Goal: Use online tool/utility: Utilize a website feature to perform a specific function

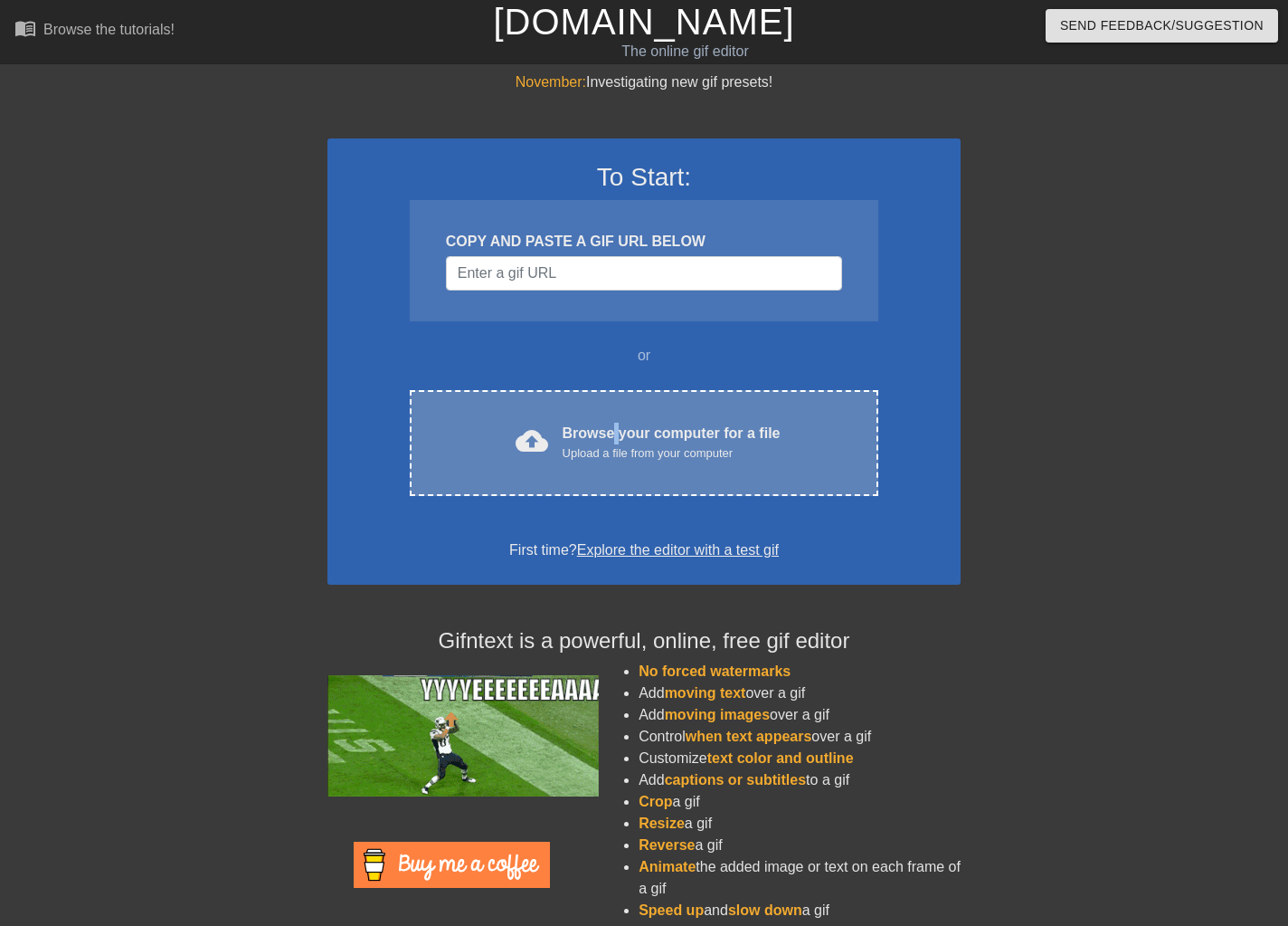
click at [614, 424] on div "Browse your computer for a file Upload a file from your computer" at bounding box center [671, 442] width 218 height 40
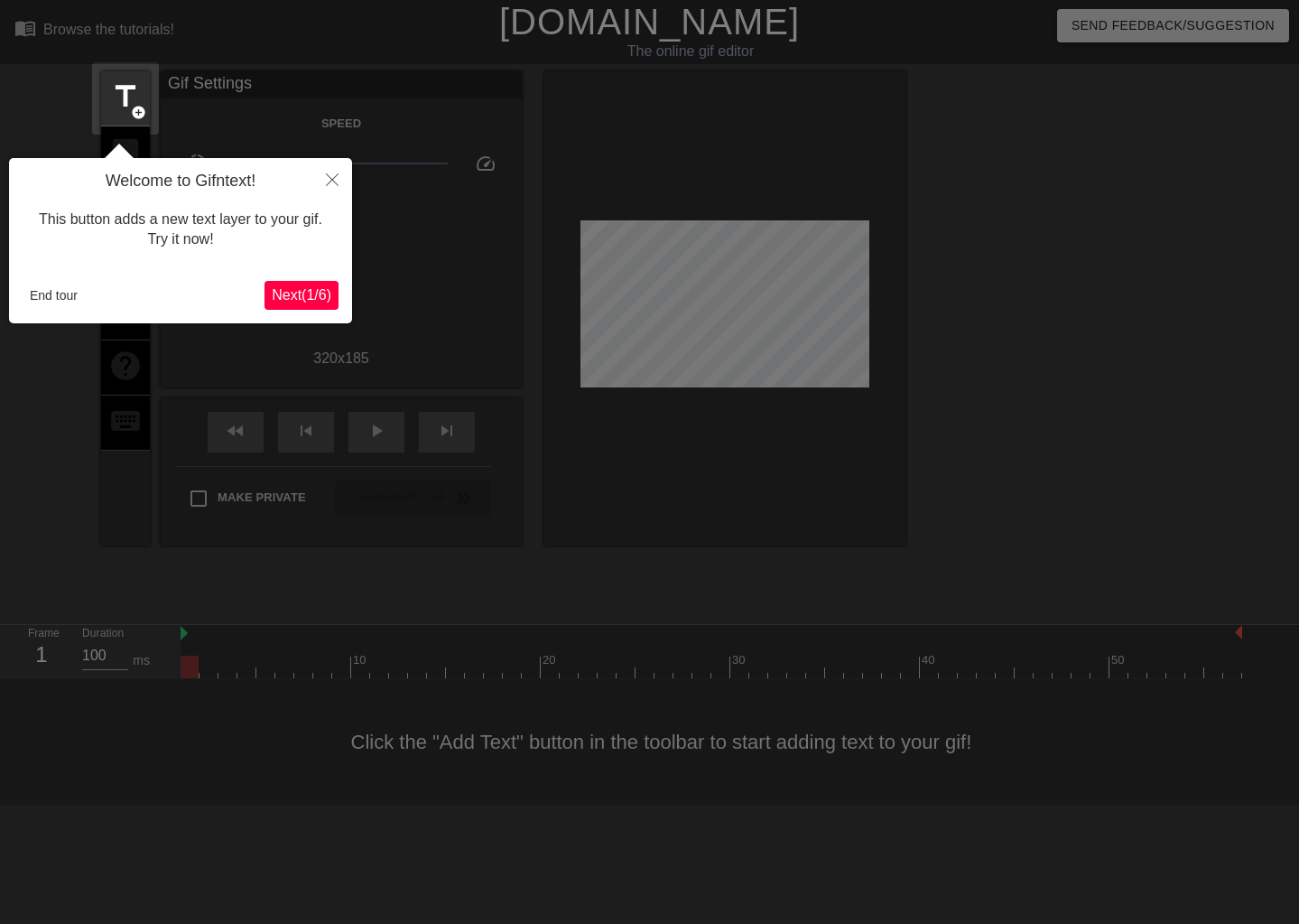
click at [293, 294] on span "Next ( 1 / 6 )" at bounding box center [301, 295] width 60 height 15
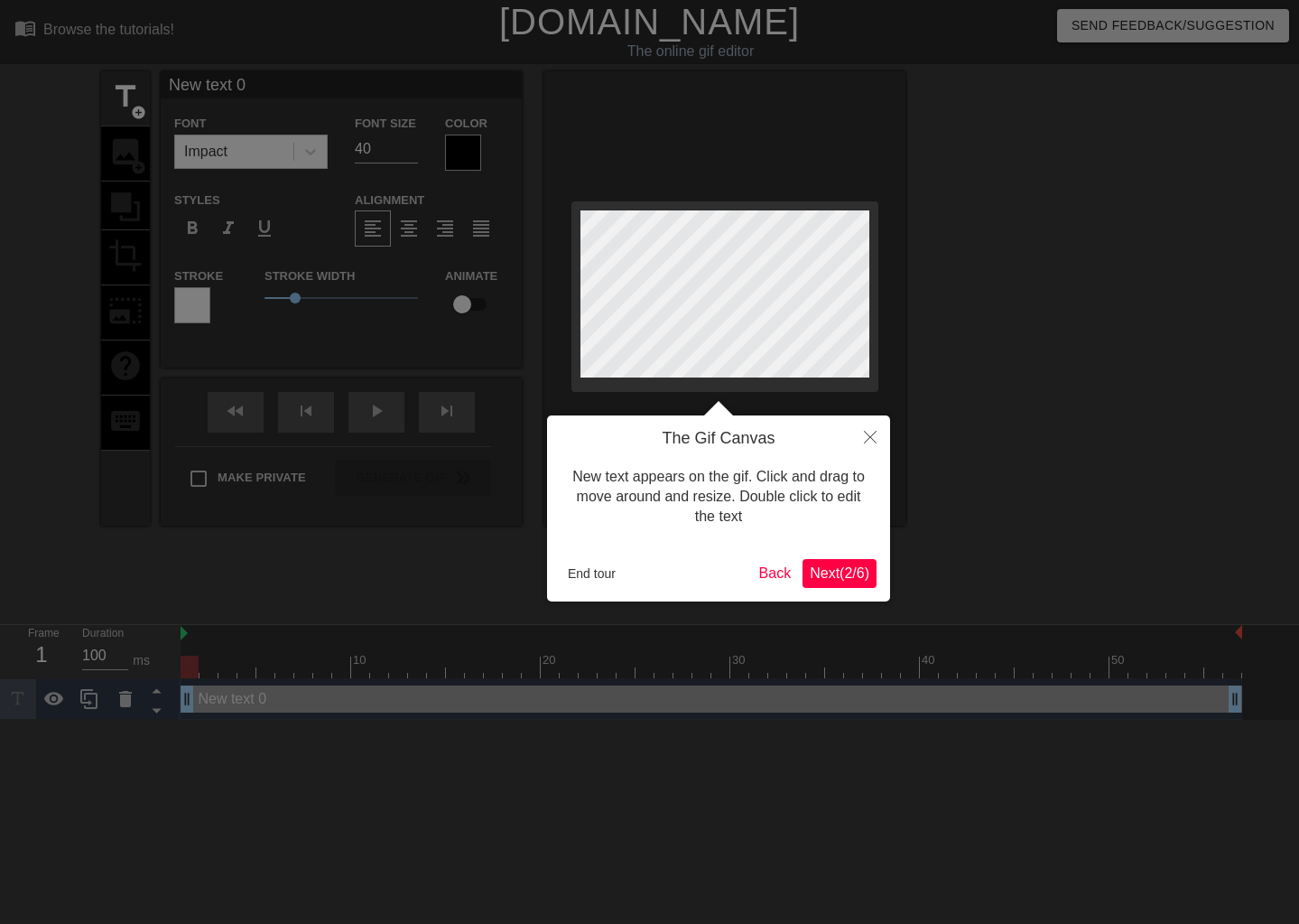
click at [846, 578] on span "Next ( 2 / 6 )" at bounding box center [839, 573] width 60 height 15
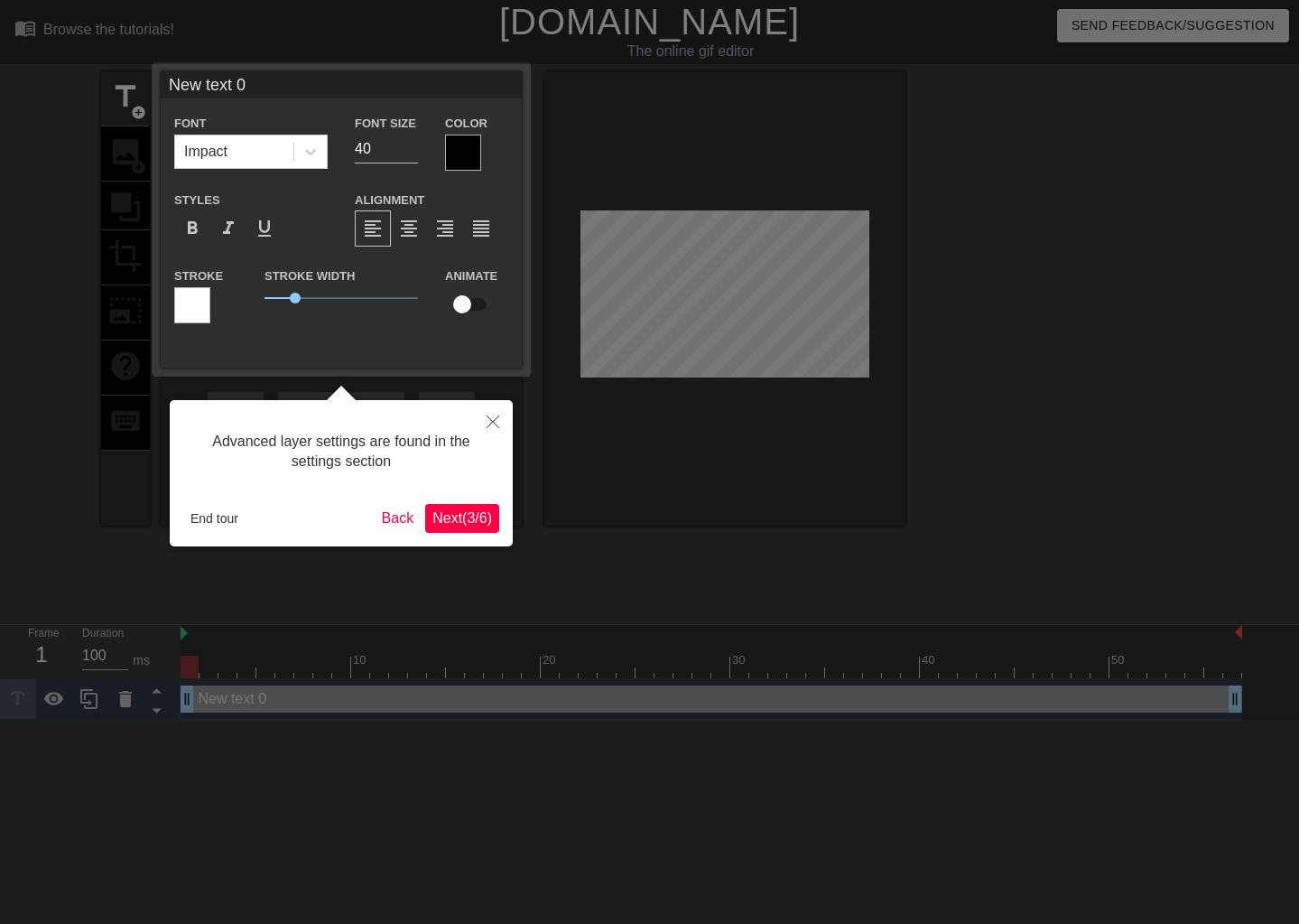
click at [463, 521] on span "Next ( 3 / 6 )" at bounding box center [462, 518] width 60 height 15
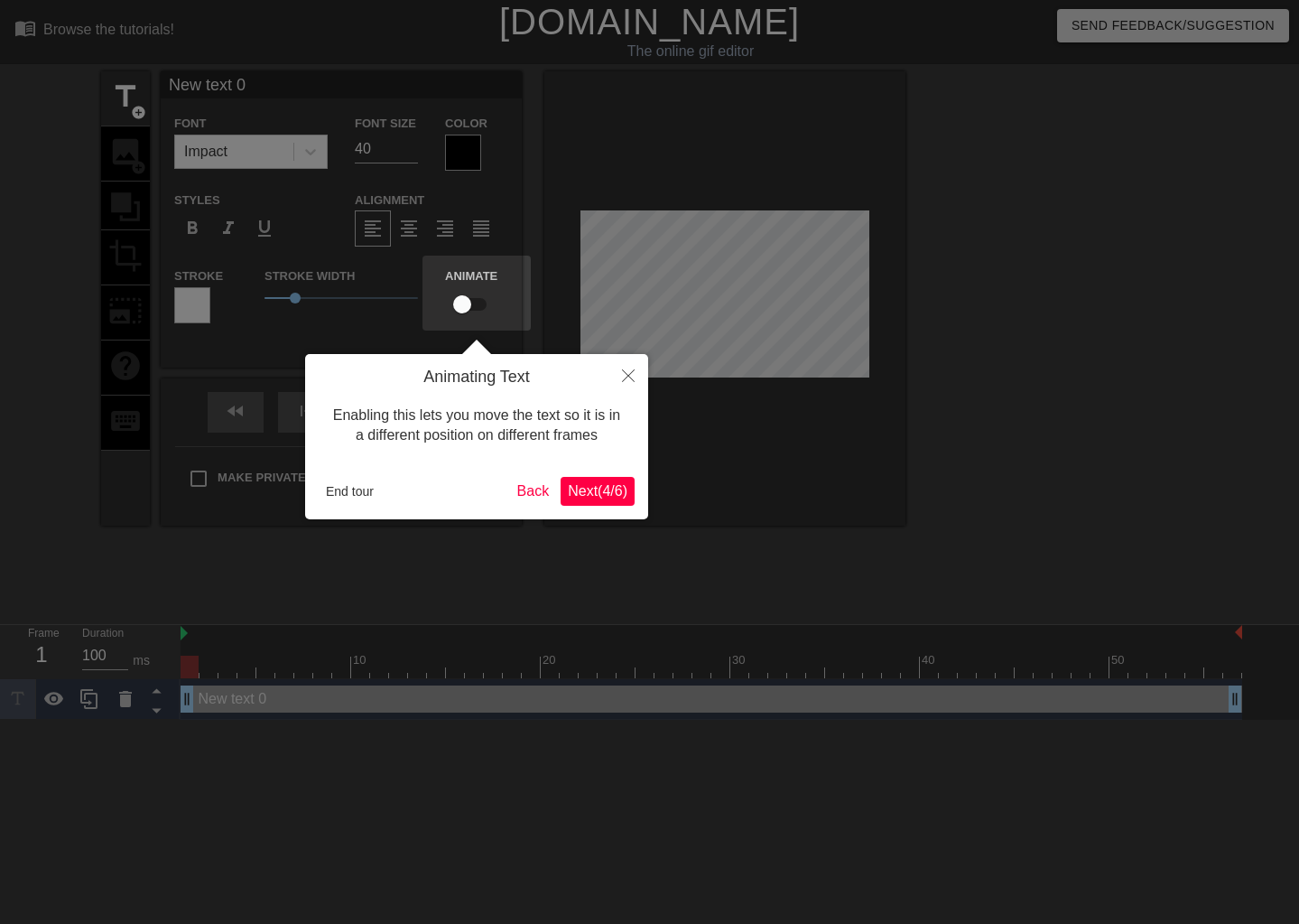
click at [585, 494] on span "Next ( 4 / 6 )" at bounding box center [597, 490] width 60 height 15
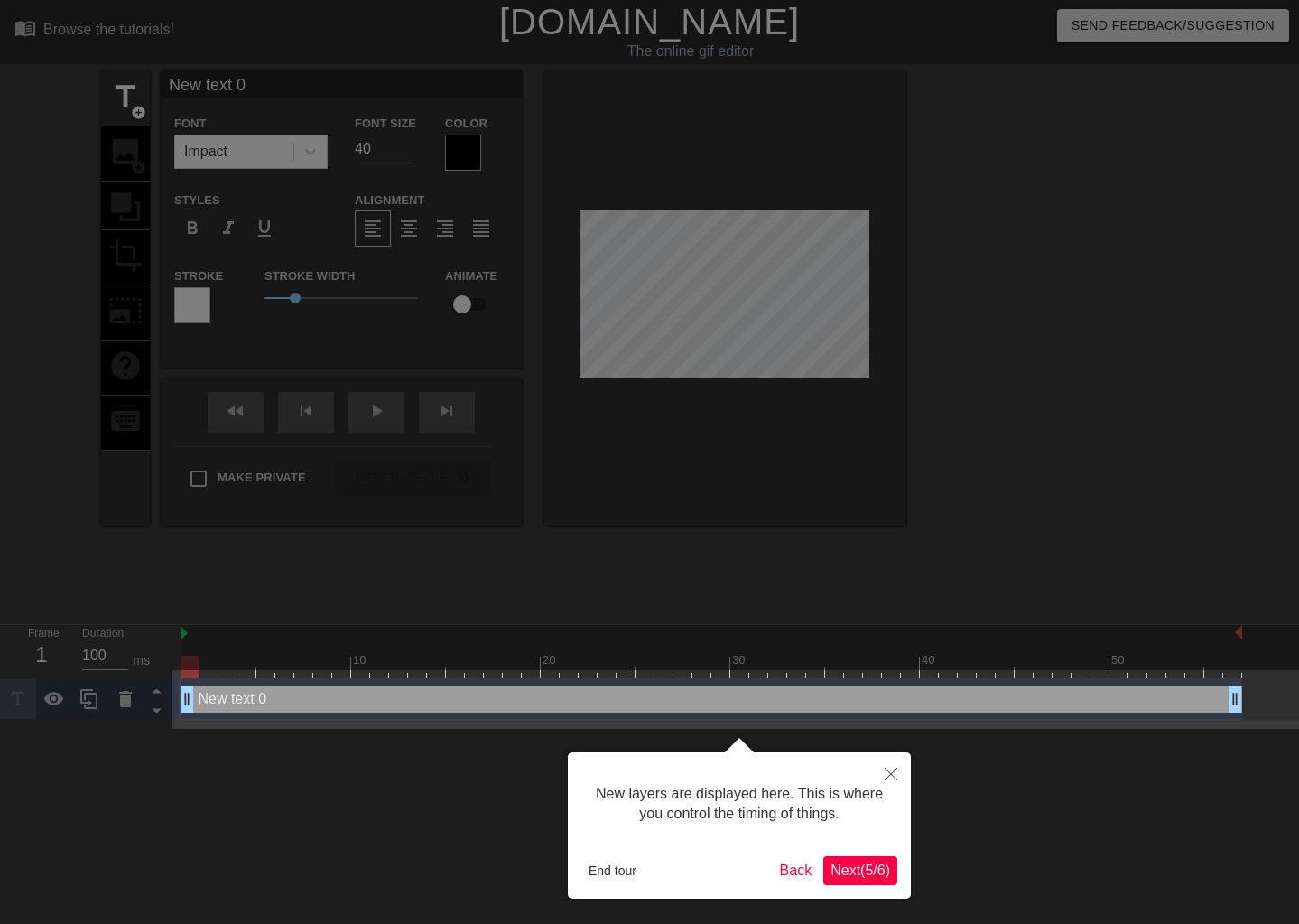
click at [846, 863] on span "Next ( 5 / 6 )" at bounding box center [860, 870] width 60 height 15
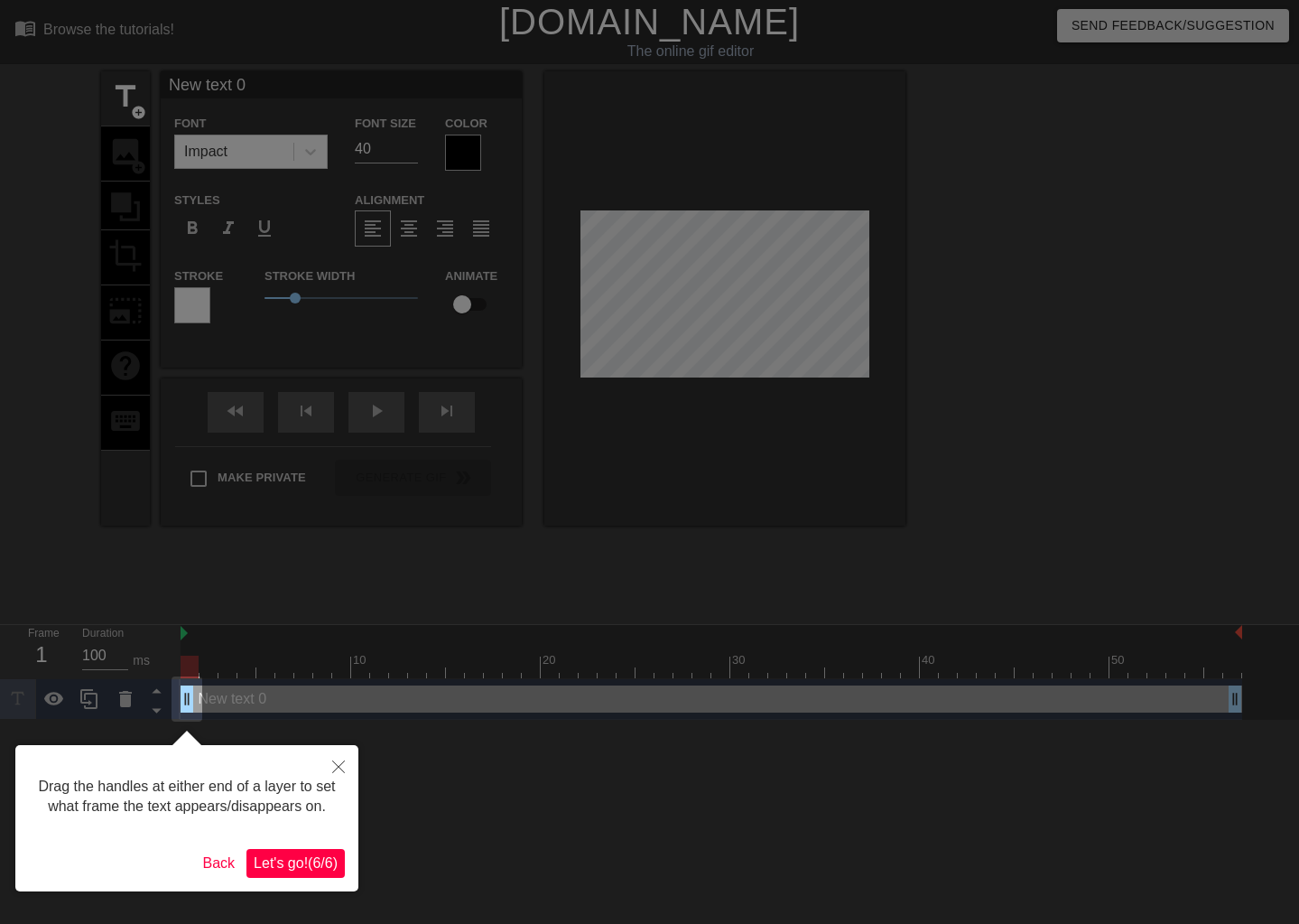
click at [301, 859] on span "Let's go! ( 6 / 6 )" at bounding box center [296, 863] width 84 height 15
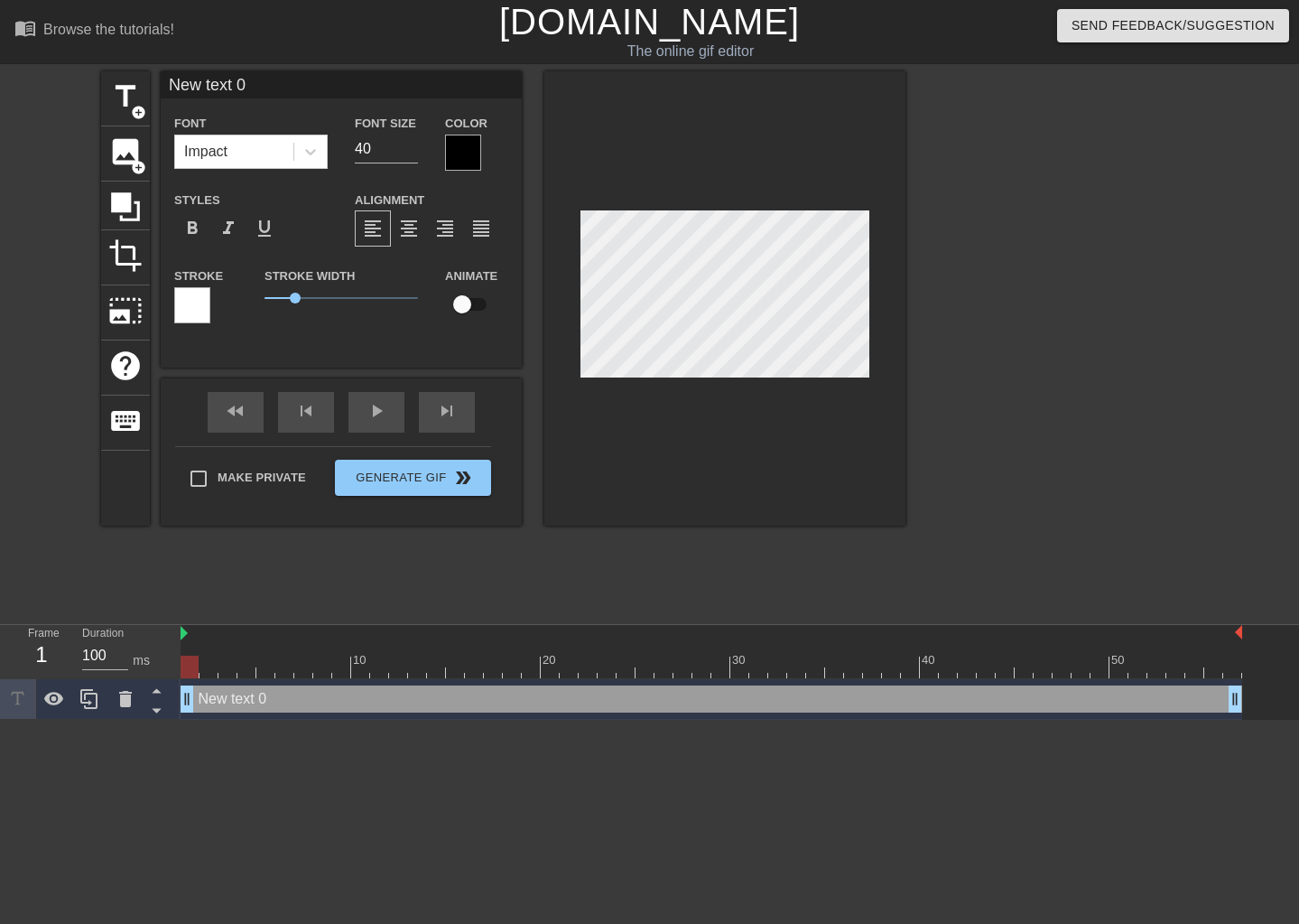
scroll to position [3, 6]
type input "G"
type textarea "G"
type input "Gu"
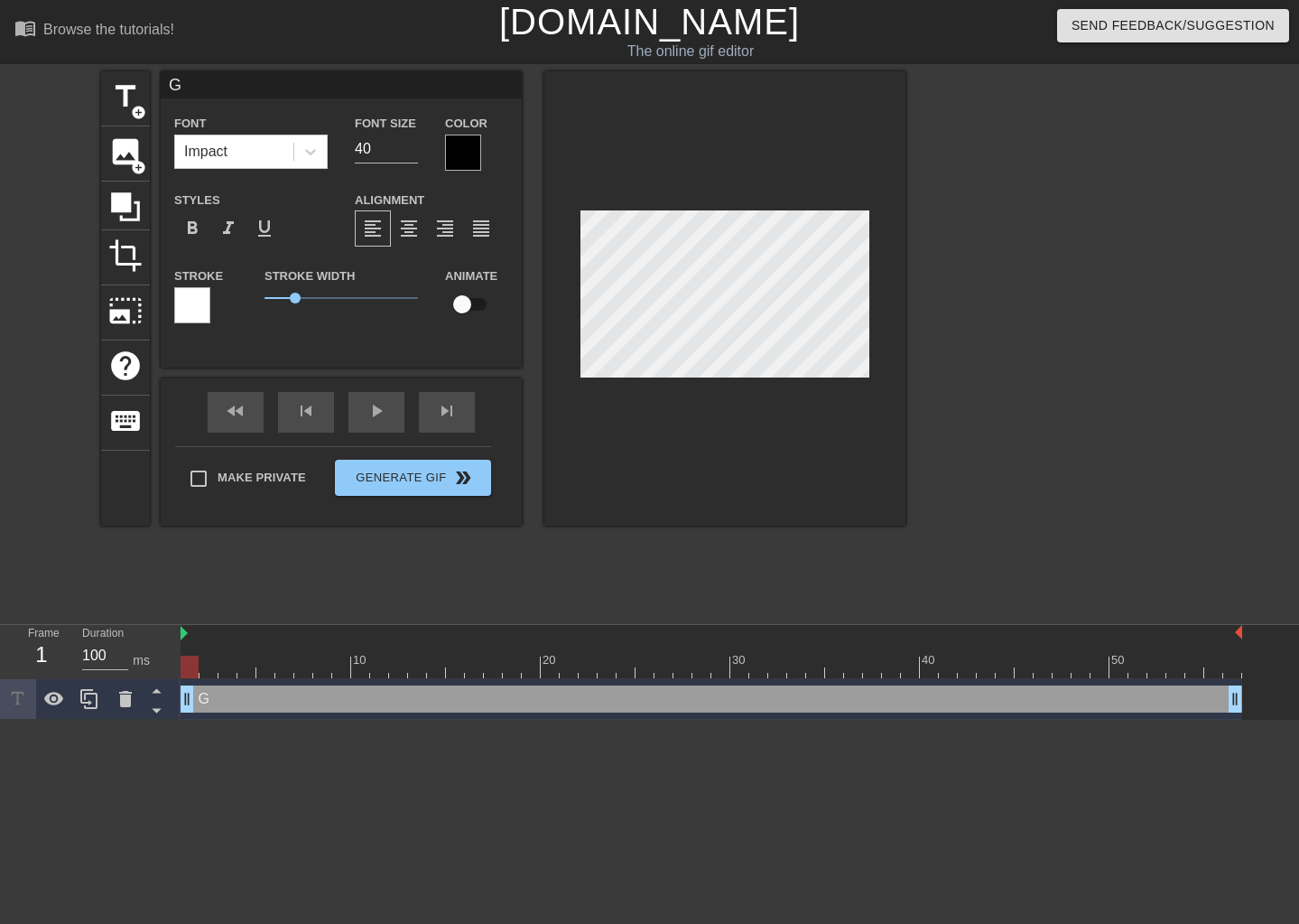
type textarea "Gu"
type input "Gur"
type textarea "Gur"
type input "Gurk"
type textarea "Gurk"
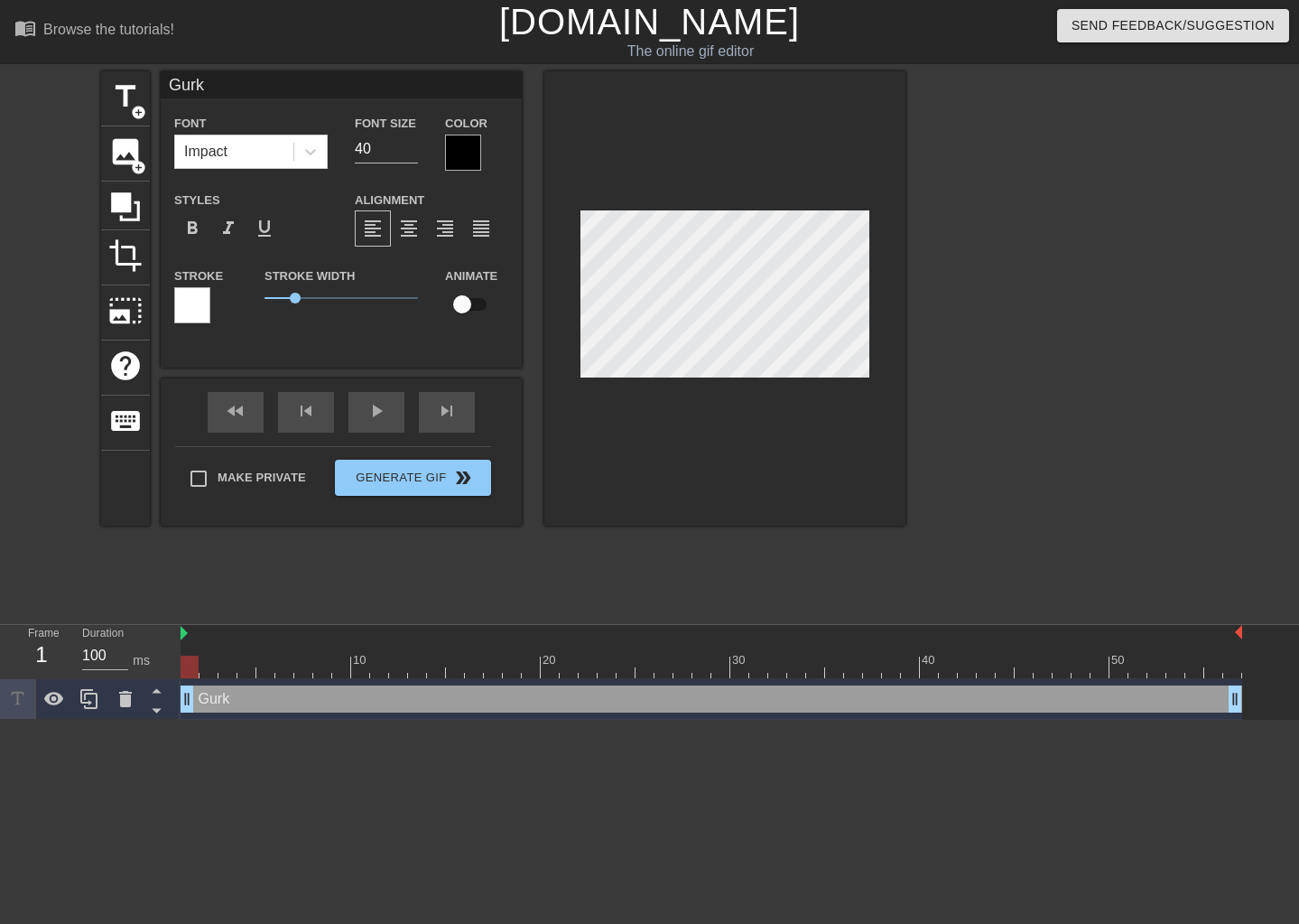
type input "[PERSON_NAME]"
type textarea "[PERSON_NAME]"
type input "Gurkan"
type textarea "Gurkan"
drag, startPoint x: 190, startPoint y: 699, endPoint x: 205, endPoint y: 688, distance: 18.6
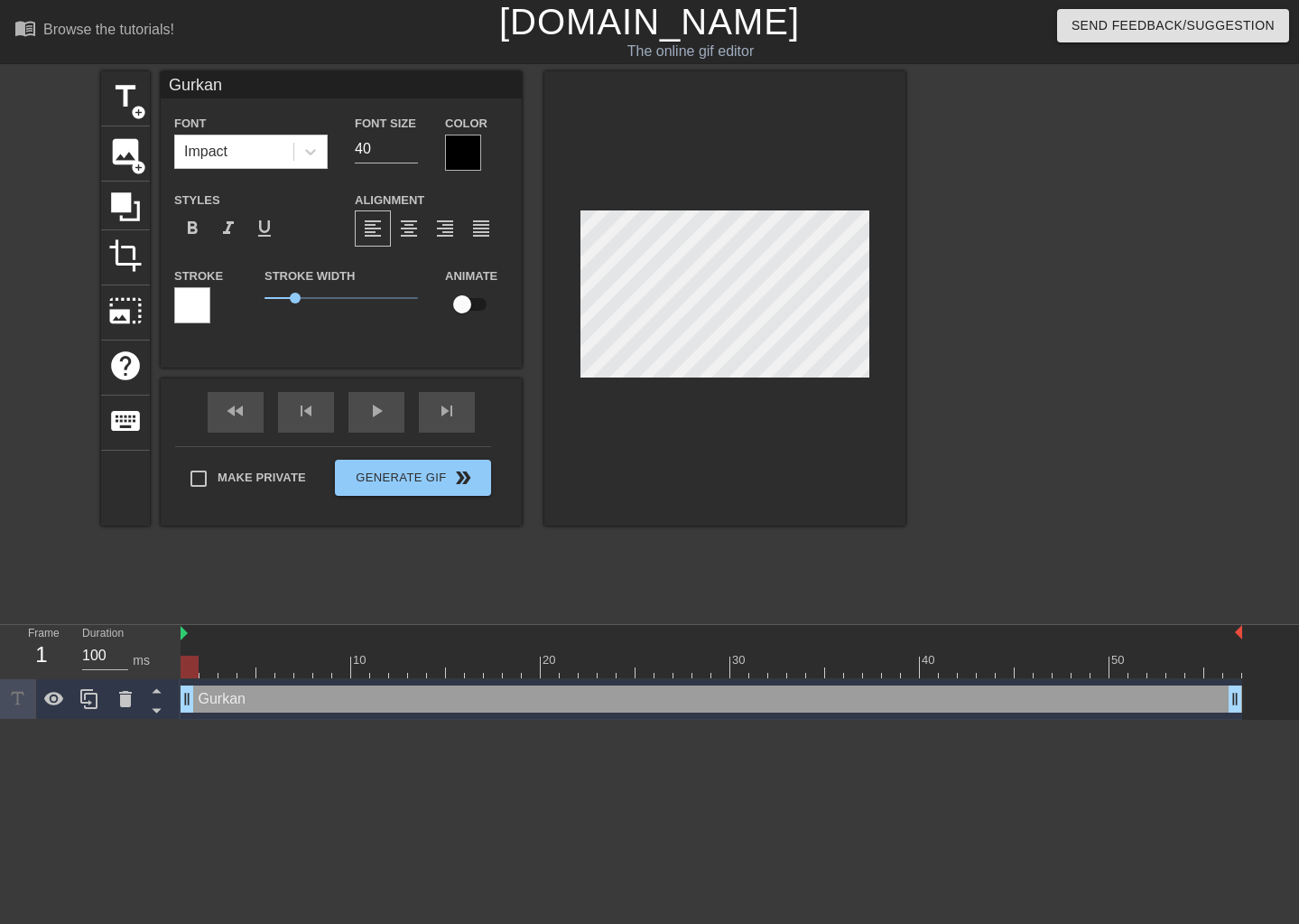
scroll to position [3, 4]
click at [124, 84] on span "title" at bounding box center [126, 96] width 34 height 34
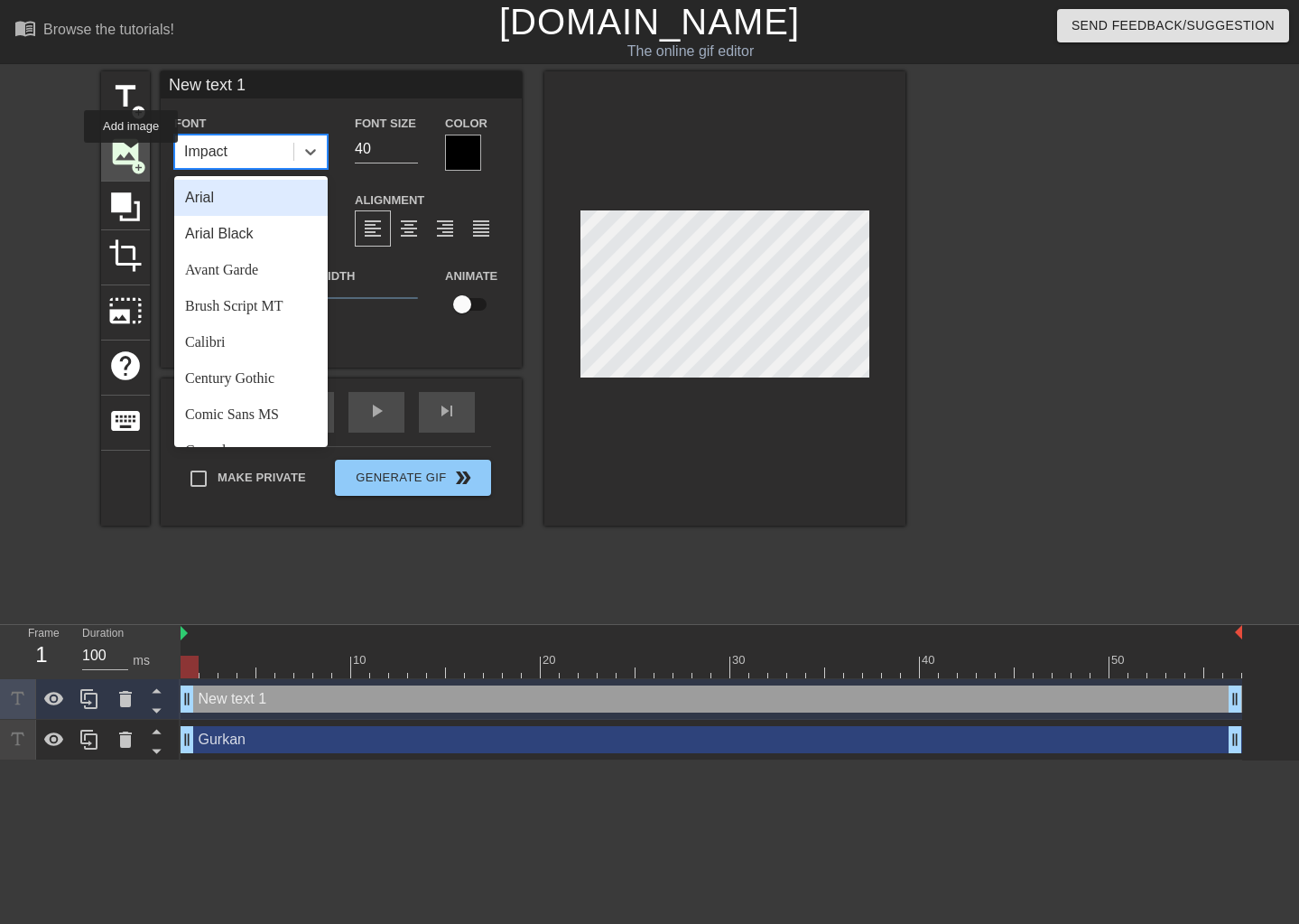
drag, startPoint x: 168, startPoint y: 158, endPoint x: 131, endPoint y: 149, distance: 38.1
click at [131, 152] on div "title add_circle image add_circle crop photo_size_select_large help keyboard Ne…" at bounding box center [503, 298] width 804 height 454
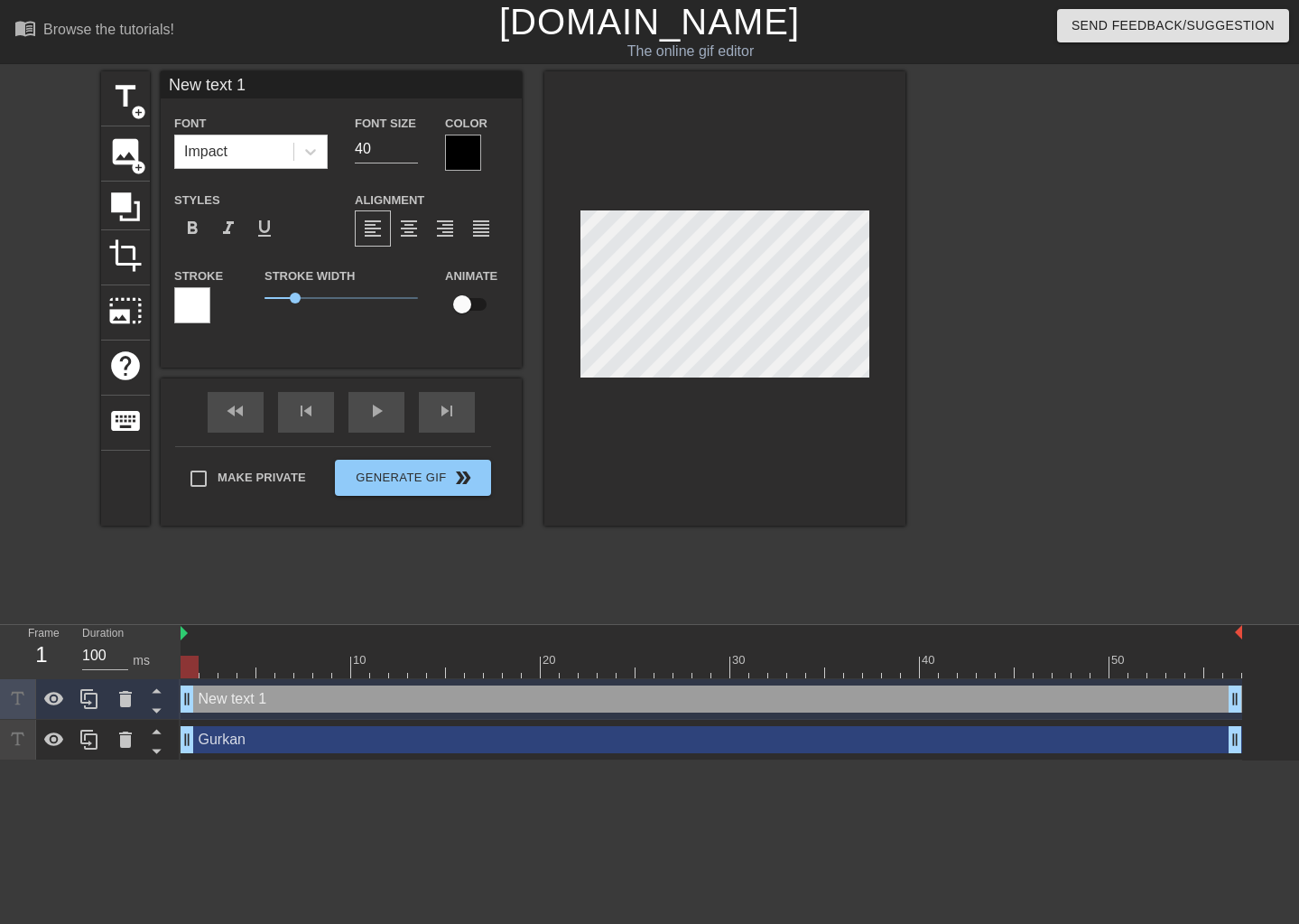
scroll to position [3, 2]
type input "B"
type textarea "B"
type input "Ba"
type textarea "Ba"
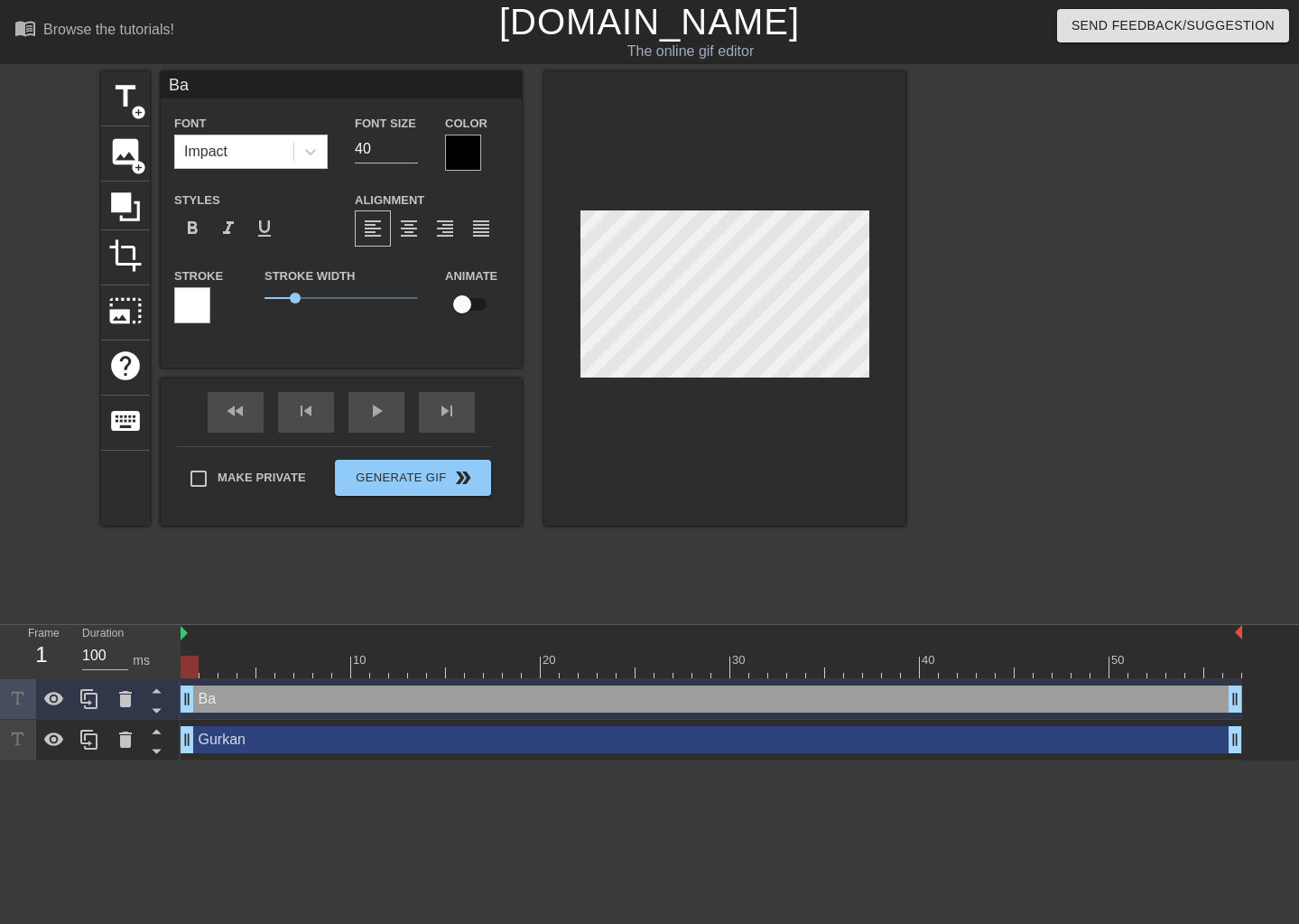
type input "Ban"
type textarea "Ban"
type input "Band"
type textarea "Band"
type input "Bandi"
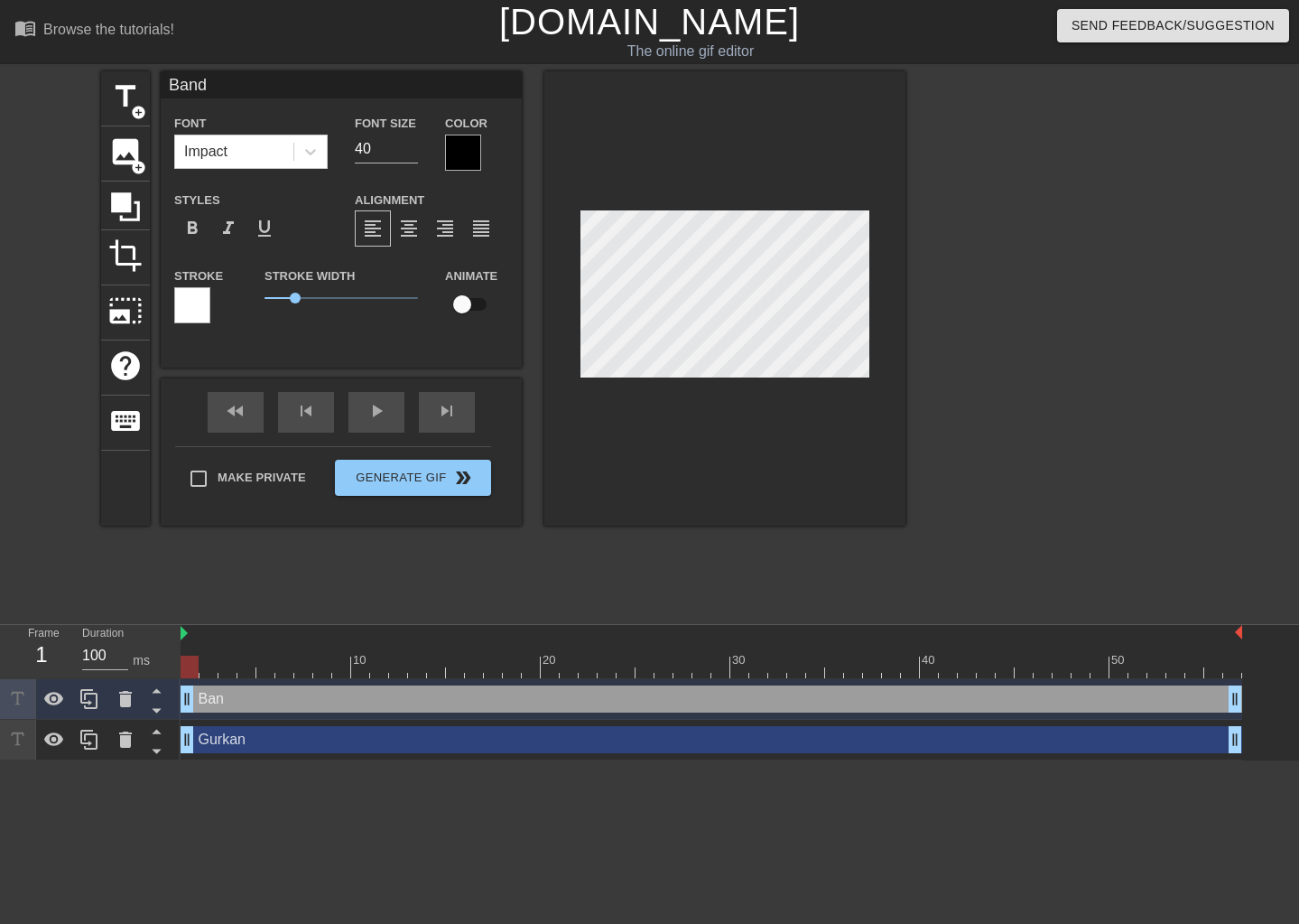
type textarea "Bandi"
type input "Bandit"
type textarea "Bandit"
type input "Bandit"
type textarea "Bandit"
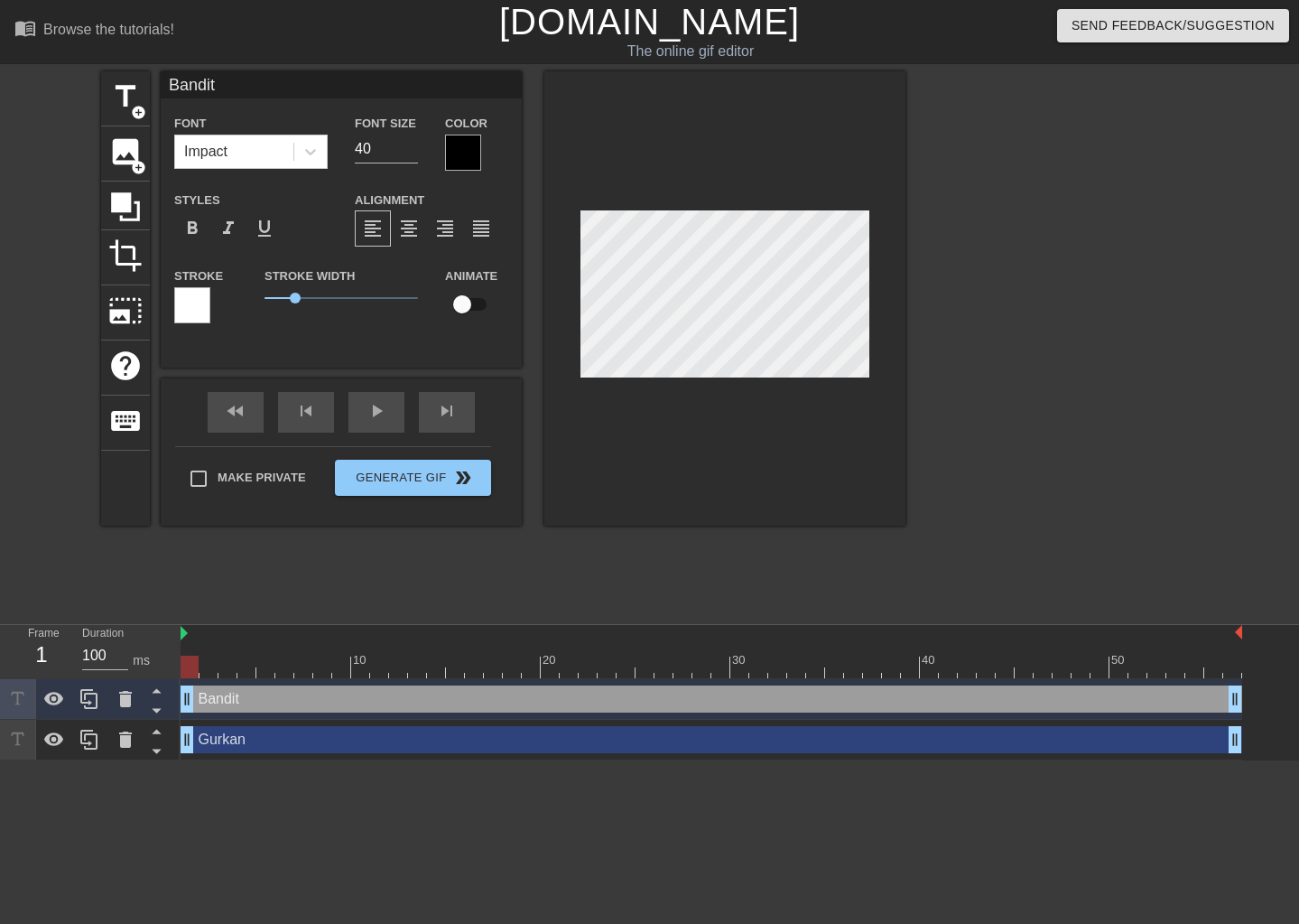
type input "Bandit l"
type textarea "Bandit l"
type input "Bandit lo"
type textarea "Bandit lo"
type input "Bandit lor"
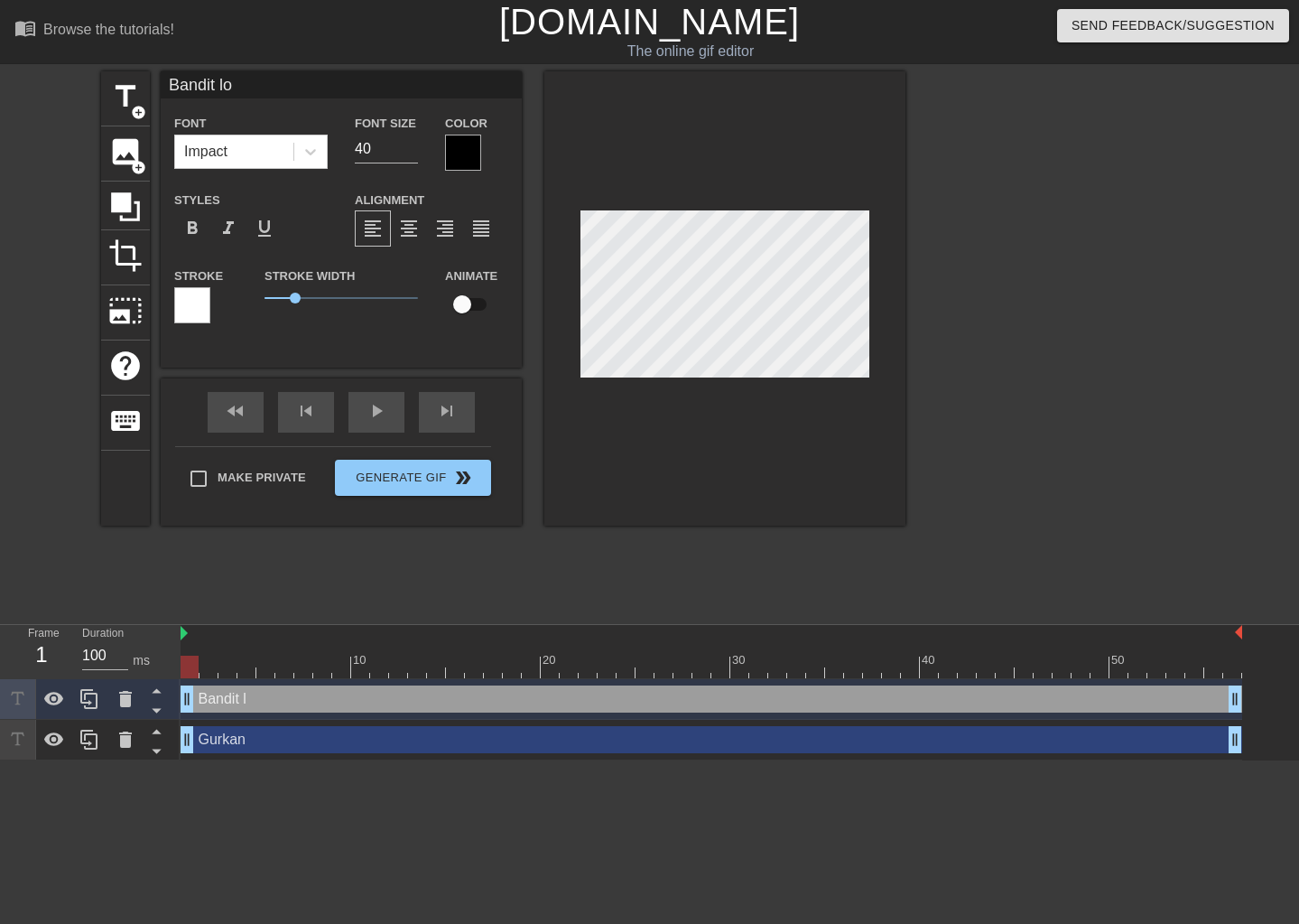
type textarea "Bandit lor"
type input "Bandit lord"
type textarea "Bandit lord"
type input "Bandit lor"
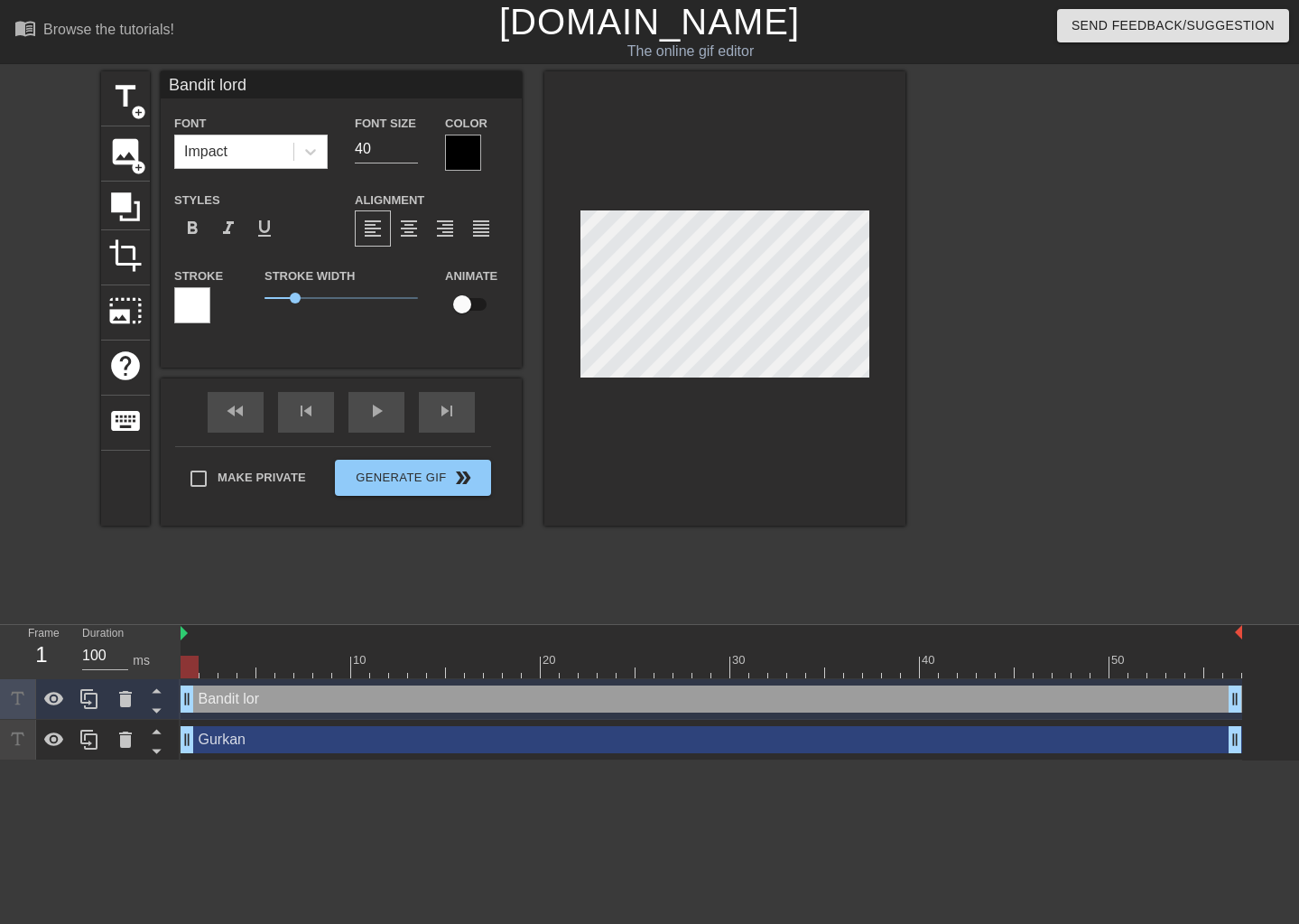
type textarea "Bandit lor"
type input "Bandit lo"
type textarea "Bandit lo"
type input "Bandit l"
type textarea "Bandit l"
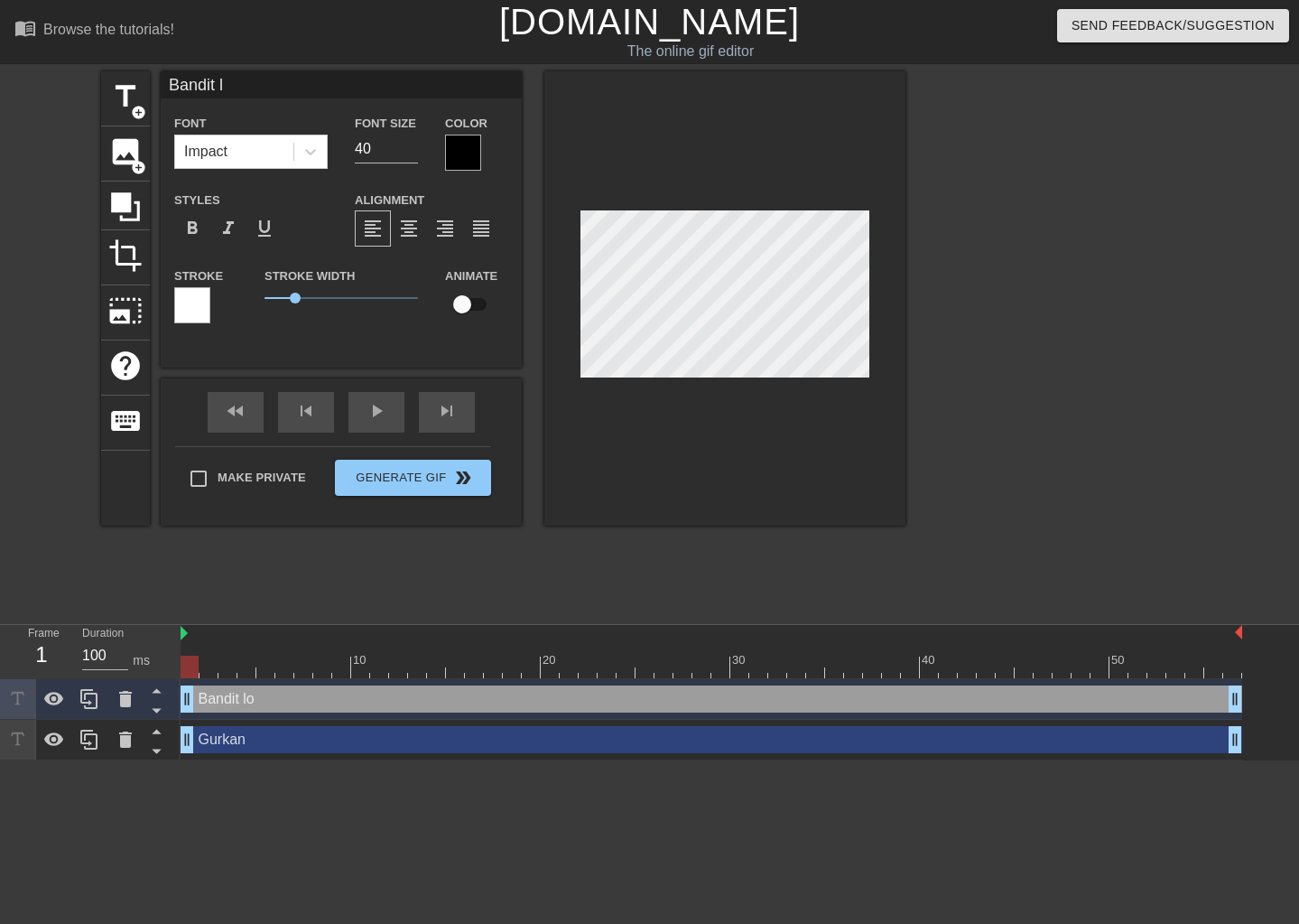
type input "Bandit"
type textarea "Bandit"
type input "Bandit"
type textarea "Bandit"
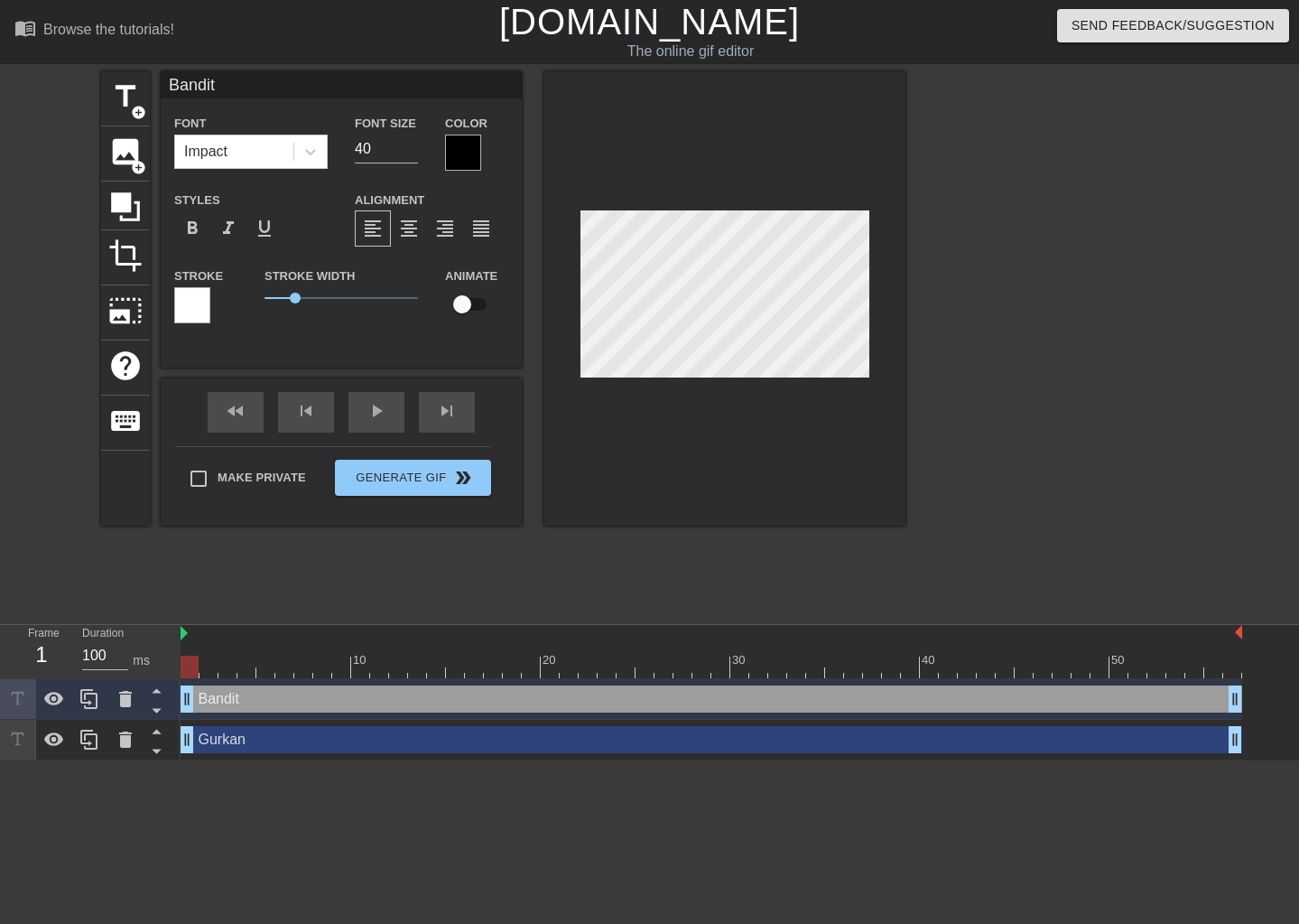
type input "Banditt"
type textarea "Banditt"
type input "Bandit"
type textarea "Bandit"
type input "Bandit"
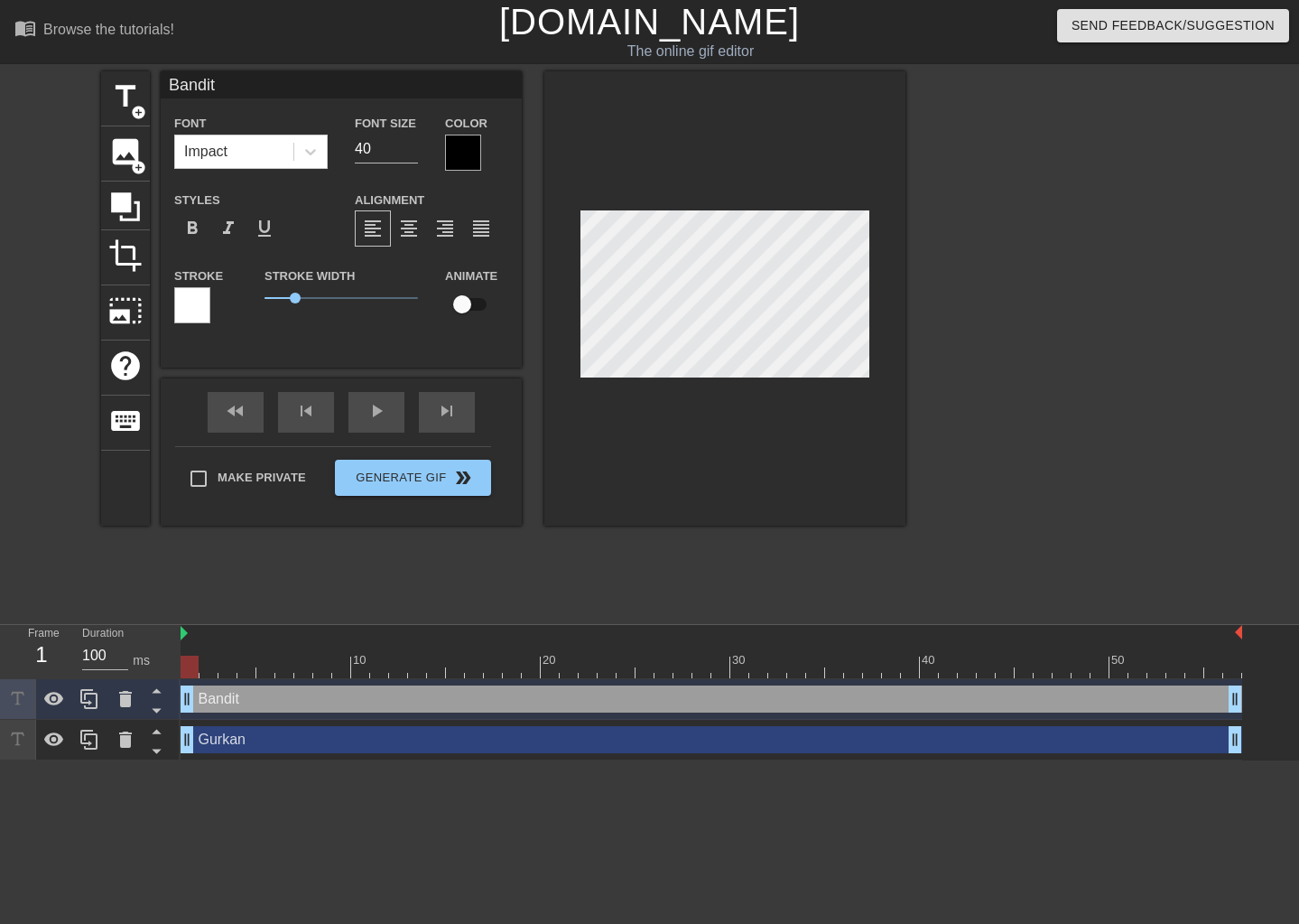
type textarea "Bandit"
type input "Bandit L"
type textarea "Bandit L"
type input "Bandit Lo"
type textarea "Bandit Lo"
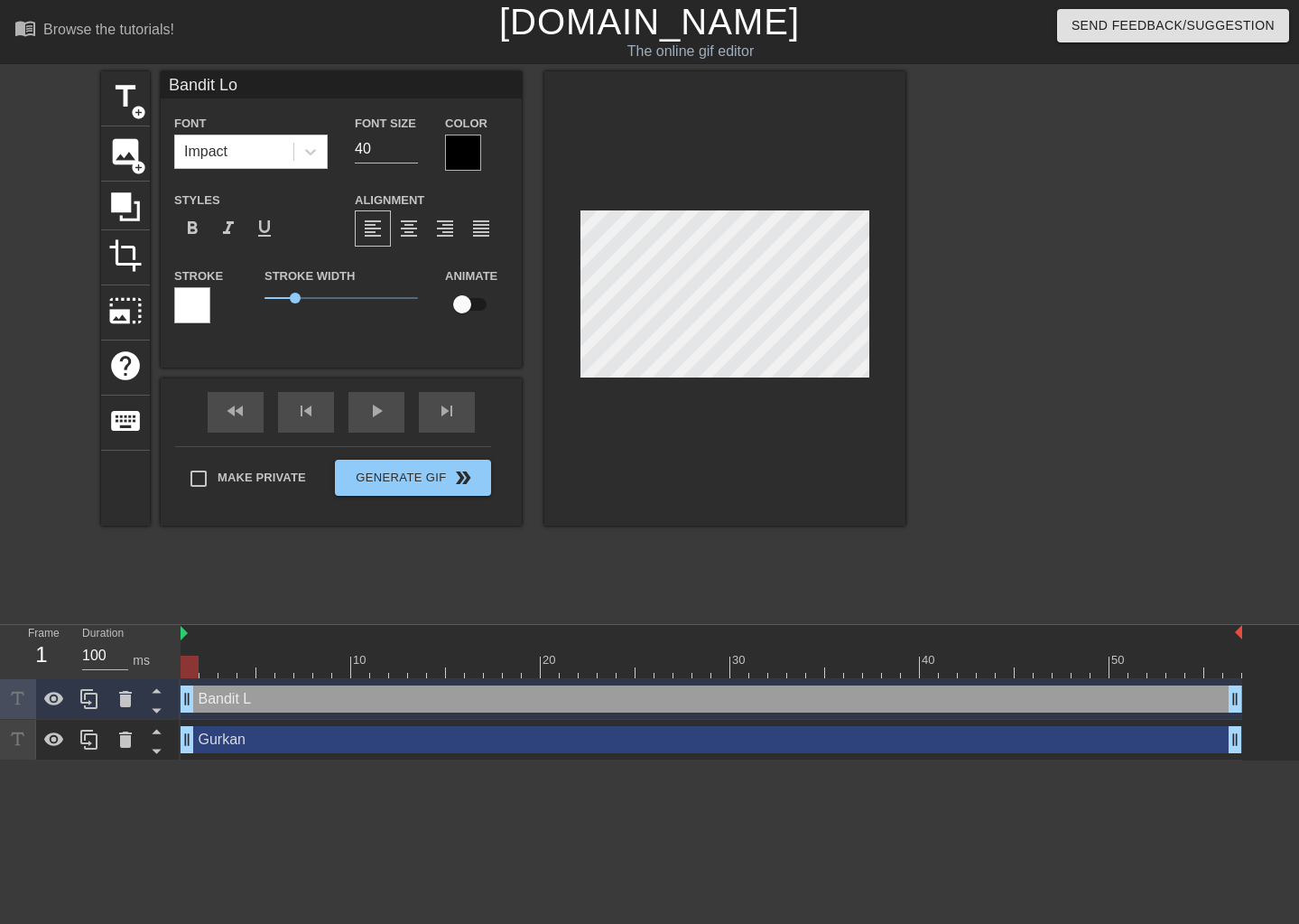
type input "Bandit Lor"
type textarea "Bandit Lor"
type input "Bandit Lord"
type textarea "Bandit Lord"
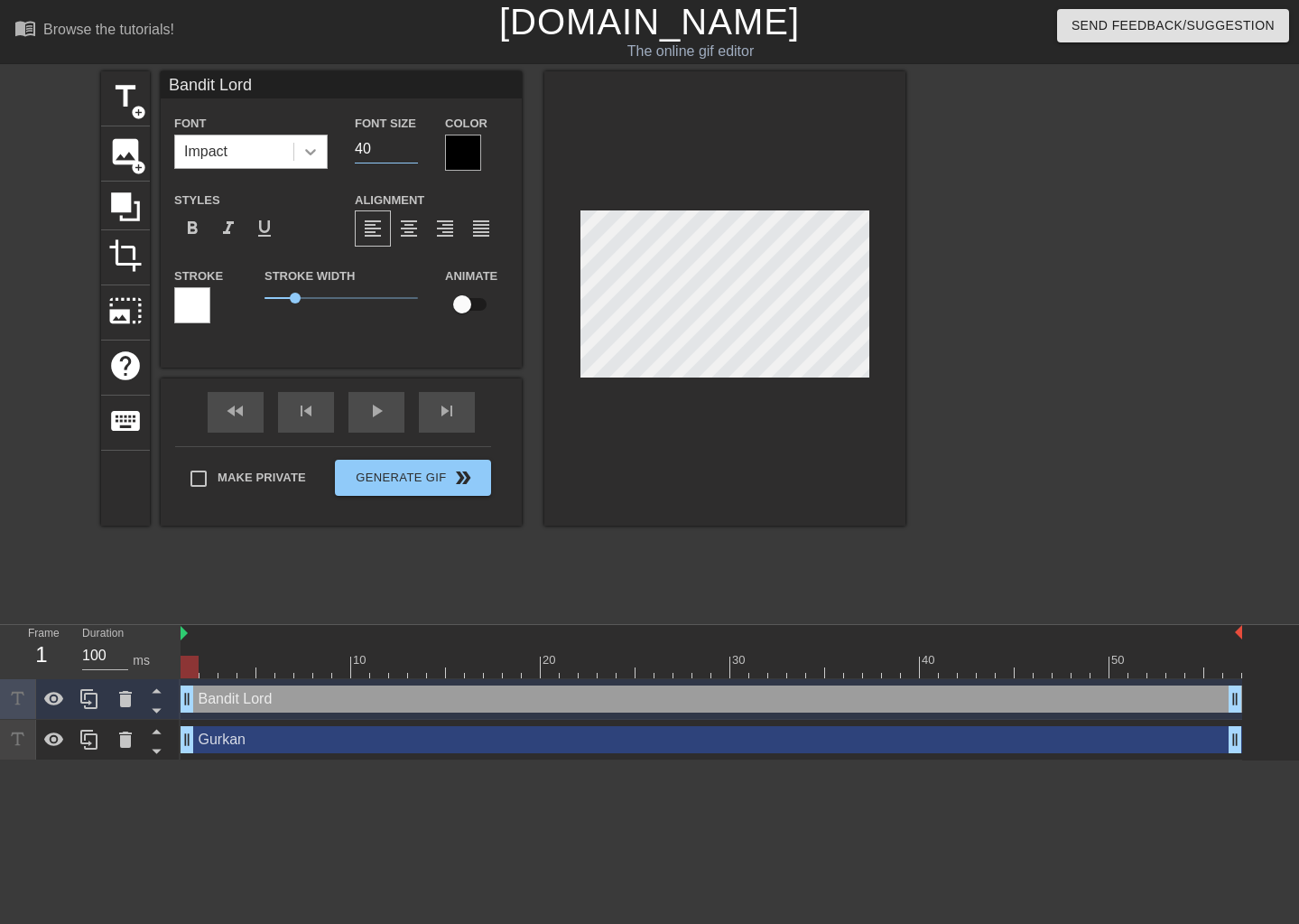
drag, startPoint x: 360, startPoint y: 162, endPoint x: 295, endPoint y: 165, distance: 65.1
click at [295, 165] on div "Font Impact Font Size 40 Color" at bounding box center [341, 141] width 361 height 59
click at [411, 151] on input "39" at bounding box center [386, 148] width 63 height 29
click at [412, 151] on input "38" at bounding box center [386, 148] width 63 height 29
click at [412, 151] on input "37" at bounding box center [386, 148] width 63 height 29
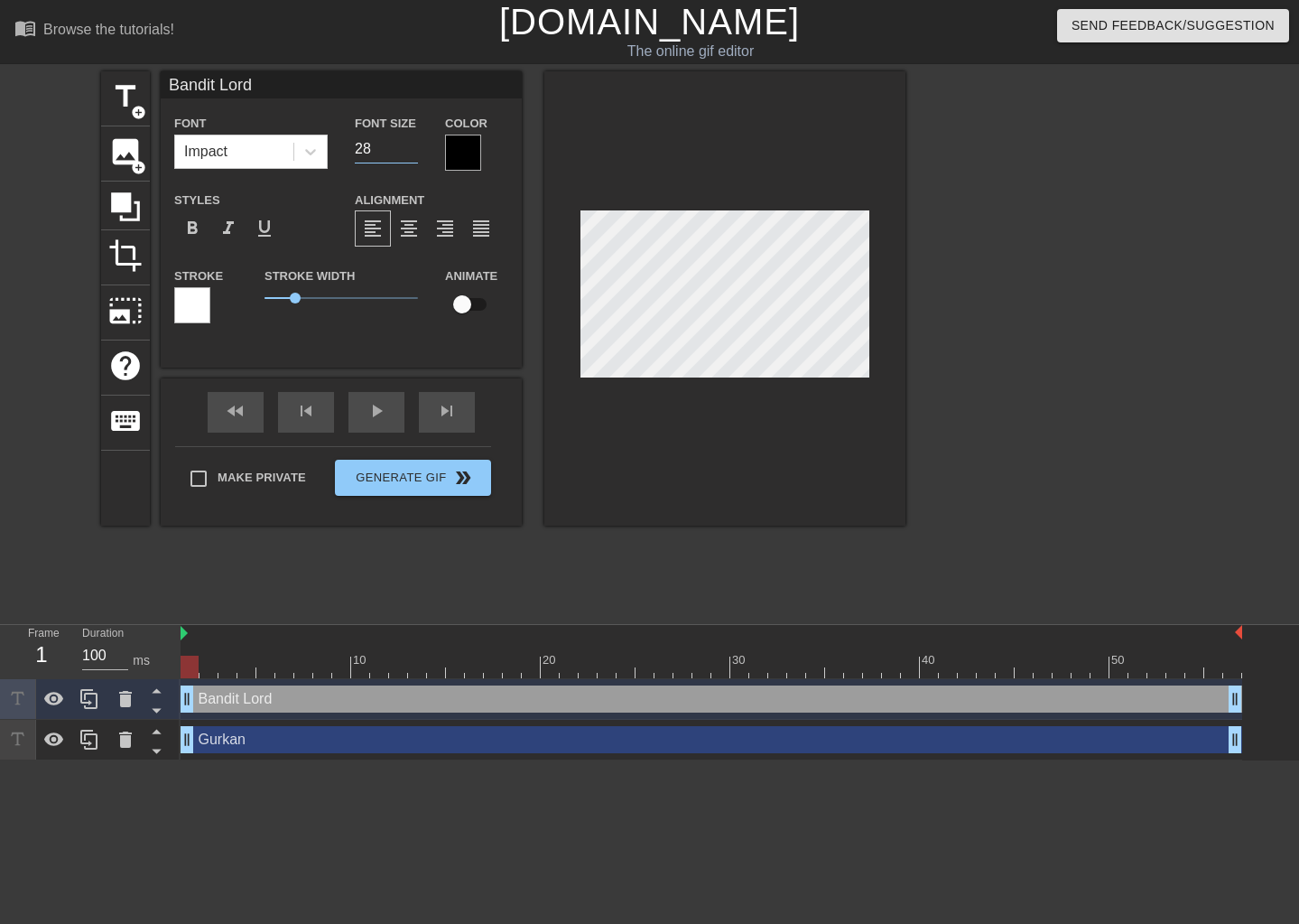
type input "28"
click at [411, 151] on input "28" at bounding box center [386, 148] width 63 height 29
drag, startPoint x: 571, startPoint y: 266, endPoint x: 727, endPoint y: 213, distance: 164.8
click at [726, 205] on div at bounding box center [725, 298] width 361 height 454
type input "Gurkan"
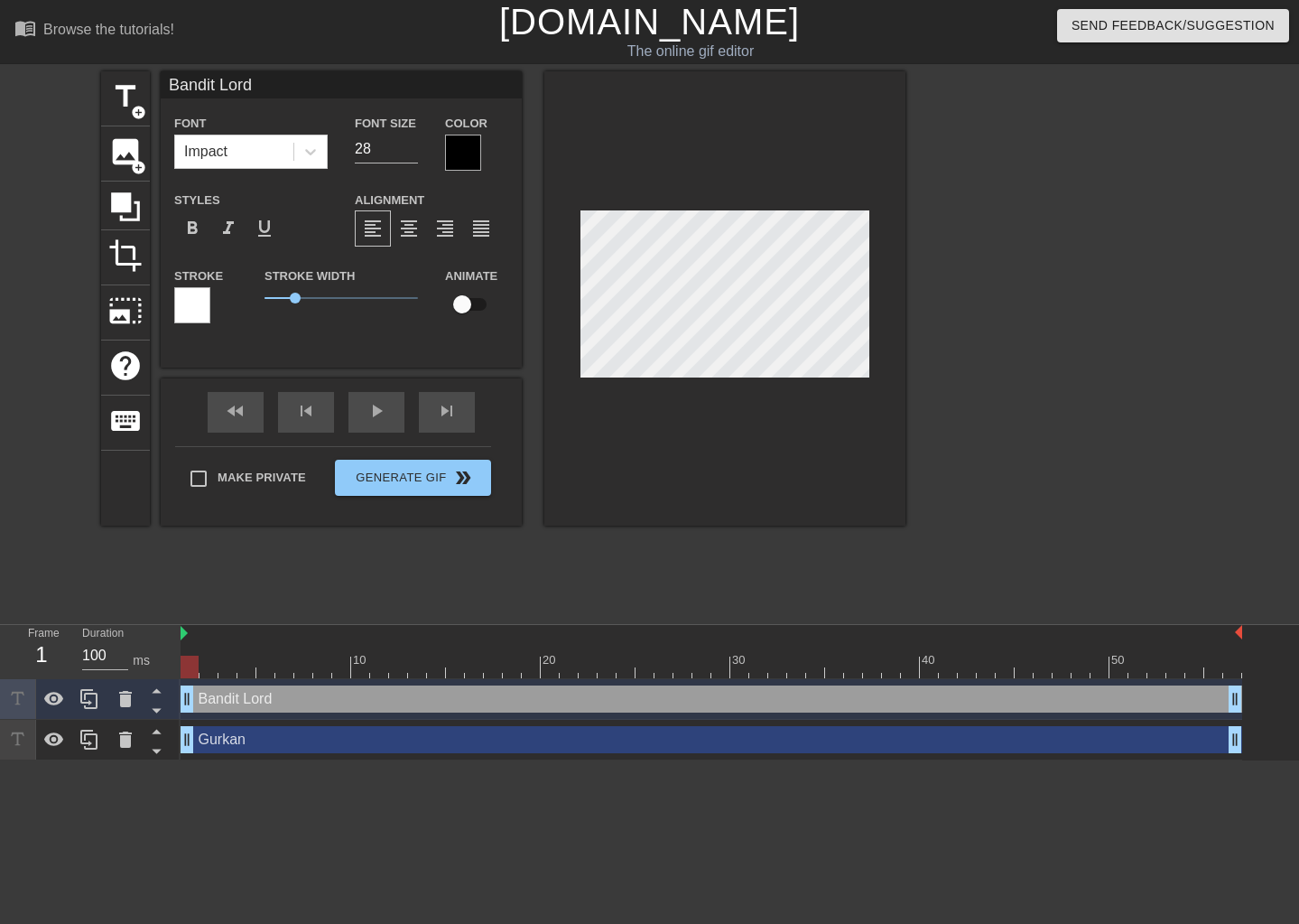
type input "40"
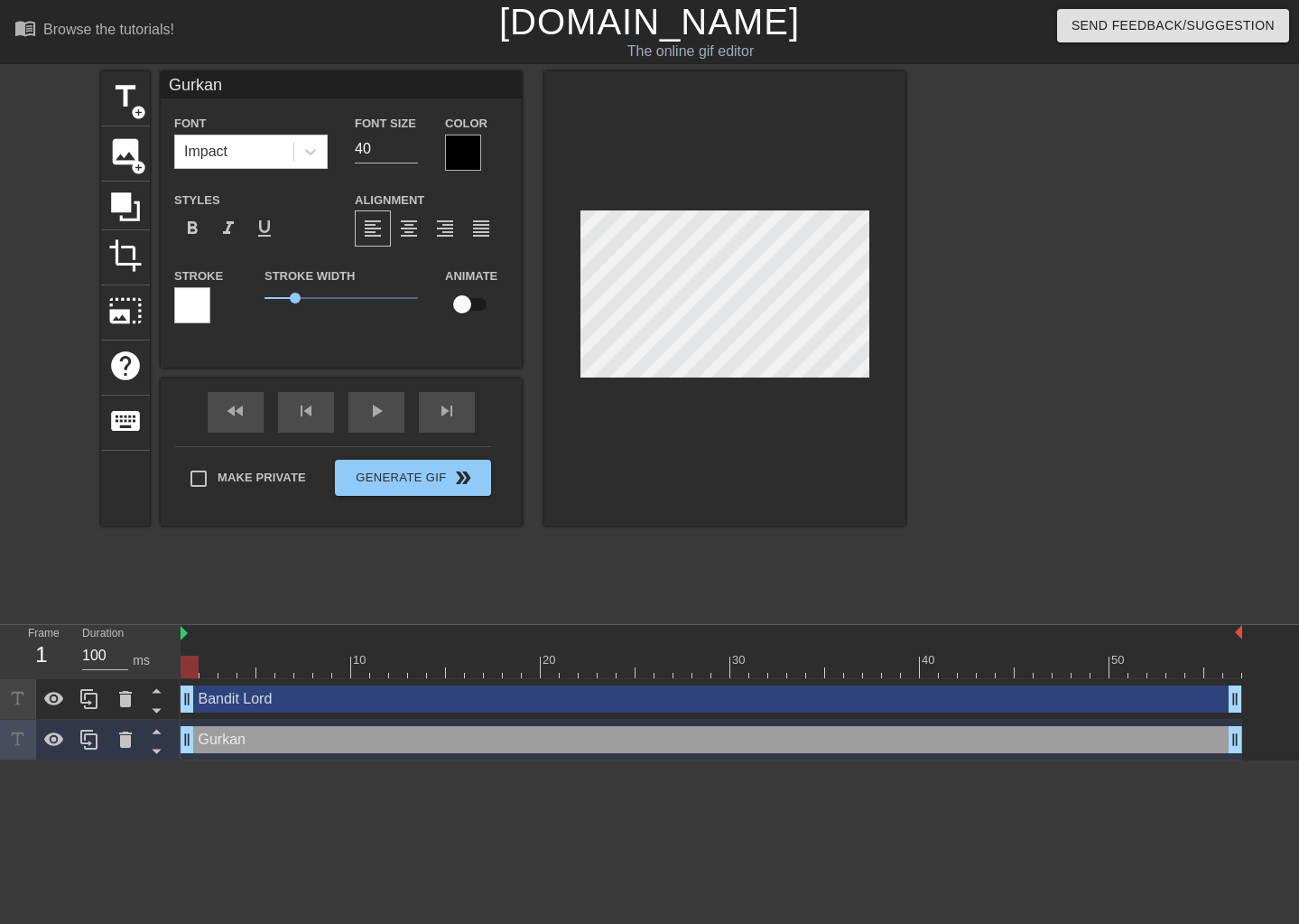
type input "Bandit Lord"
type input "28"
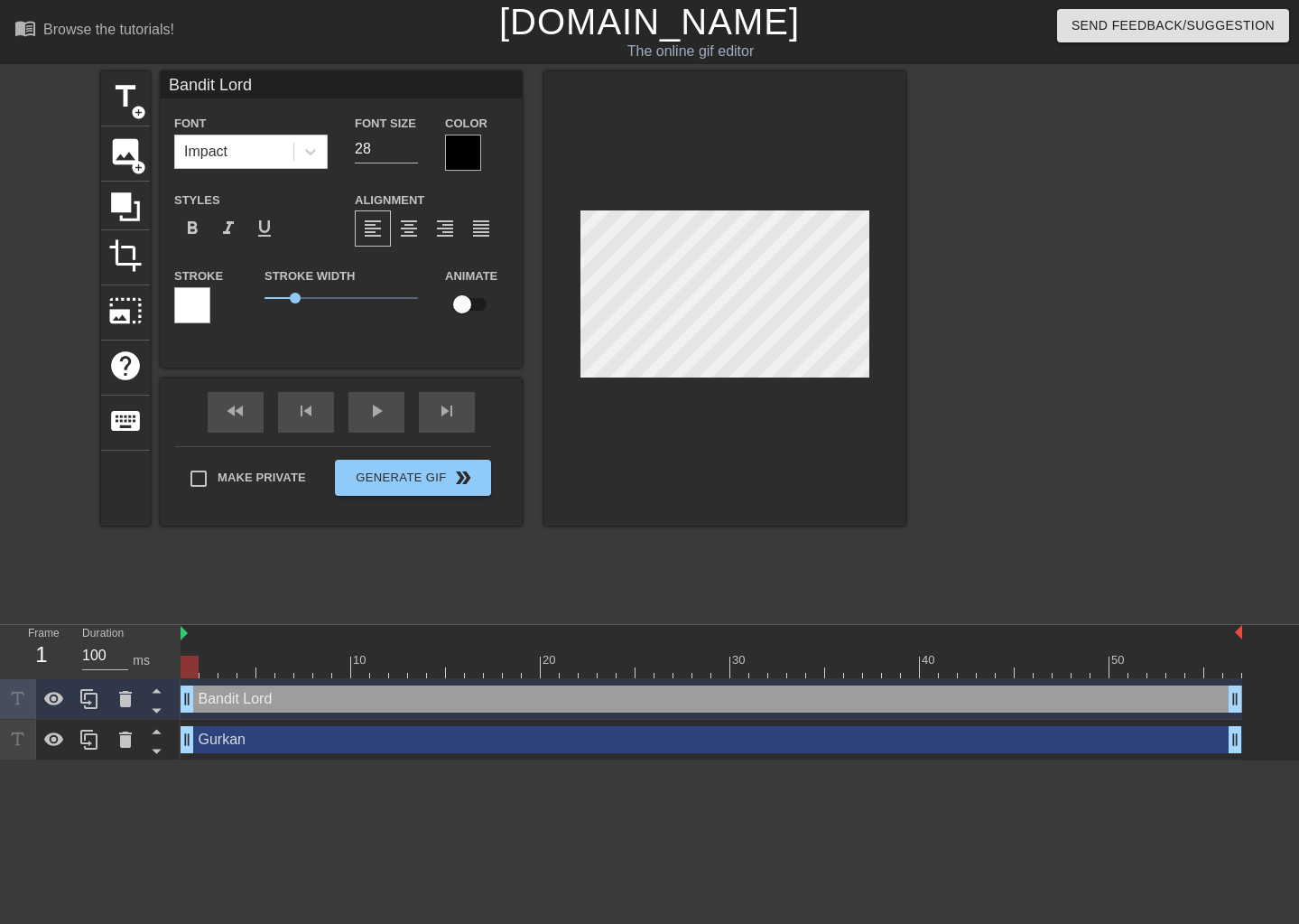
scroll to position [3, 2]
drag, startPoint x: 189, startPoint y: 700, endPoint x: 122, endPoint y: 686, distance: 68.4
click at [122, 686] on div "Frame 1 Duration 100 ms 10 20 30 40 50 Bandit Lord drag_handle drag_handle Gurk…" at bounding box center [649, 692] width 1299 height 135
drag, startPoint x: 188, startPoint y: 749, endPoint x: 142, endPoint y: 710, distance: 60.3
click at [132, 724] on div "Frame 1 Duration 100 ms 10 20 30 40 50 Bandit Lord drag_handle drag_handle Gurk…" at bounding box center [649, 692] width 1299 height 135
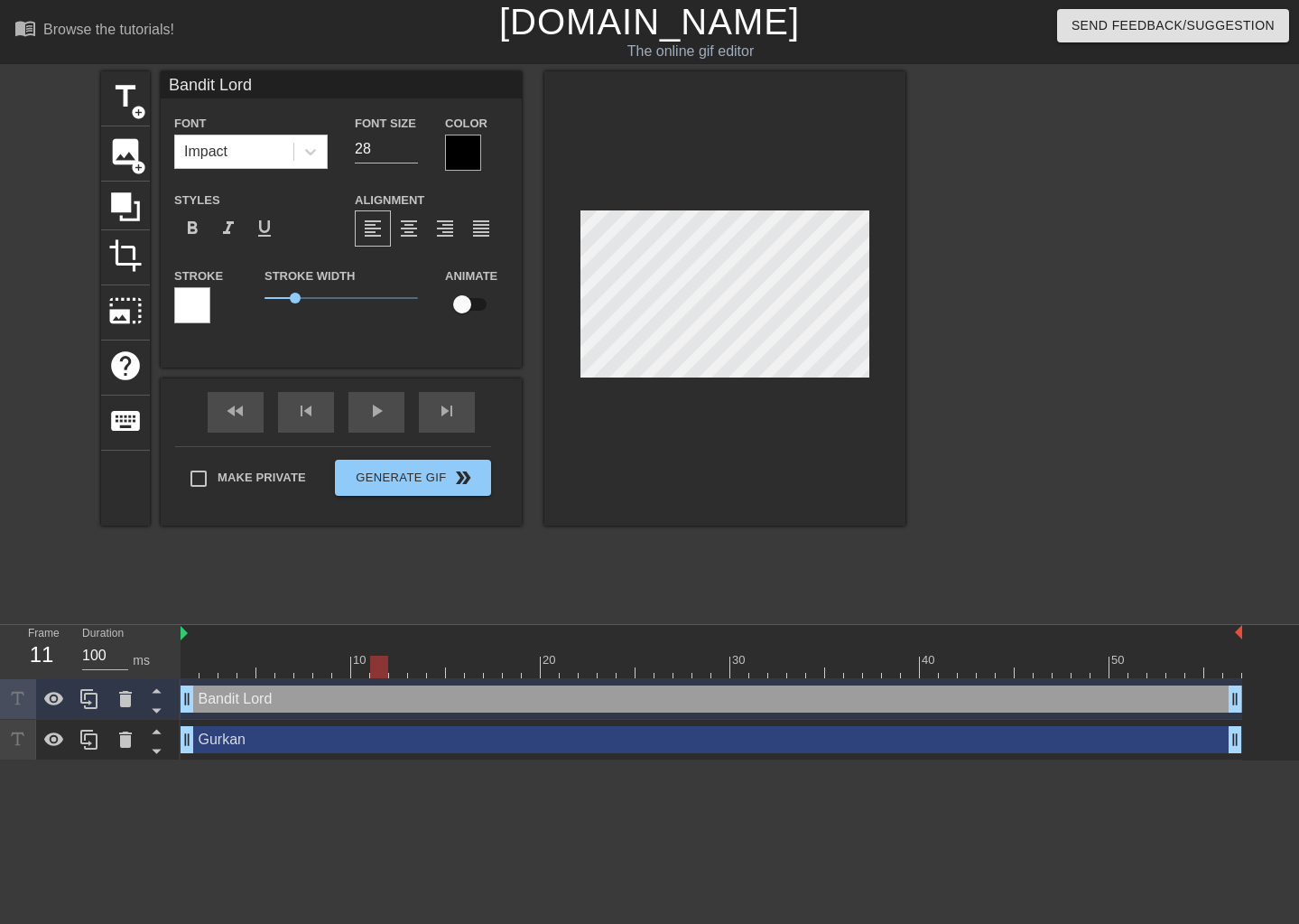
drag, startPoint x: 199, startPoint y: 676, endPoint x: 370, endPoint y: 668, distance: 171.2
click at [370, 668] on div at bounding box center [711, 667] width 1062 height 23
type input "Gurkan"
type input "40"
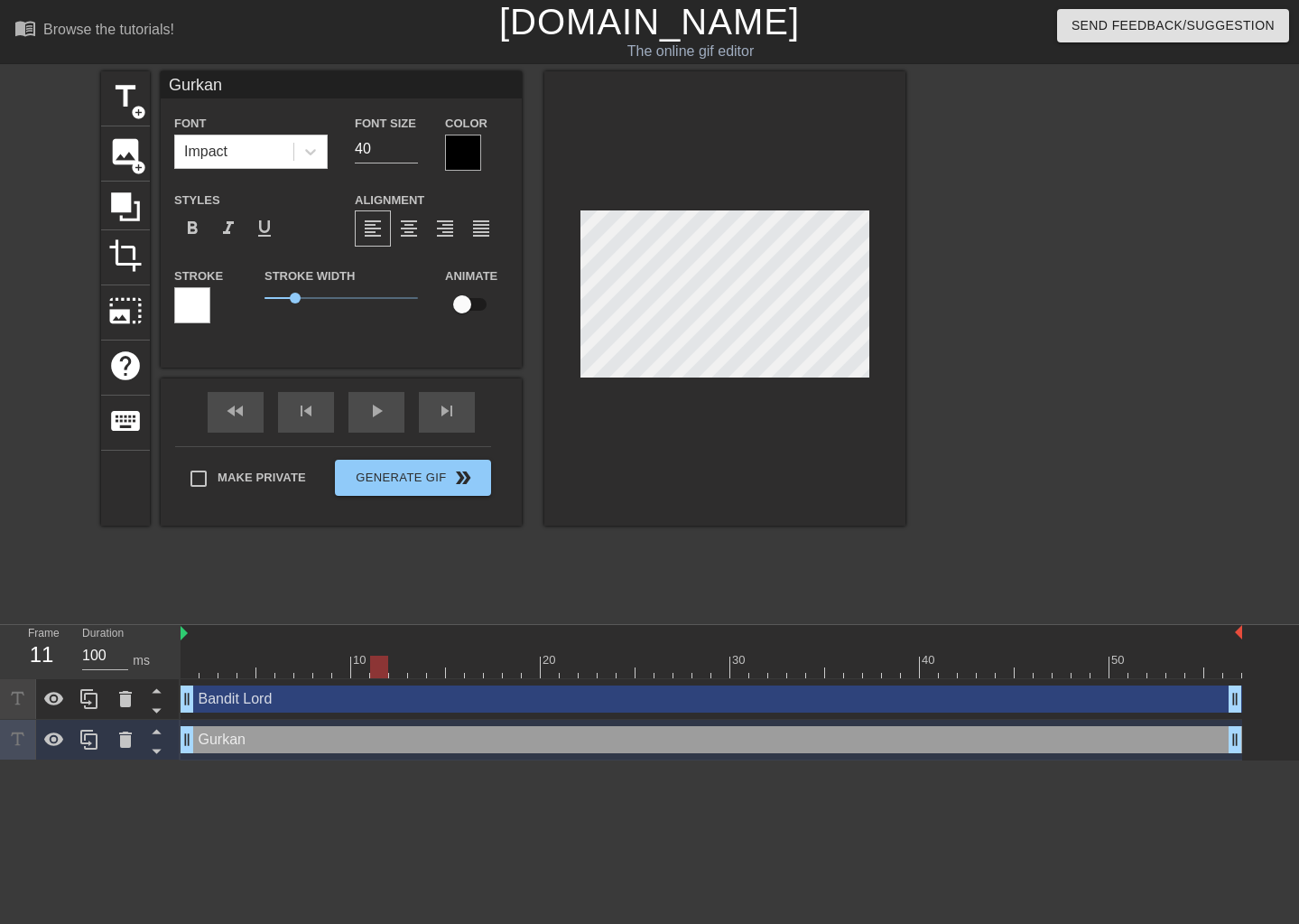
type input "Bandit Lord"
type input "28"
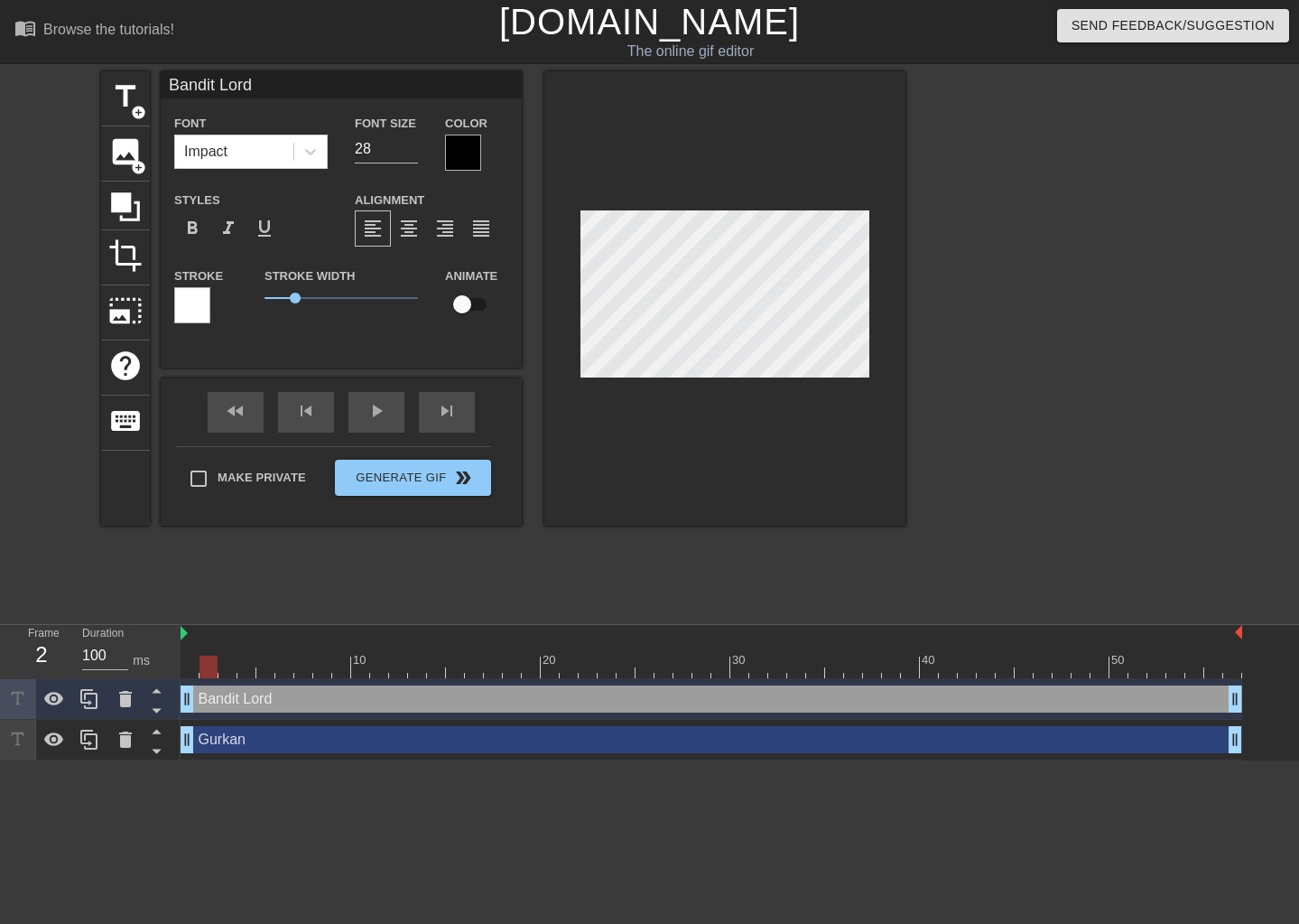
drag, startPoint x: 369, startPoint y: 662, endPoint x: 214, endPoint y: 660, distance: 155.0
click at [214, 660] on div at bounding box center [208, 667] width 18 height 23
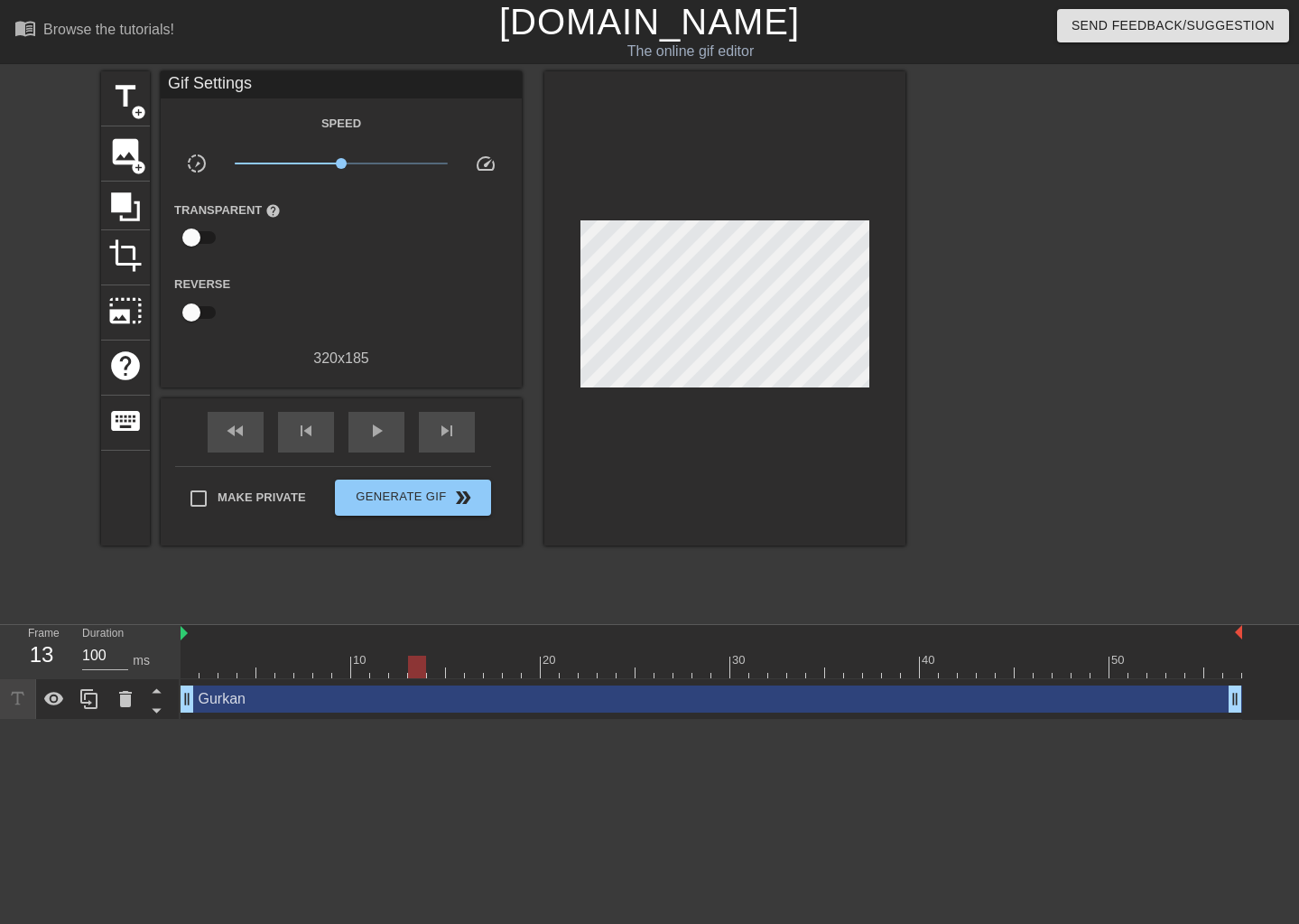
drag, startPoint x: 209, startPoint y: 661, endPoint x: 419, endPoint y: 682, distance: 211.0
click at [419, 682] on div "10 20 30 40 50 Gurkan drag_handle drag_handle" at bounding box center [740, 672] width 1119 height 94
click at [117, 93] on span "title" at bounding box center [126, 96] width 34 height 34
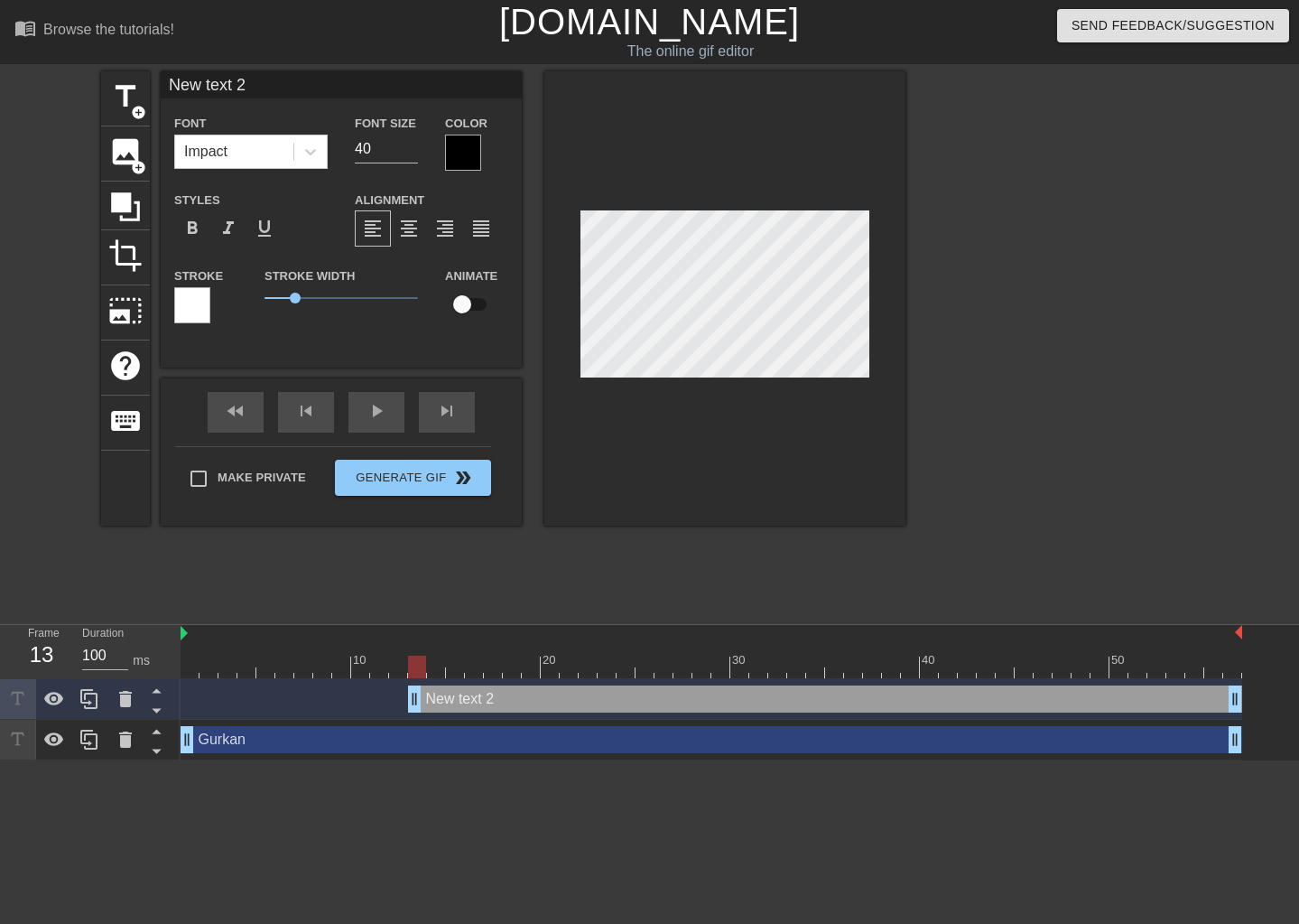
scroll to position [2, 5]
type input "B"
type textarea "B"
type input "Ba"
type textarea "Ba"
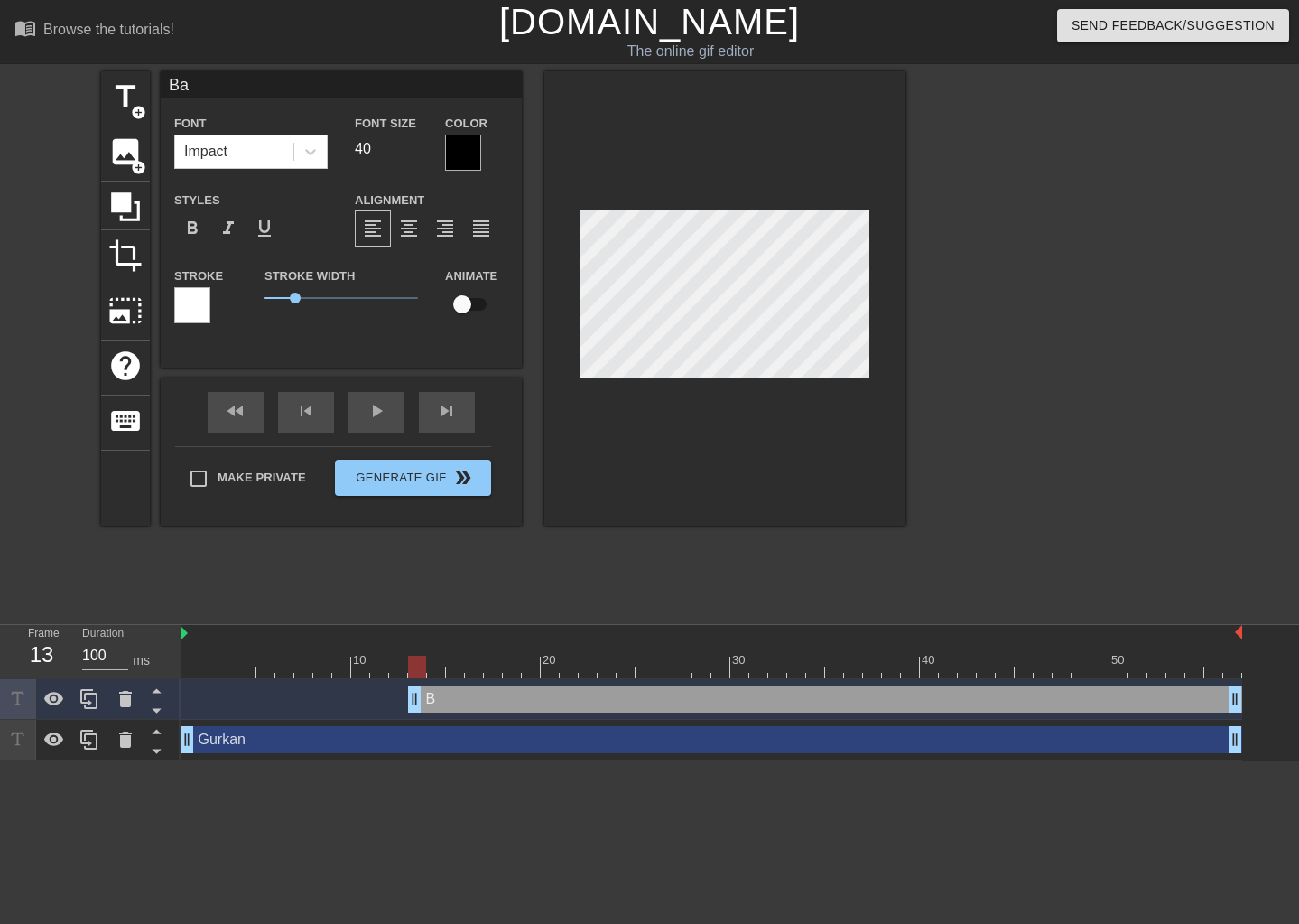
type input "Ban"
type textarea "Ban"
type input "Band"
type textarea "Band"
type input "Bandi"
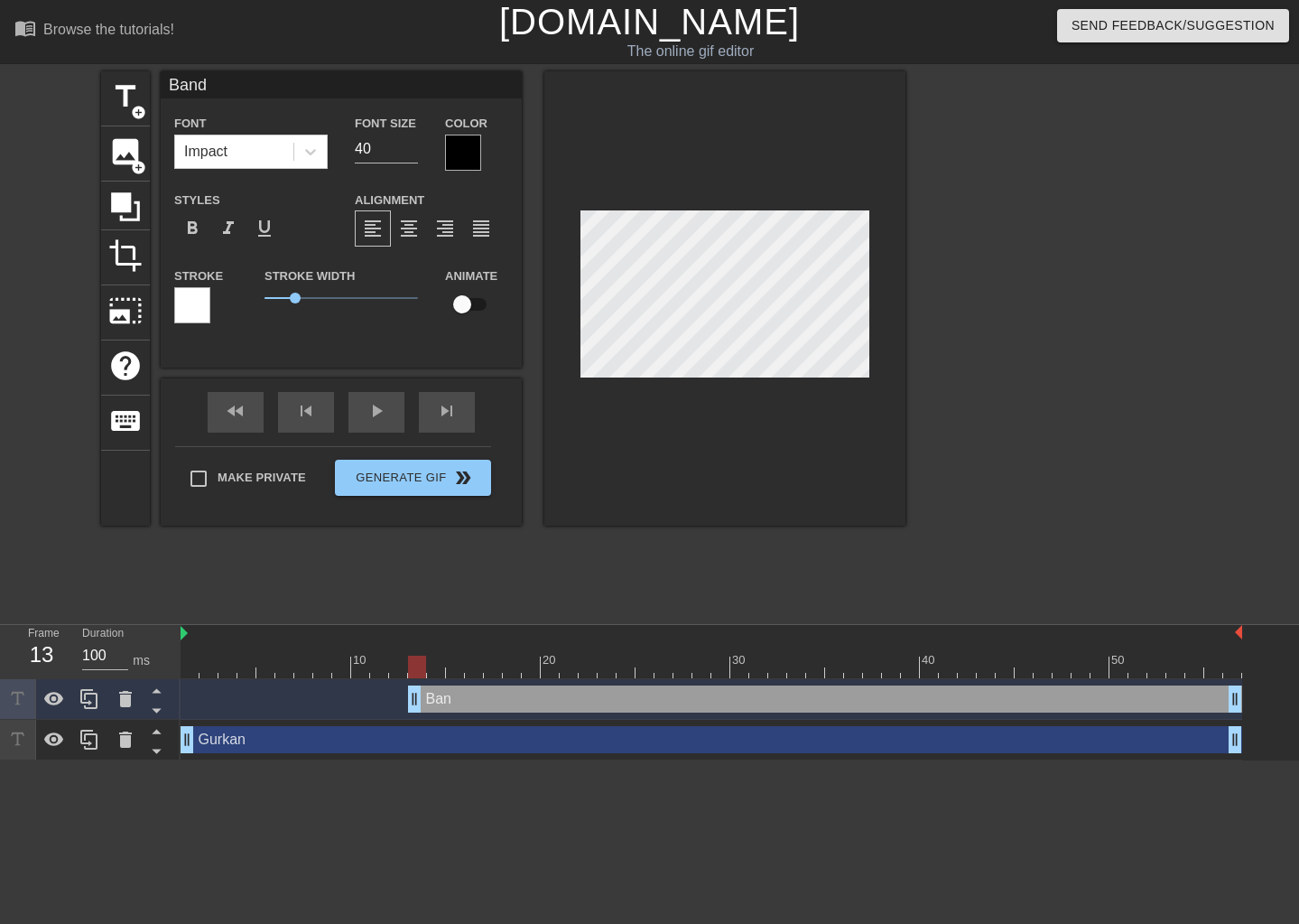
type textarea "Bandi"
type input "Bandit"
type textarea "Bandit"
type input "Bandit"
type textarea "Bandit"
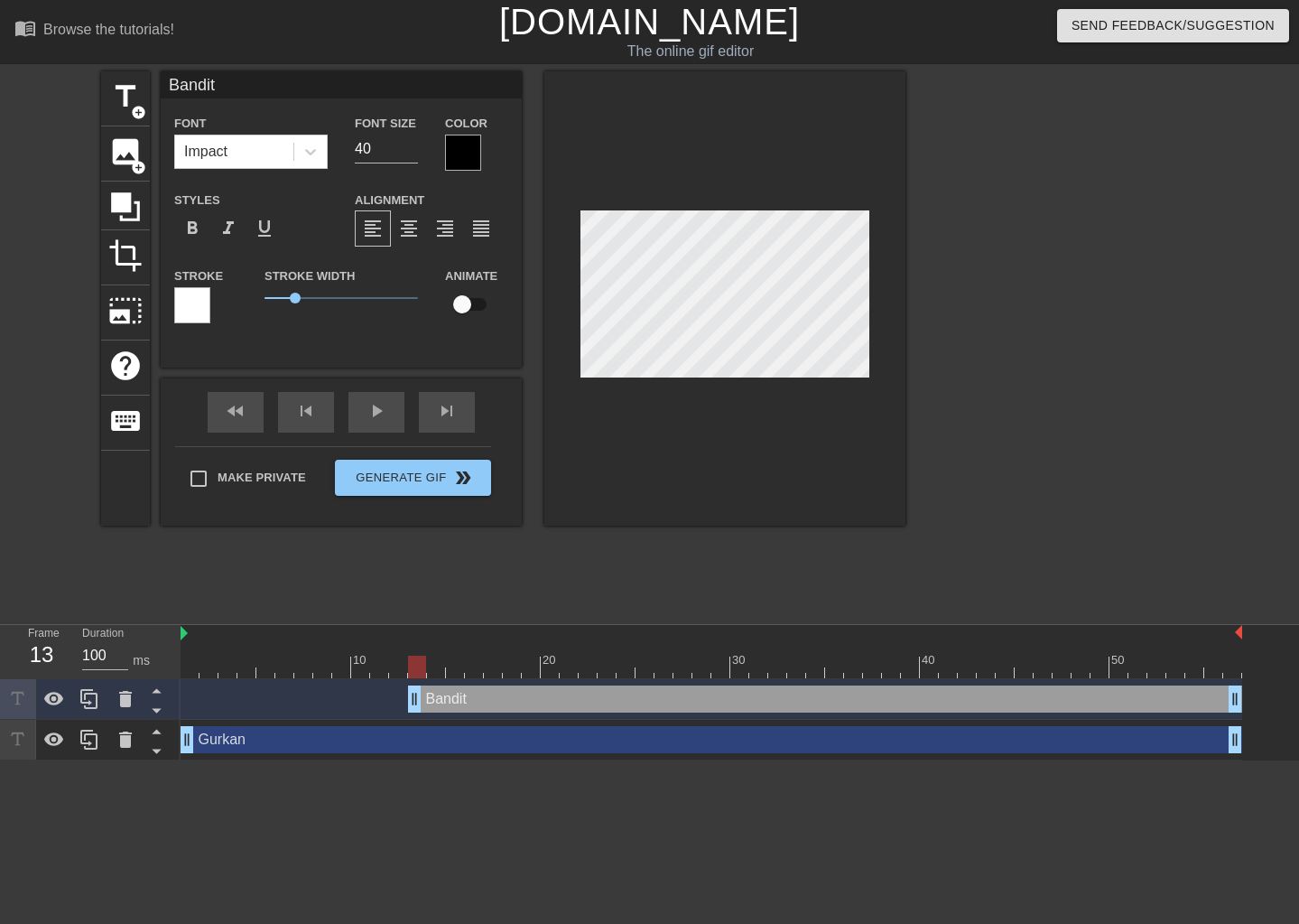
type input "Bandit L"
type textarea "Bandit L"
type input "Bandit Lo"
type textarea "Bandit Lo"
type input "Bandit Lor"
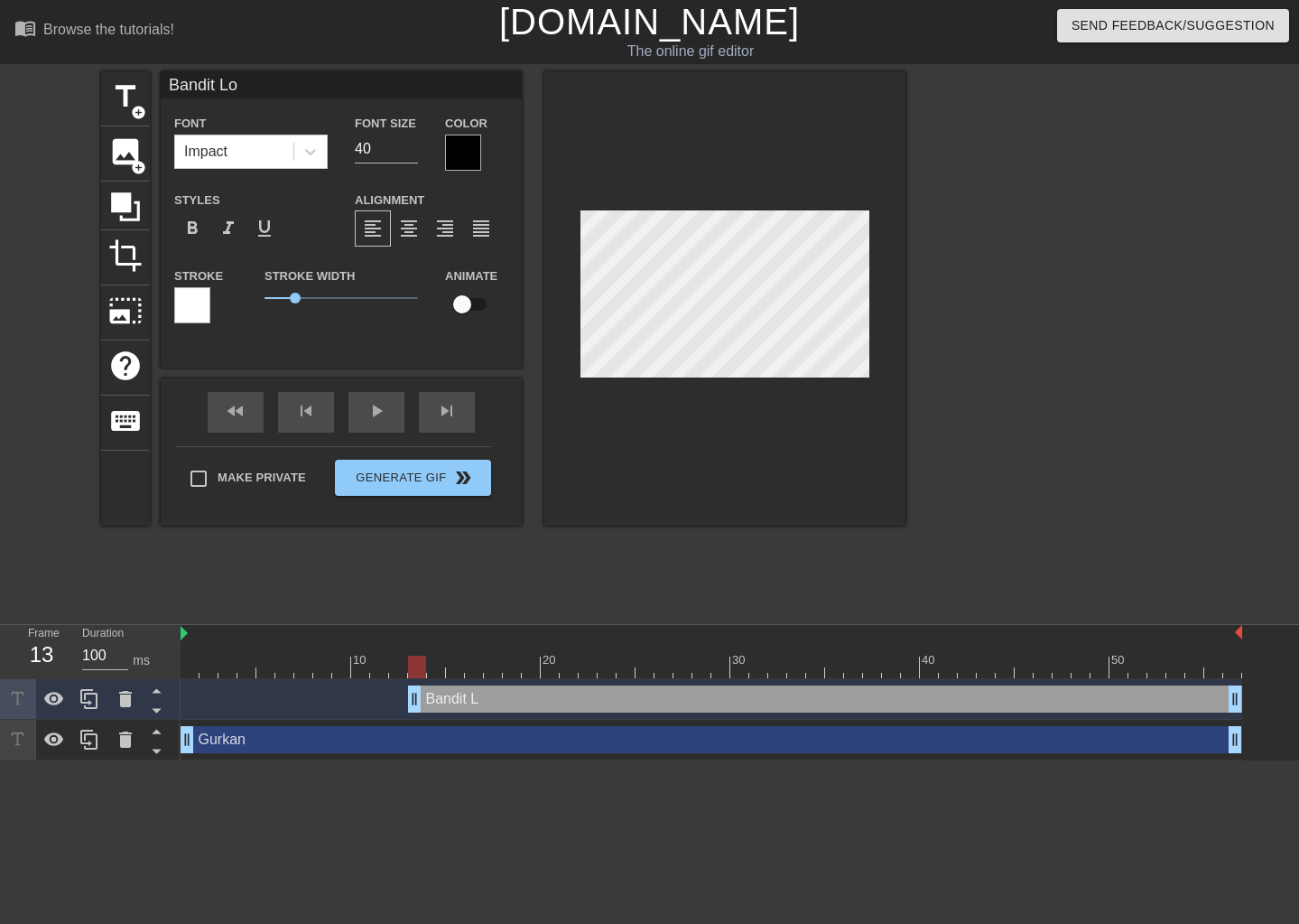
type textarea "Bandit Lor"
type input "Bandit Lord"
type textarea "Bandit Lord"
drag, startPoint x: 383, startPoint y: 148, endPoint x: 399, endPoint y: 147, distance: 16.0
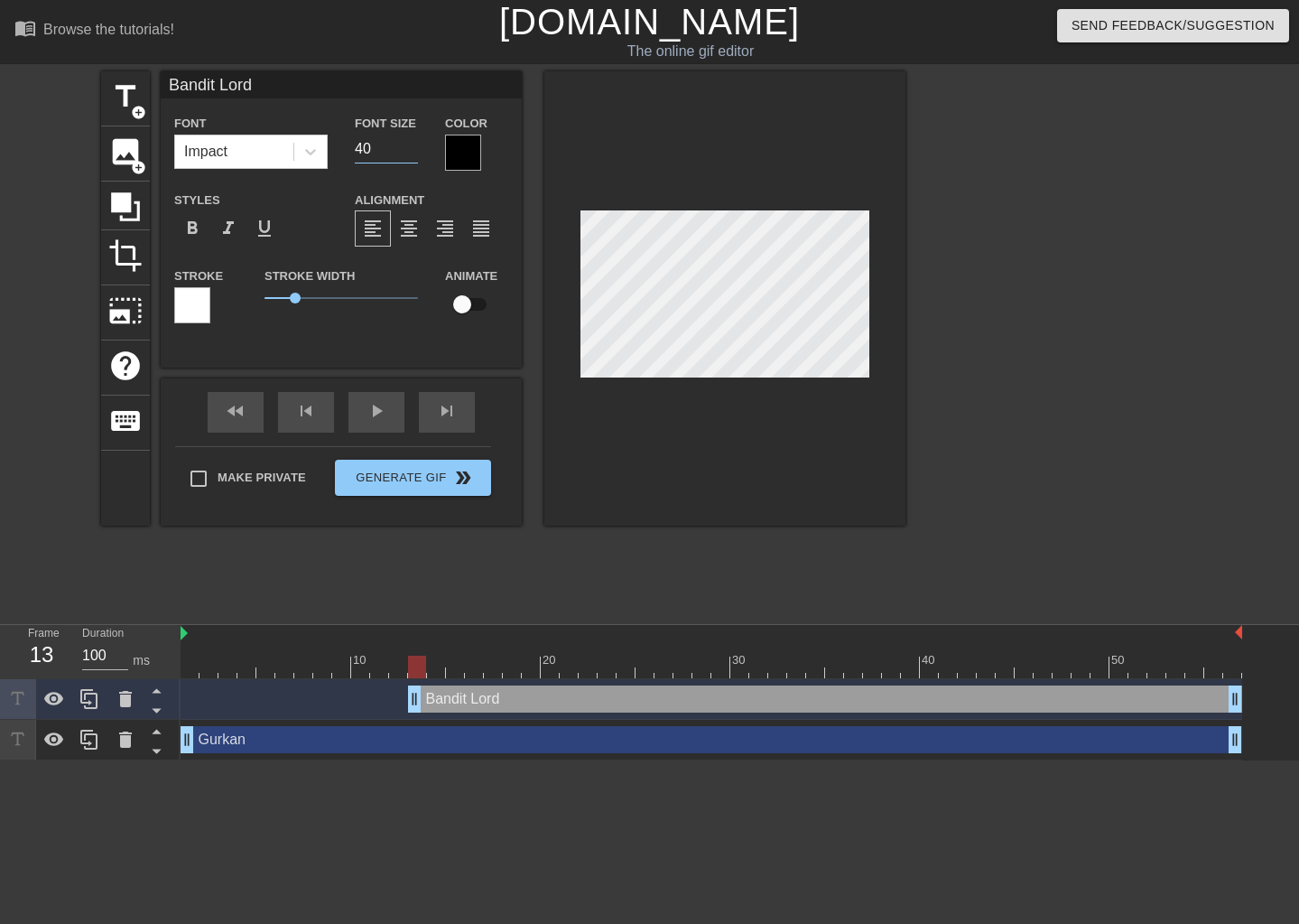
click at [378, 148] on input "40" at bounding box center [386, 148] width 63 height 29
click at [411, 151] on input "39" at bounding box center [386, 148] width 63 height 29
type input "29"
click at [411, 151] on input "29" at bounding box center [386, 148] width 63 height 29
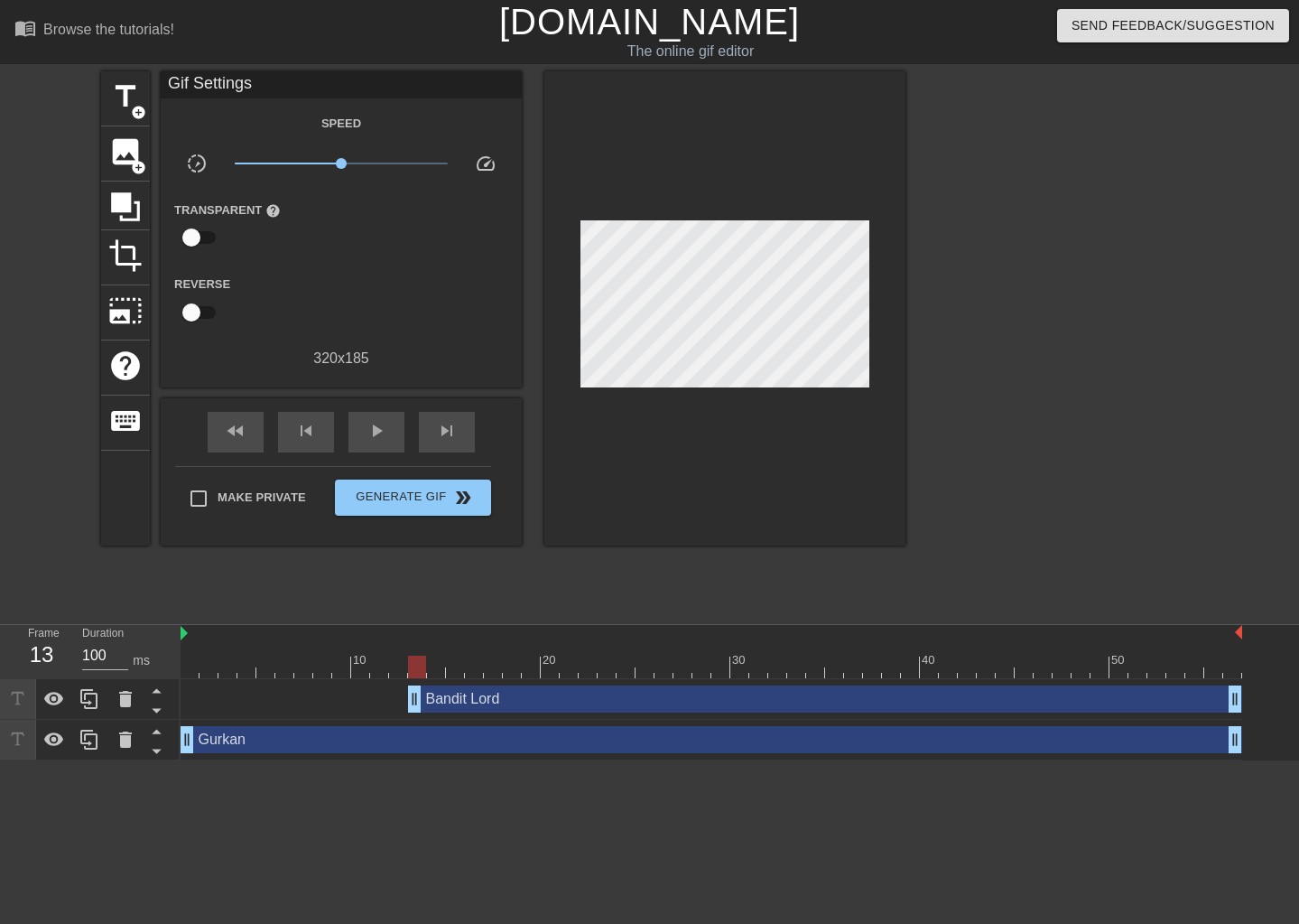
click at [684, 218] on div at bounding box center [725, 308] width 361 height 474
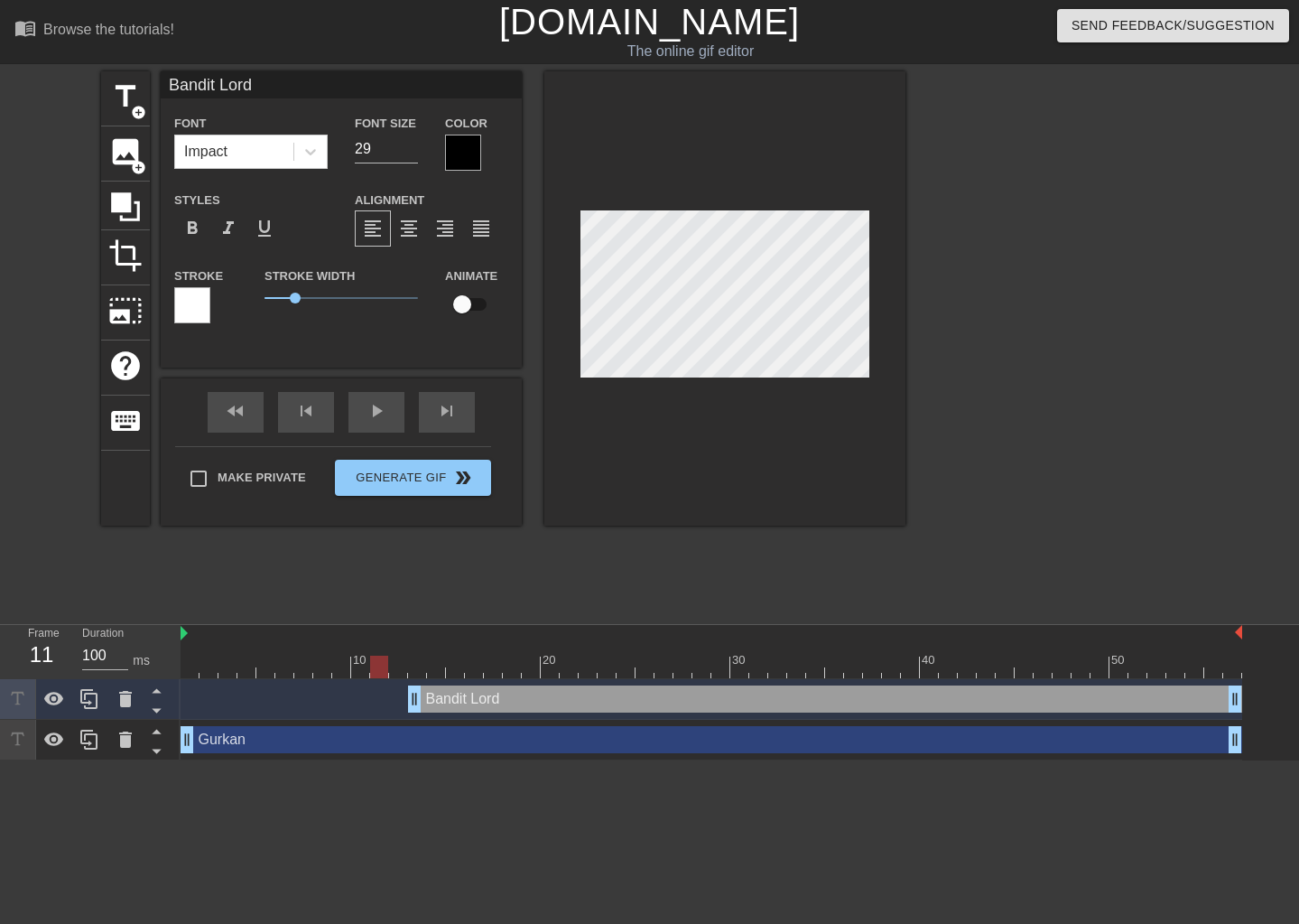
drag, startPoint x: 412, startPoint y: 662, endPoint x: 373, endPoint y: 651, distance: 40.5
click at [373, 651] on div "10 20 30 40 50" at bounding box center [711, 651] width 1062 height 53
drag, startPoint x: 419, startPoint y: 701, endPoint x: 309, endPoint y: 700, distance: 110.0
drag, startPoint x: 294, startPoint y: 666, endPoint x: 739, endPoint y: 671, distance: 445.0
click at [729, 671] on div at bounding box center [720, 667] width 18 height 23
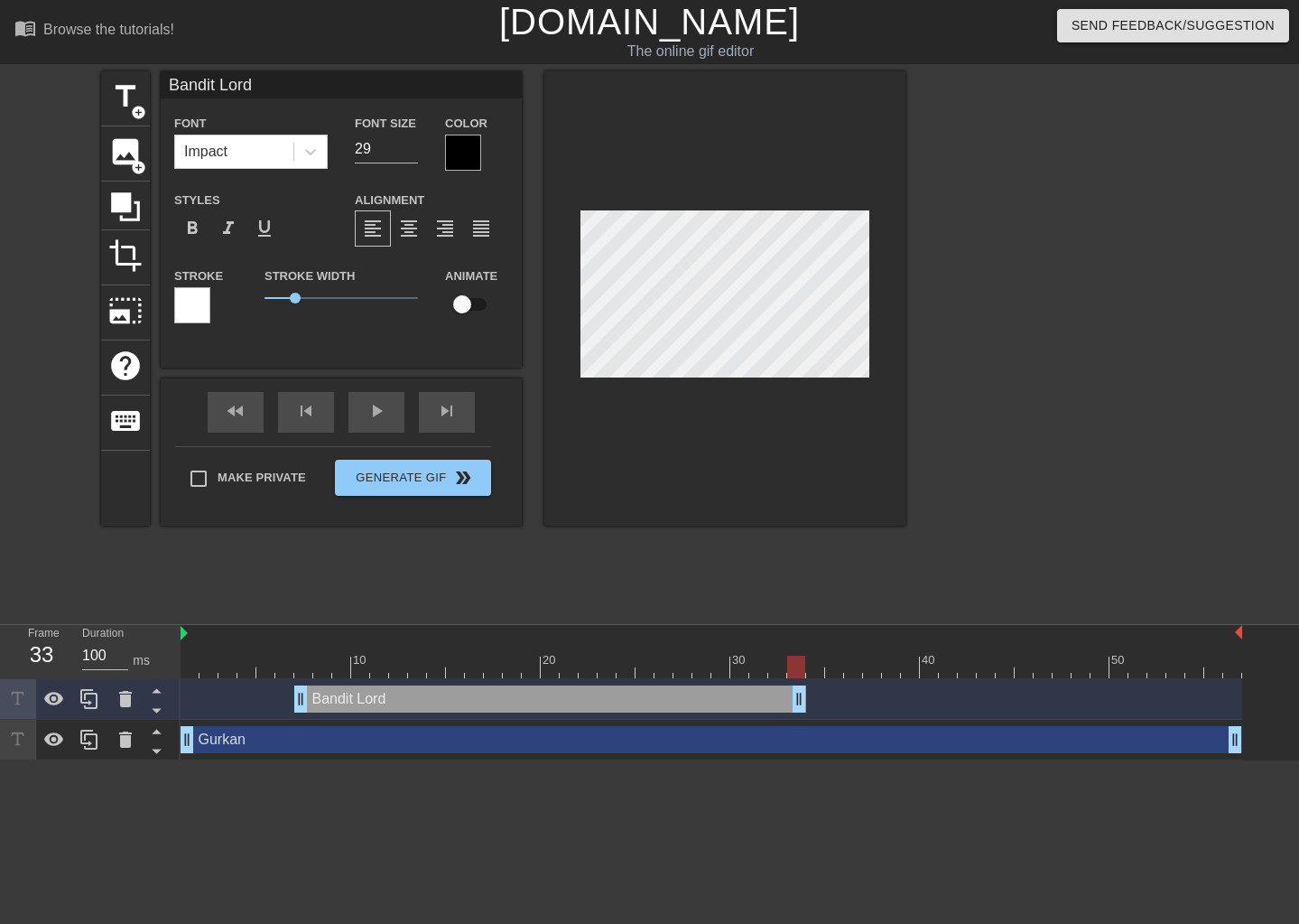
drag, startPoint x: 1233, startPoint y: 695, endPoint x: 807, endPoint y: 712, distance: 426.3
click at [810, 717] on div "Bandit Lord drag_handle drag_handle" at bounding box center [711, 699] width 1062 height 41
drag, startPoint x: 819, startPoint y: 666, endPoint x: 880, endPoint y: 671, distance: 61.2
click at [880, 671] on div at bounding box center [872, 667] width 18 height 23
drag, startPoint x: 812, startPoint y: 695, endPoint x: 790, endPoint y: 700, distance: 22.6
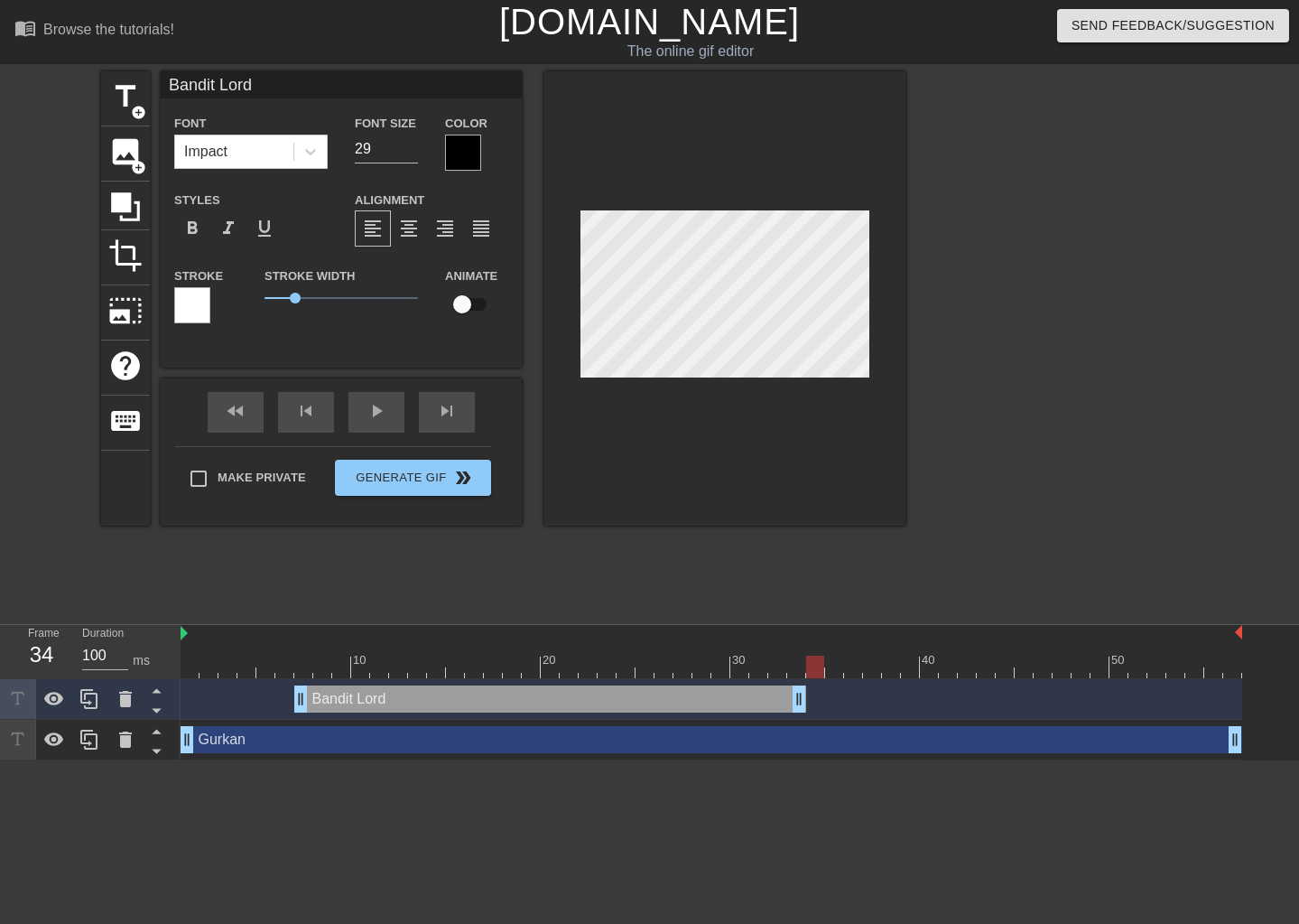
drag, startPoint x: 807, startPoint y: 662, endPoint x: 821, endPoint y: 660, distance: 14.1
click at [821, 660] on div at bounding box center [814, 667] width 18 height 23
drag, startPoint x: 801, startPoint y: 693, endPoint x: 821, endPoint y: 692, distance: 20.0
drag, startPoint x: 820, startPoint y: 663, endPoint x: 710, endPoint y: 660, distance: 110.0
click at [710, 660] on div at bounding box center [711, 667] width 1062 height 23
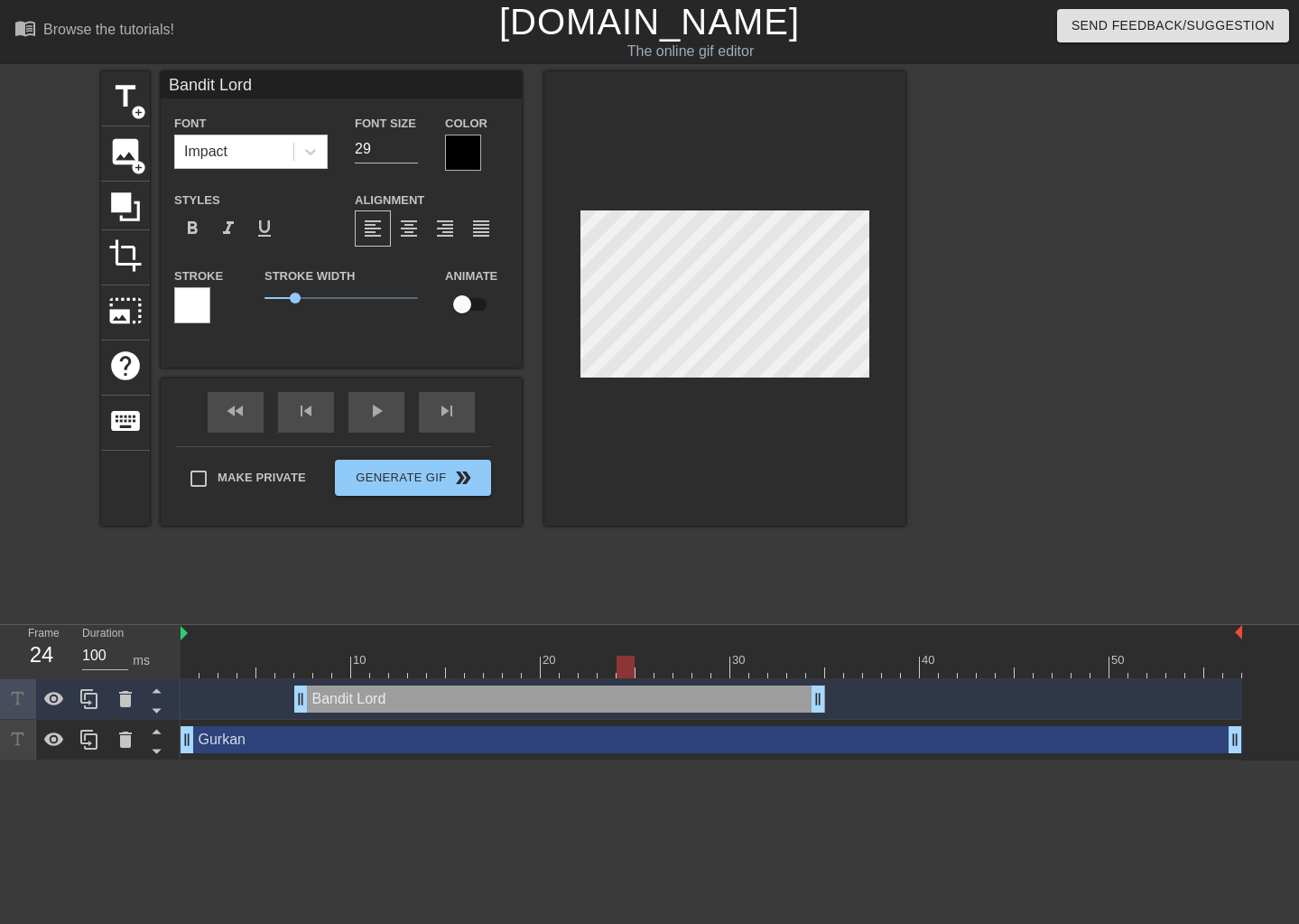
drag, startPoint x: 701, startPoint y: 660, endPoint x: 931, endPoint y: 720, distance: 237.7
click at [623, 652] on div "10 20 30 40 50" at bounding box center [711, 651] width 1062 height 53
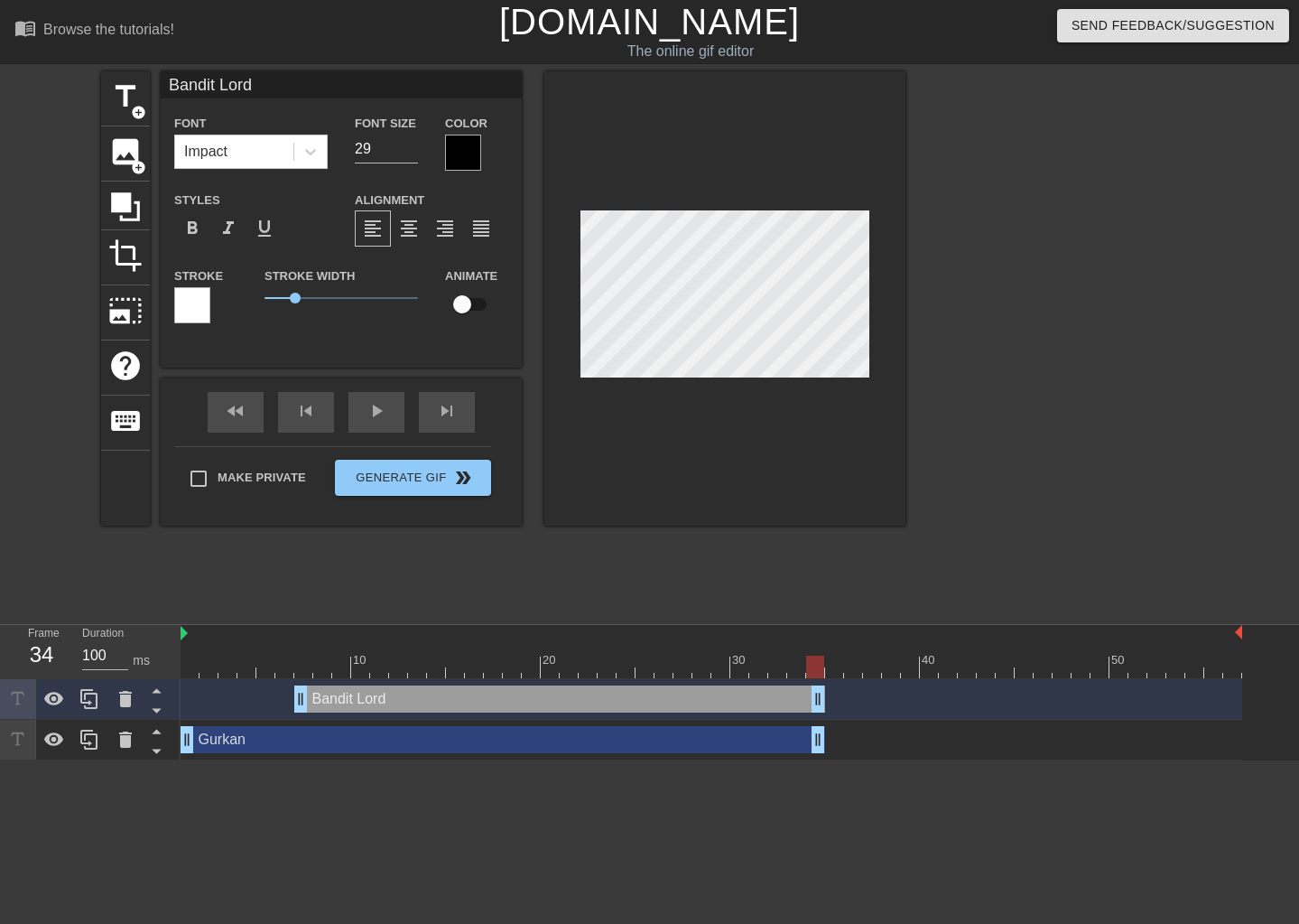
drag, startPoint x: 1237, startPoint y: 740, endPoint x: 823, endPoint y: 744, distance: 414.0
drag, startPoint x: 779, startPoint y: 664, endPoint x: 654, endPoint y: 681, distance: 126.2
click at [606, 658] on div at bounding box center [607, 667] width 18 height 23
drag, startPoint x: 822, startPoint y: 742, endPoint x: 610, endPoint y: 743, distance: 212.0
drag, startPoint x: 608, startPoint y: 666, endPoint x: 682, endPoint y: 669, distance: 74.1
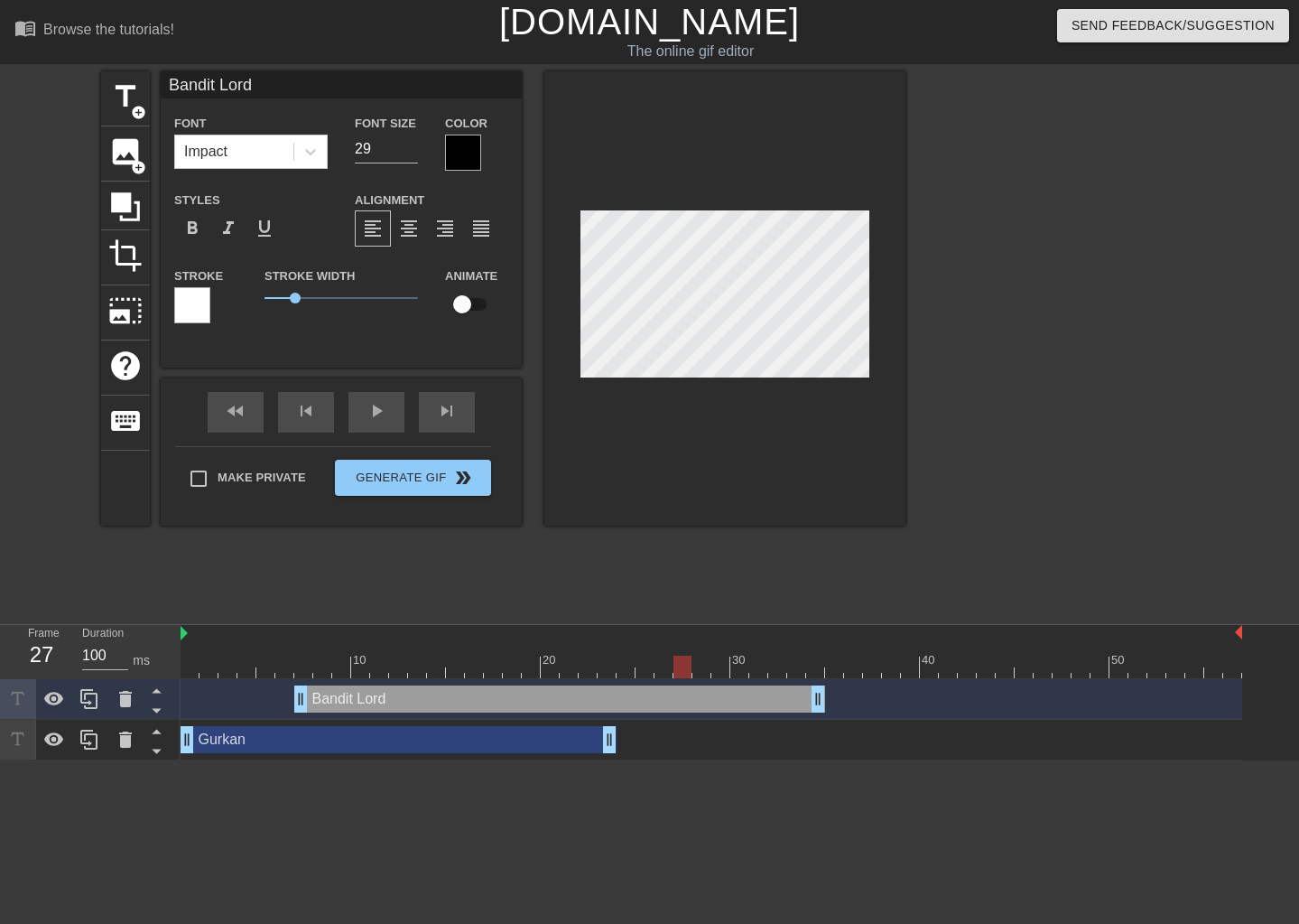
click at [682, 669] on div at bounding box center [682, 667] width 18 height 23
click at [133, 94] on span "title" at bounding box center [126, 96] width 34 height 34
type input "New text 3"
type input "40"
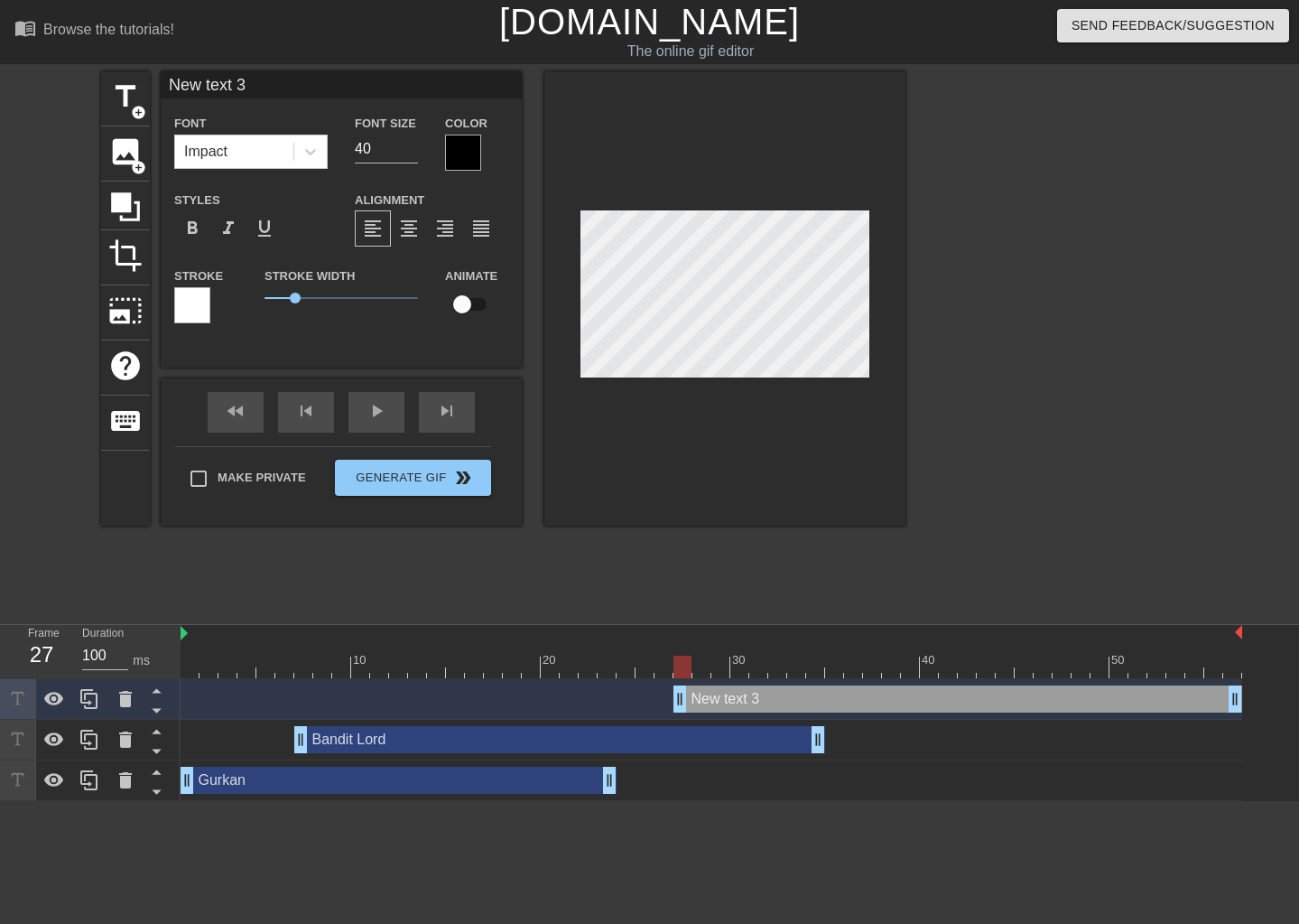
scroll to position [3, 4]
type input "G"
type textarea "G"
type input "Gu"
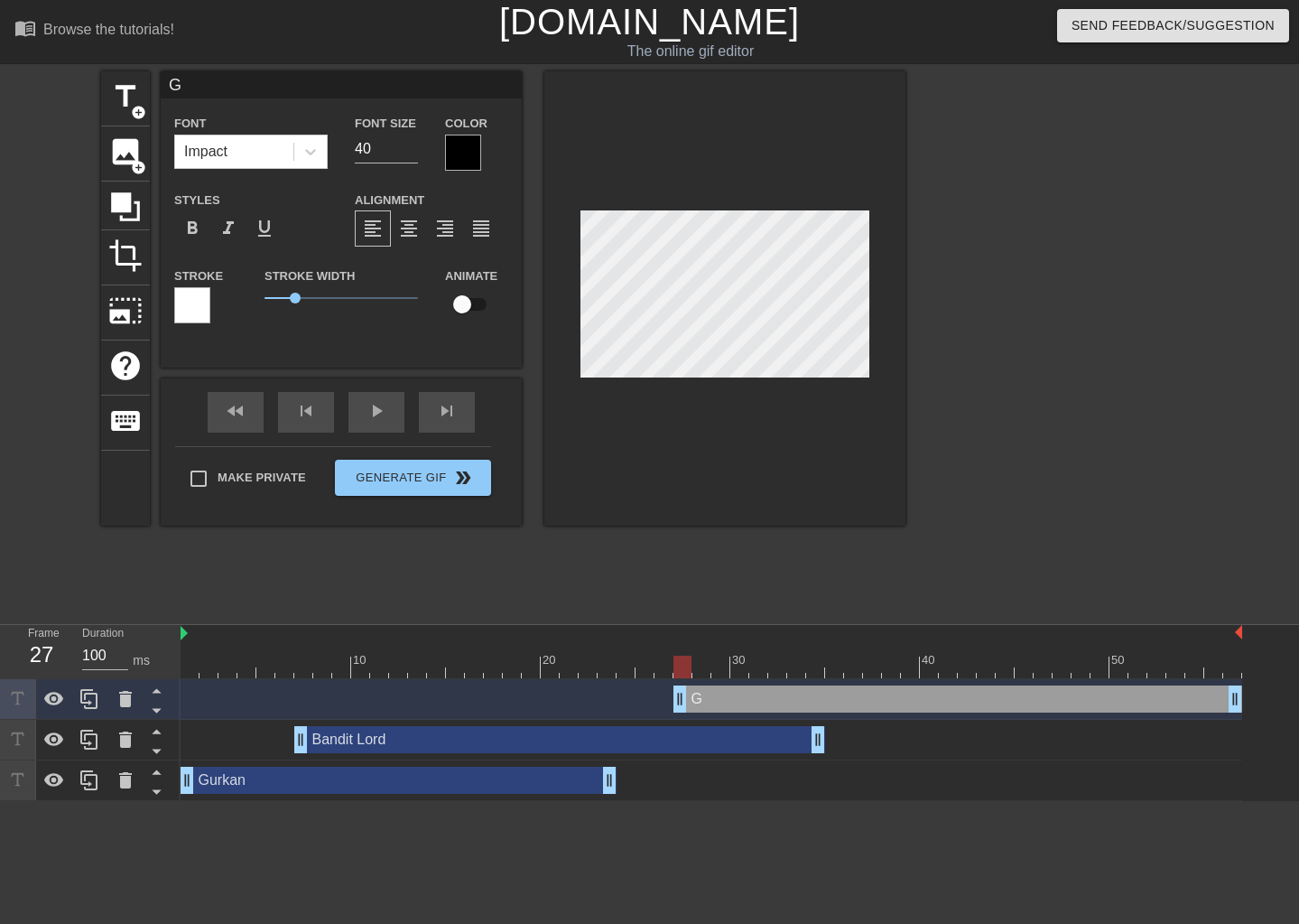
type textarea "Gu"
type input "Gur"
type textarea "Gur"
type input "Gurk"
type textarea "Gurk"
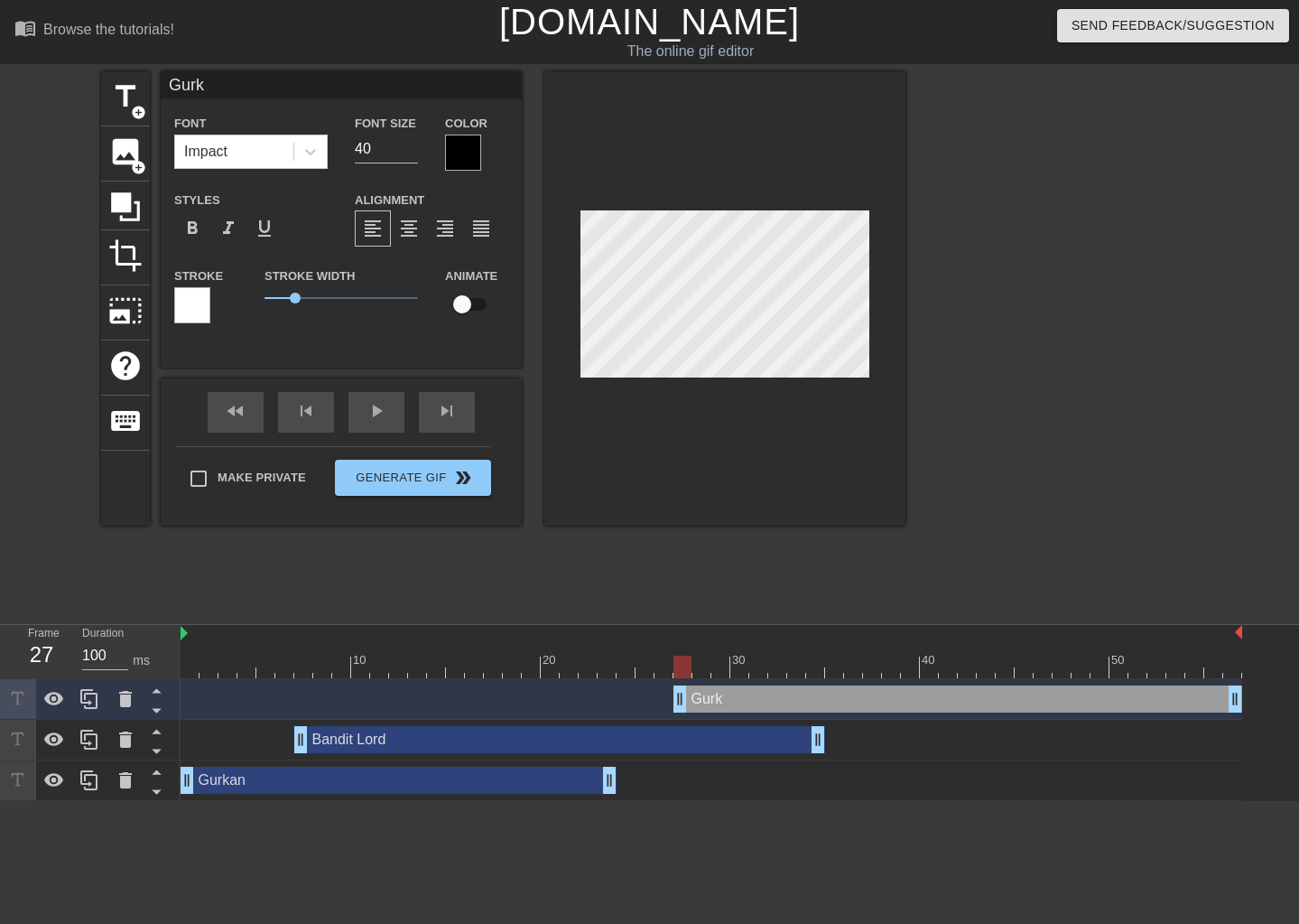
type input "[PERSON_NAME]"
type textarea "[PERSON_NAME]"
type input "Gurkan"
type textarea "Gurkan"
drag, startPoint x: 681, startPoint y: 695, endPoint x: 621, endPoint y: 693, distance: 60.0
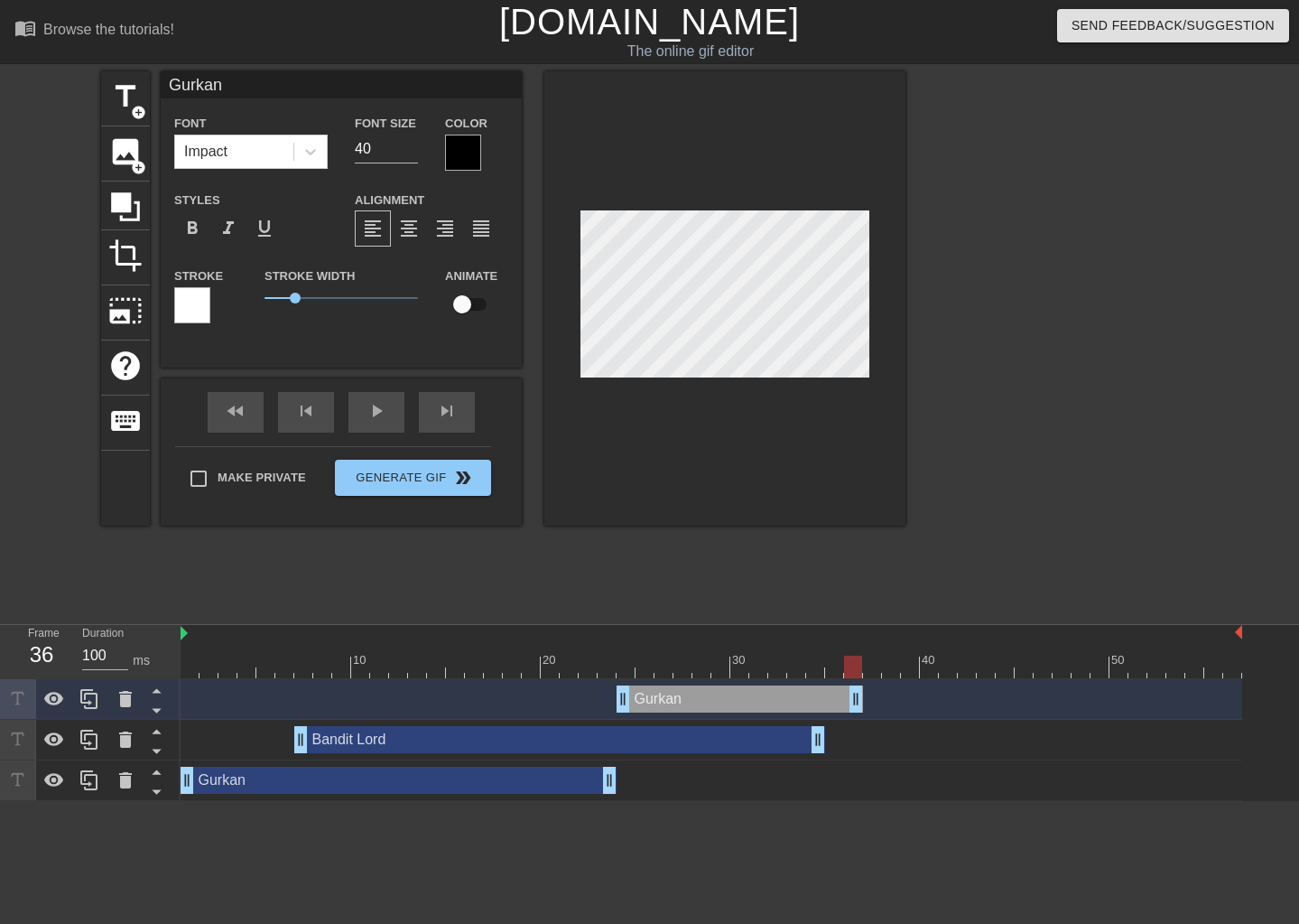
drag, startPoint x: 1237, startPoint y: 693, endPoint x: 772, endPoint y: 474, distance: 514.0
click at [782, 172] on div at bounding box center [725, 298] width 361 height 454
drag, startPoint x: 837, startPoint y: 666, endPoint x: 866, endPoint y: 670, distance: 29.3
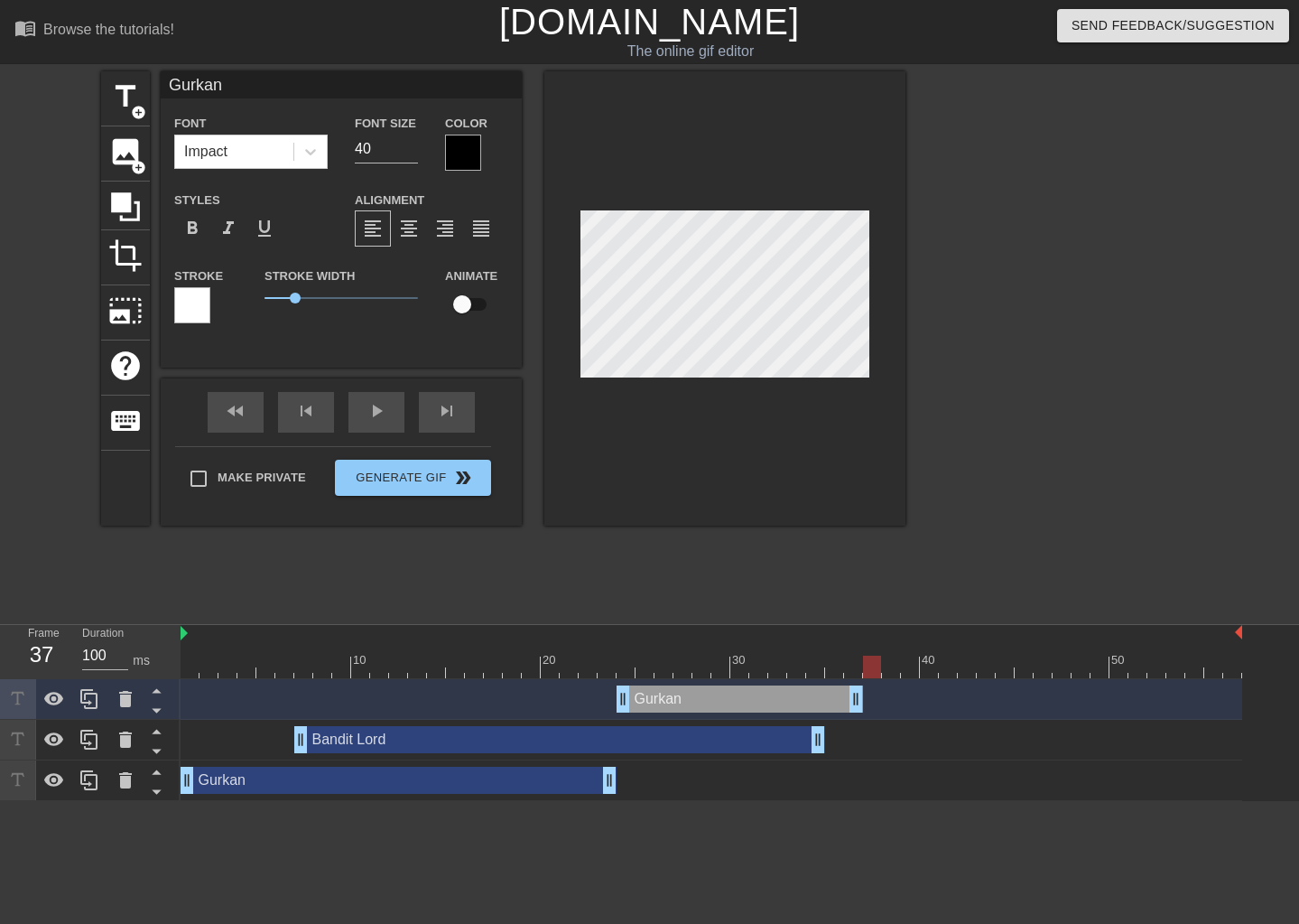
click at [866, 669] on div at bounding box center [872, 667] width 18 height 23
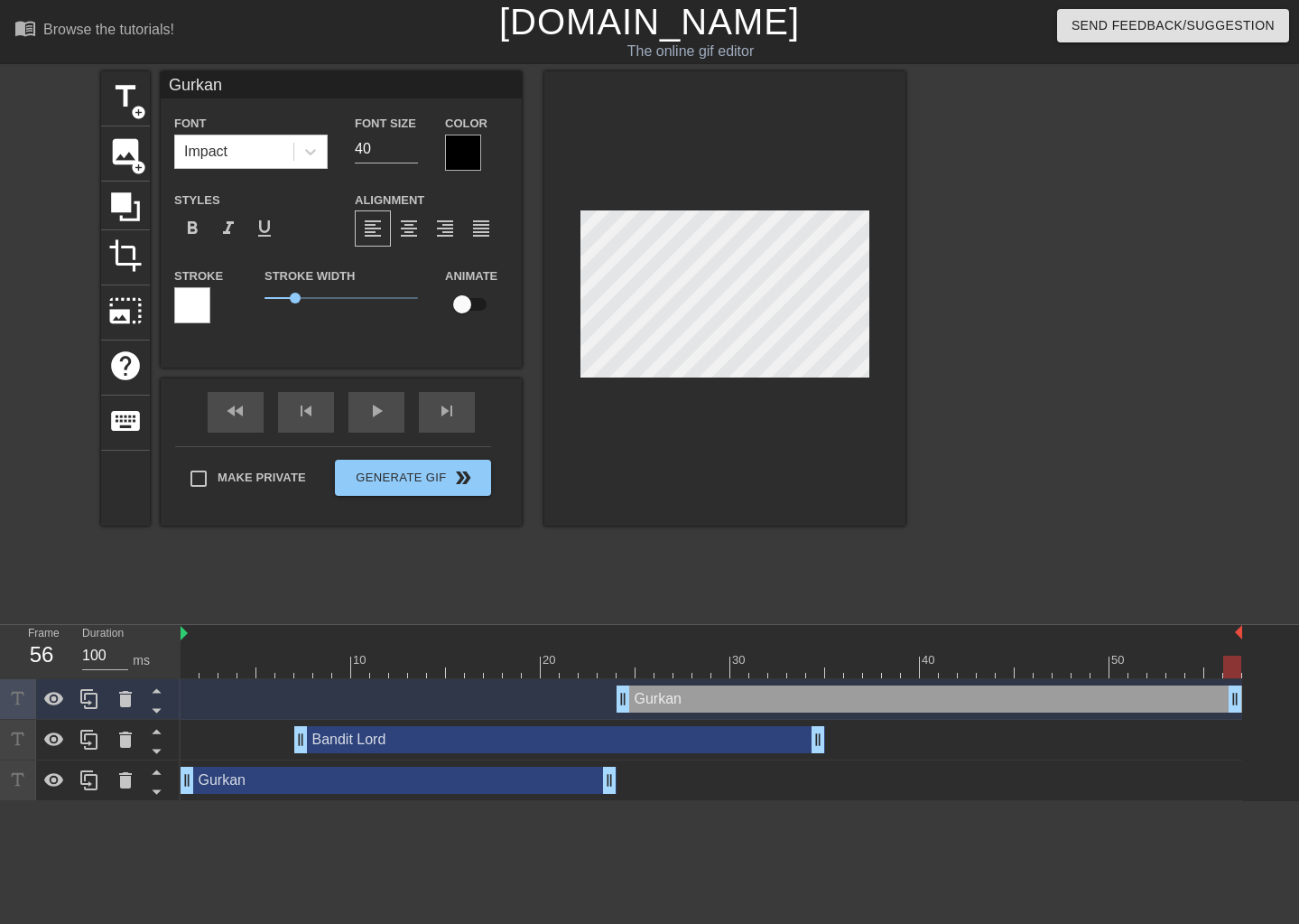
drag, startPoint x: 859, startPoint y: 697, endPoint x: 1121, endPoint y: 680, distance: 262.6
click at [1285, 706] on html "menu_book Browse the tutorials! [DOMAIN_NAME] The online gif editor Send Feedba…" at bounding box center [649, 401] width 1299 height 801
drag, startPoint x: 1209, startPoint y: 663, endPoint x: 1280, endPoint y: 654, distance: 71.6
click at [1280, 653] on div "10 20 30 40 50 Gurkan drag_handle drag_handle Bandit Lord drag_handle drag_hand…" at bounding box center [740, 712] width 1119 height 176
drag, startPoint x: 1228, startPoint y: 662, endPoint x: 625, endPoint y: 652, distance: 603.1
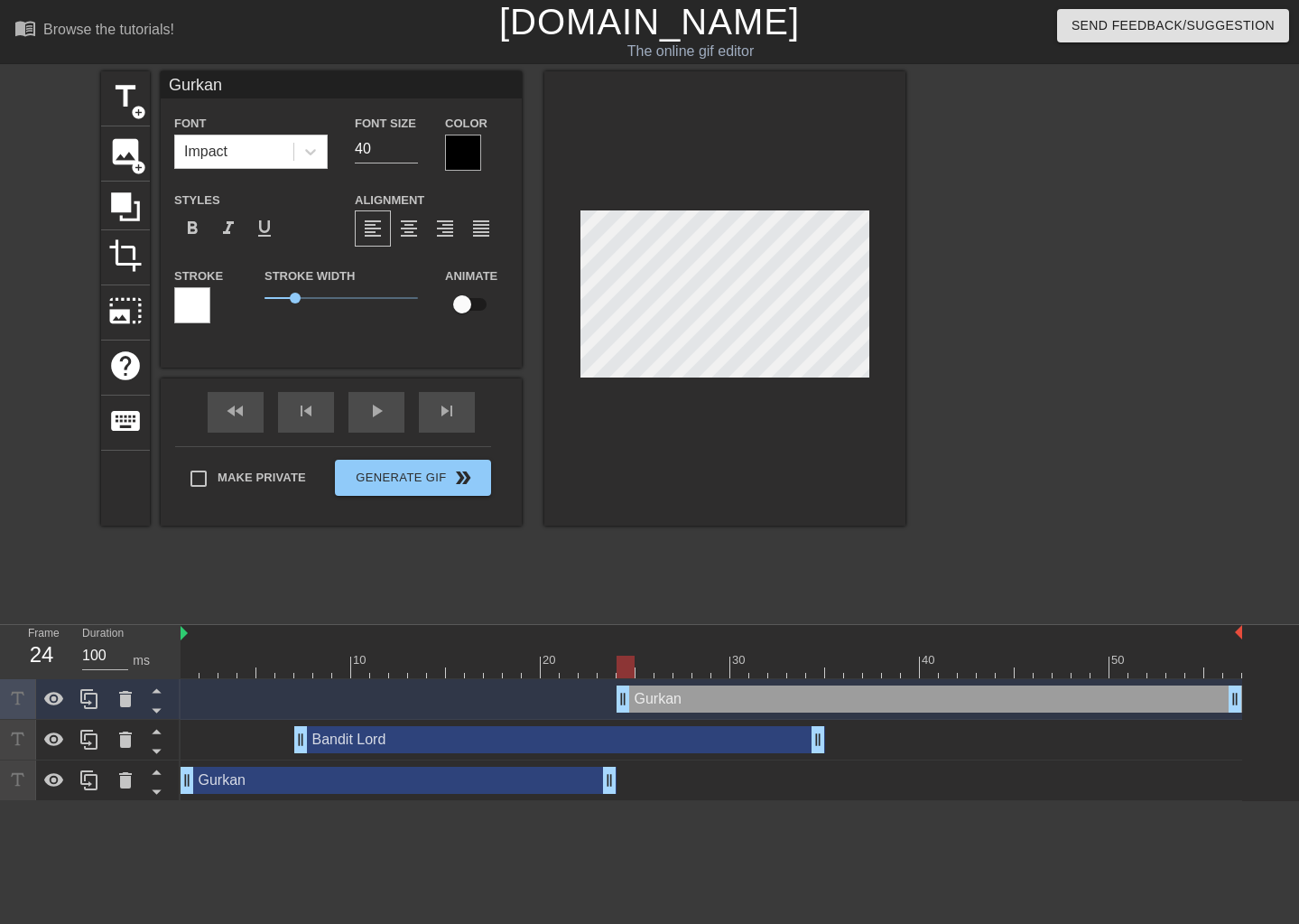
click at [625, 652] on div "10 20 30 40 50" at bounding box center [711, 651] width 1062 height 53
click at [111, 79] on span "title" at bounding box center [126, 96] width 34 height 34
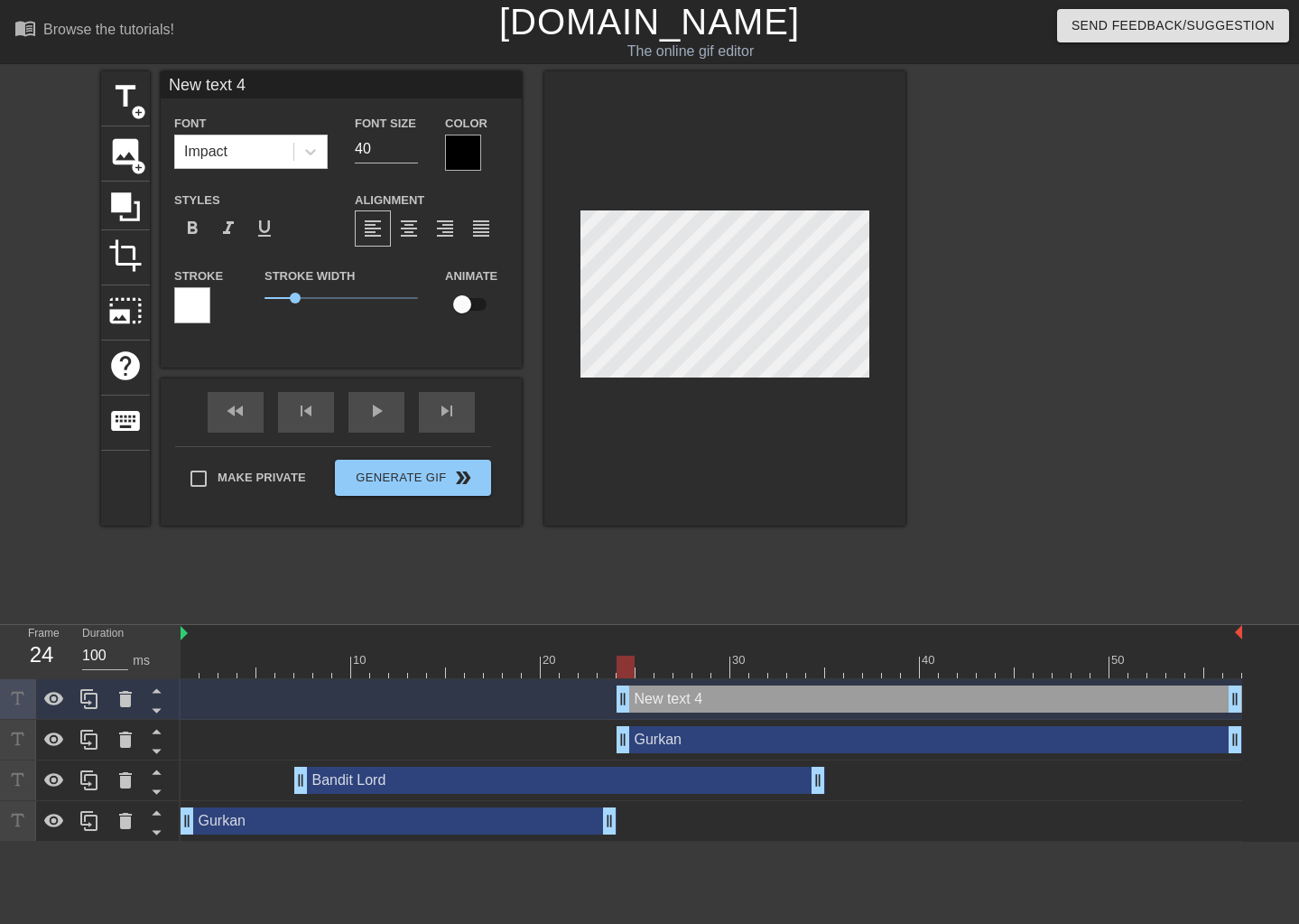
scroll to position [2, 5]
type input "V"
type textarea "V"
type input "Vo"
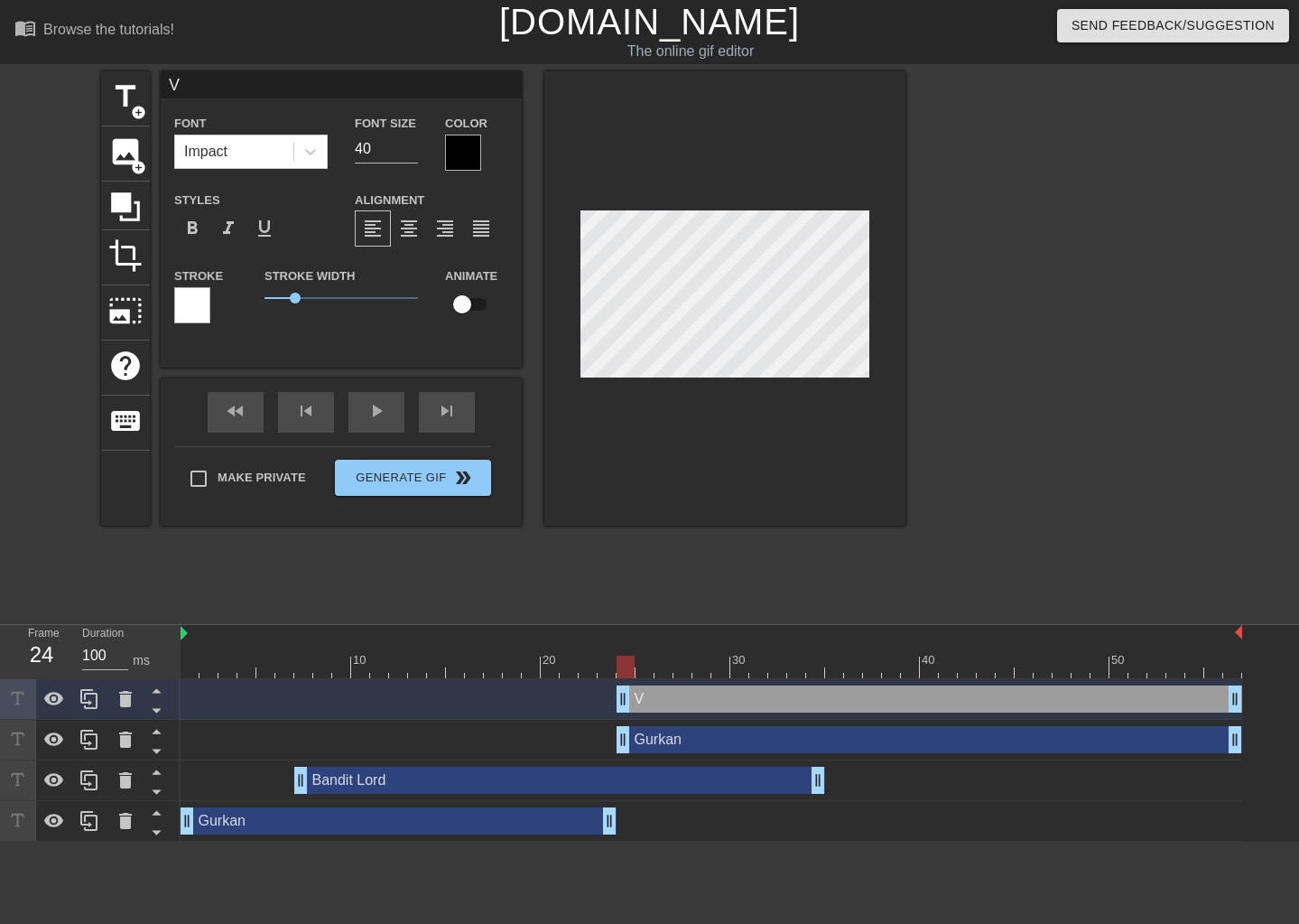
type textarea "Vo"
type input "Voi"
type textarea "Voi"
type input "Voiv"
type textarea "Voiv"
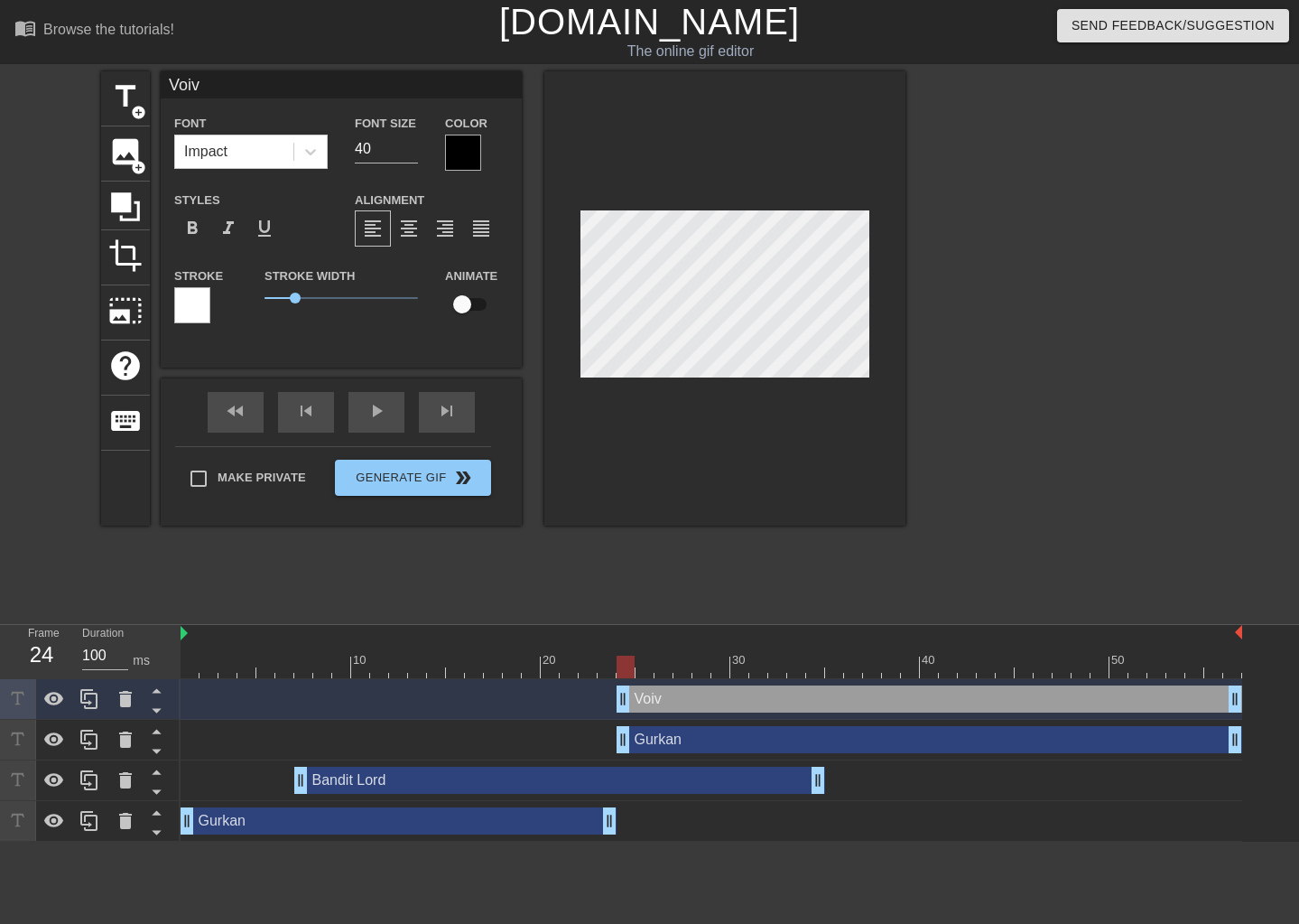
type input "Voivo"
type textarea "Voivo"
type input "Voivod"
type textarea "Voivod"
type input "Voivode"
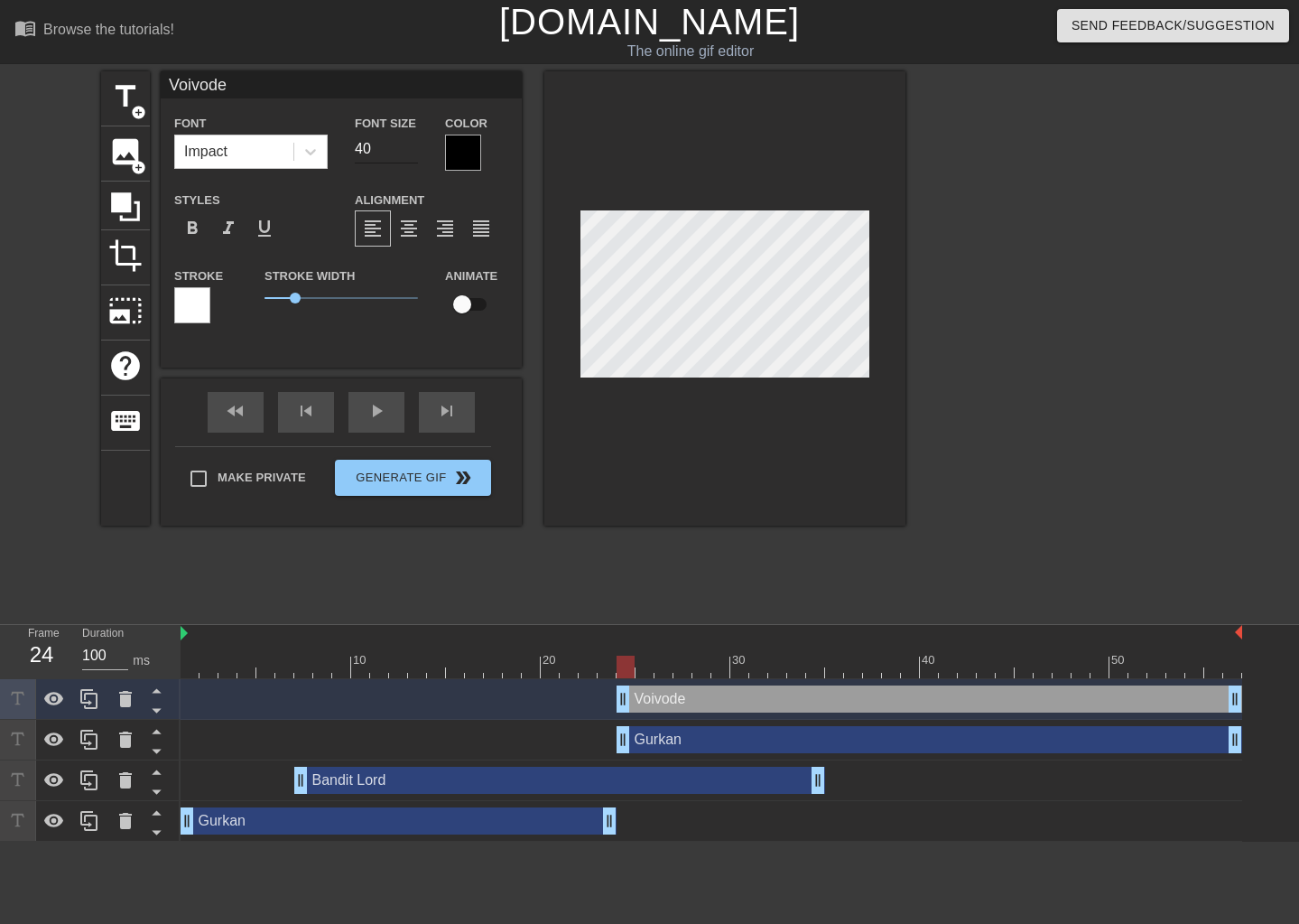
type textarea "Voivode"
click at [408, 149] on input "26" at bounding box center [386, 148] width 63 height 29
type input "25"
click at [408, 149] on input "25" at bounding box center [386, 148] width 63 height 29
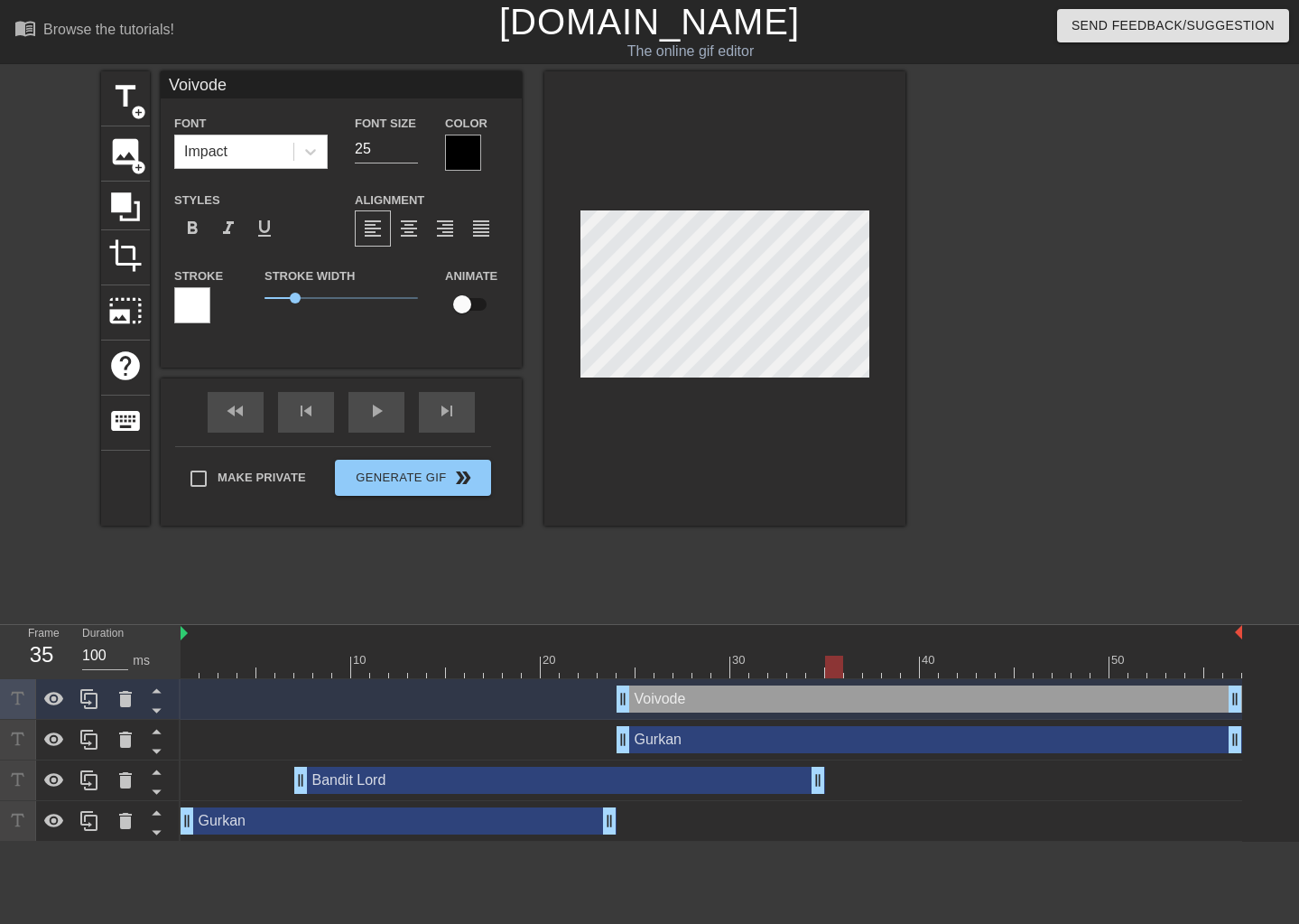
drag, startPoint x: 628, startPoint y: 662, endPoint x: 835, endPoint y: 648, distance: 207.5
click at [835, 648] on div "10 20 30 40 50" at bounding box center [711, 651] width 1062 height 53
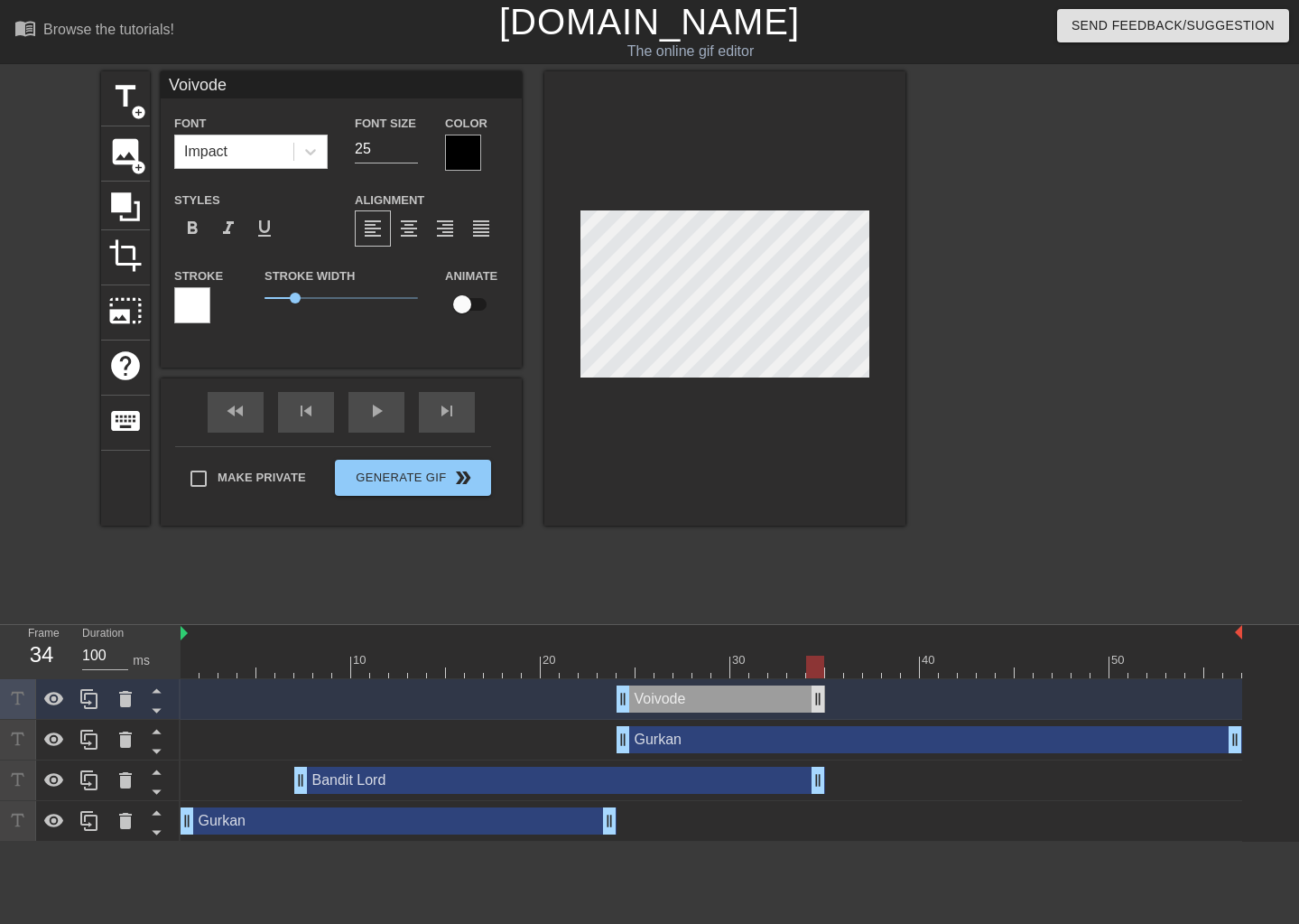
drag, startPoint x: 1234, startPoint y: 698, endPoint x: 812, endPoint y: 693, distance: 422.0
drag, startPoint x: 810, startPoint y: 659, endPoint x: 376, endPoint y: 620, distance: 435.7
click at [376, 620] on div "menu_book Browse the tutorials! [DOMAIN_NAME] The online gif editor Send Feedba…" at bounding box center [649, 420] width 1299 height 842
click at [880, 839] on div "Gurkan drag_handle drag_handle" at bounding box center [711, 821] width 1062 height 41
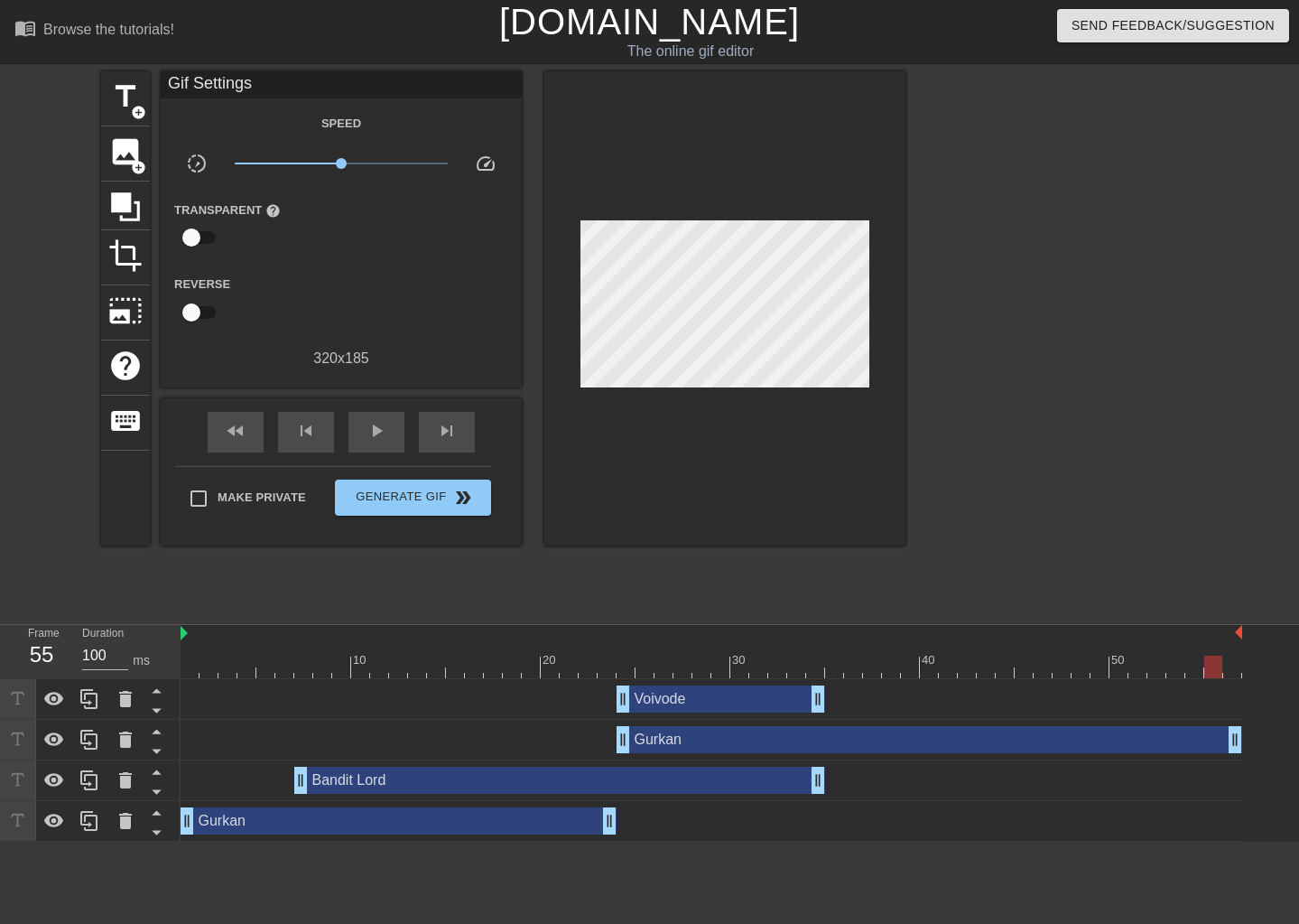
drag, startPoint x: 381, startPoint y: 665, endPoint x: 1213, endPoint y: 703, distance: 832.9
click at [1218, 693] on div "10 20 30 40 50 Voivode drag_handle drag_handle Gurkan drag_handle drag_handle B…" at bounding box center [740, 732] width 1119 height 216
drag, startPoint x: 1210, startPoint y: 664, endPoint x: 292, endPoint y: 680, distance: 918.1
click at [290, 657] on div at bounding box center [283, 667] width 18 height 23
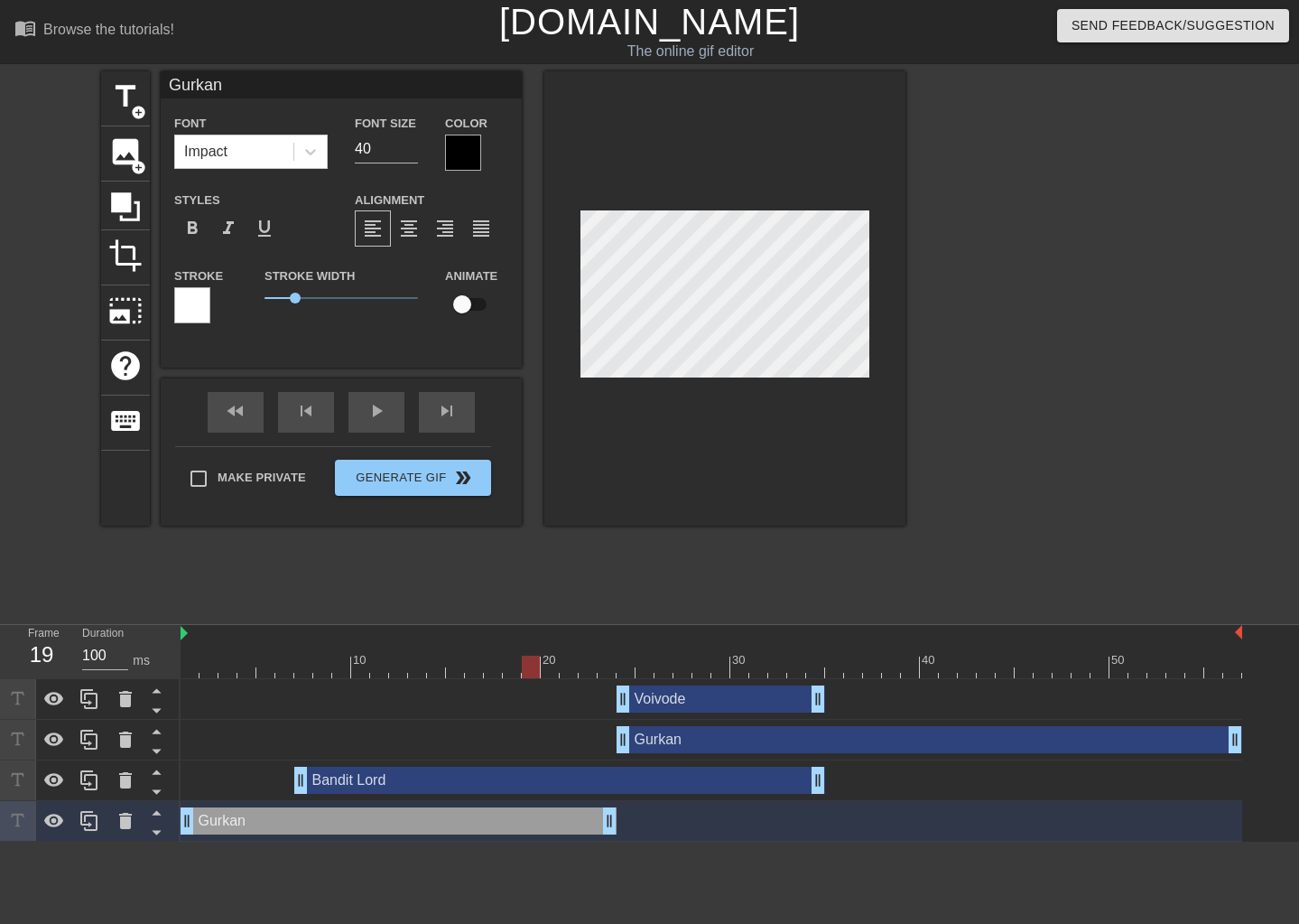
drag, startPoint x: 274, startPoint y: 662, endPoint x: 535, endPoint y: 686, distance: 262.1
click at [535, 686] on div "10 20 30 40 50 Voivode drag_handle drag_handle Gurkan drag_handle drag_handle B…" at bounding box center [740, 732] width 1119 height 216
drag, startPoint x: 529, startPoint y: 665, endPoint x: 710, endPoint y: 677, distance: 181.4
click at [710, 677] on div at bounding box center [711, 667] width 1062 height 23
click at [1017, 185] on div at bounding box center [1062, 341] width 271 height 541
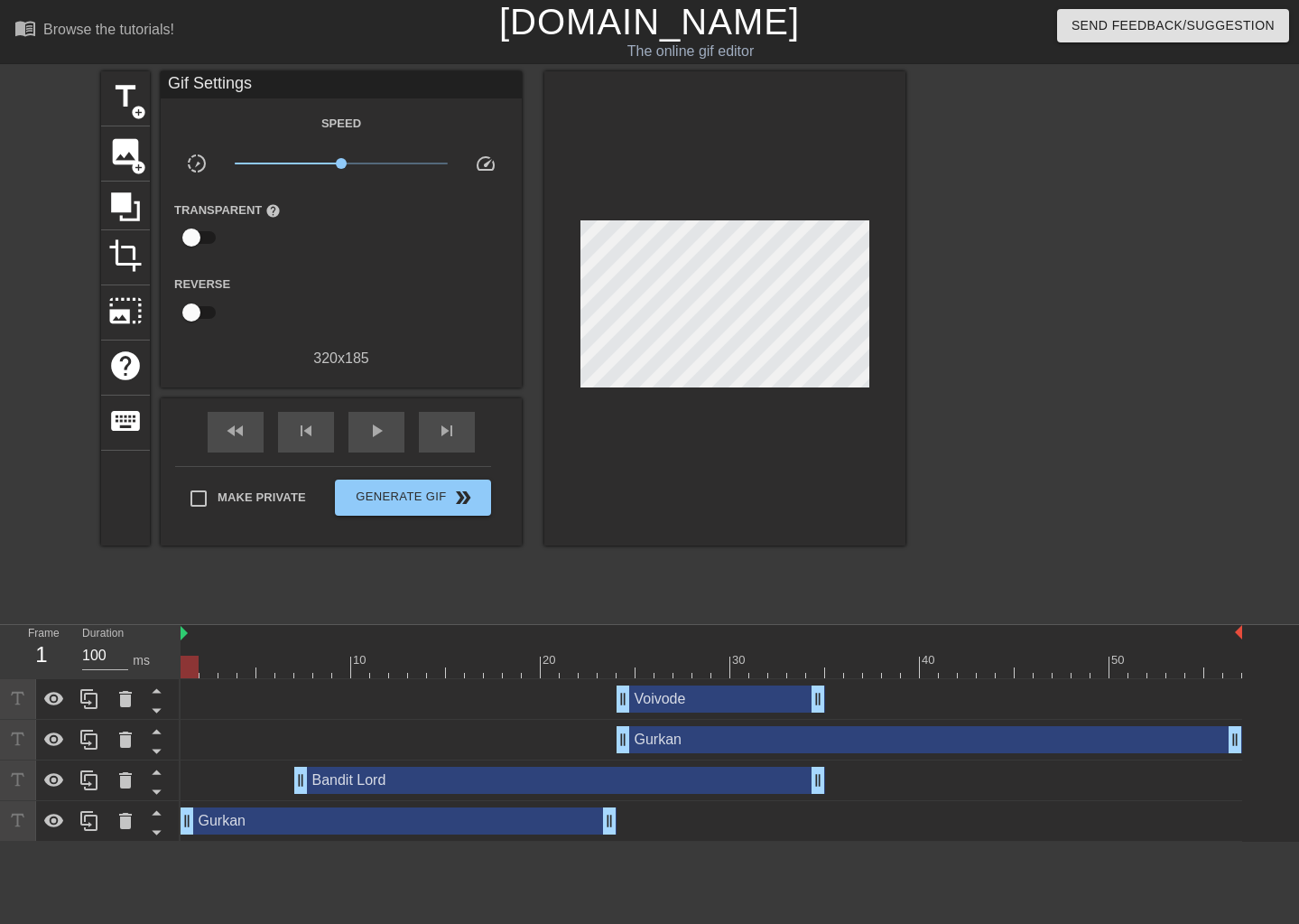
drag, startPoint x: 704, startPoint y: 668, endPoint x: -38, endPoint y: 705, distance: 742.9
click at [0, 705] on html "menu_book Browse the tutorials! [DOMAIN_NAME] The online gif editor Send Feedba…" at bounding box center [649, 420] width 1299 height 842
click at [377, 438] on span "play_arrow" at bounding box center [376, 430] width 22 height 22
drag, startPoint x: 620, startPoint y: 660, endPoint x: 628, endPoint y: 659, distance: 8.1
click at [628, 659] on div at bounding box center [711, 667] width 1062 height 23
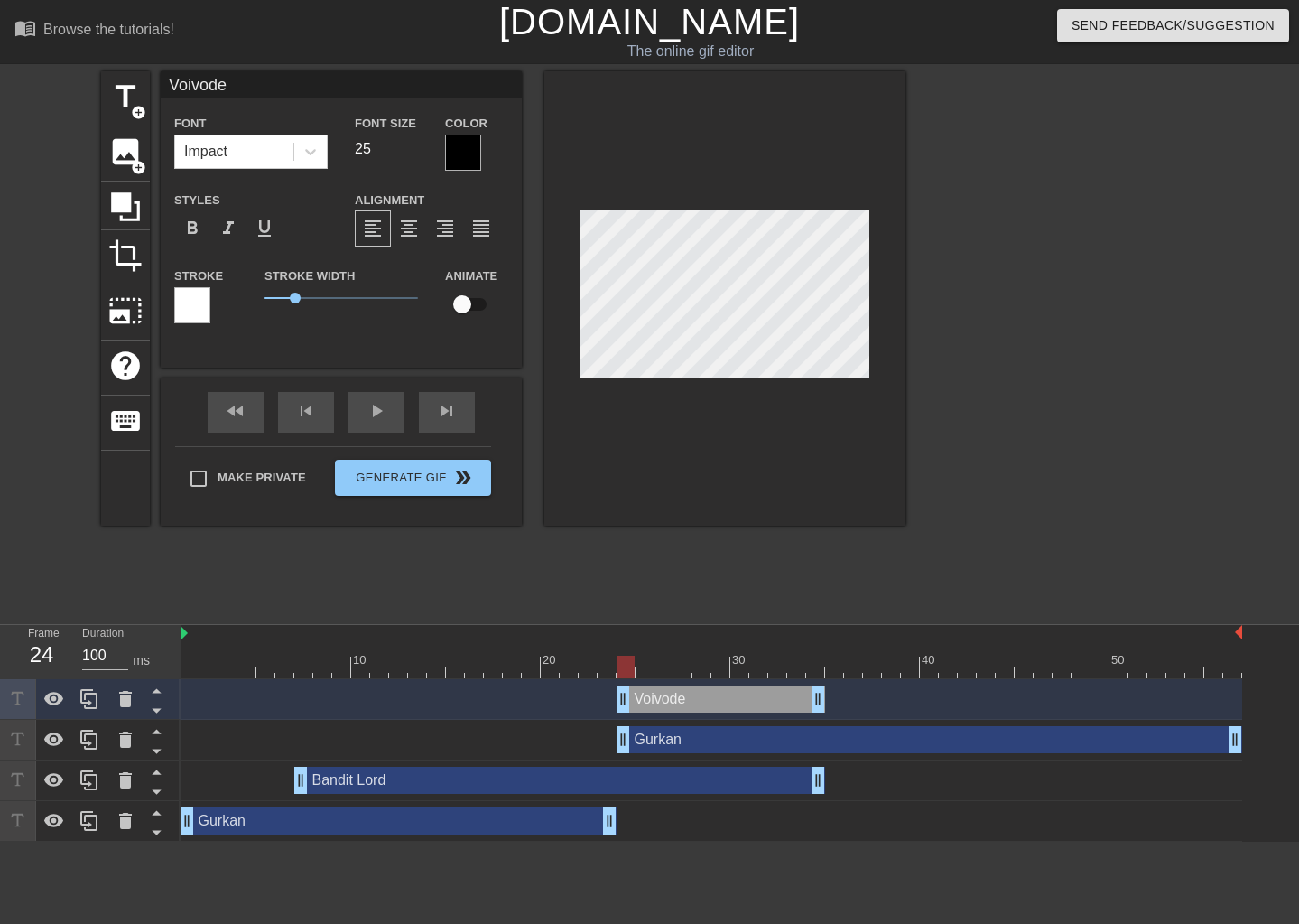
click at [1015, 383] on div at bounding box center [1062, 341] width 271 height 541
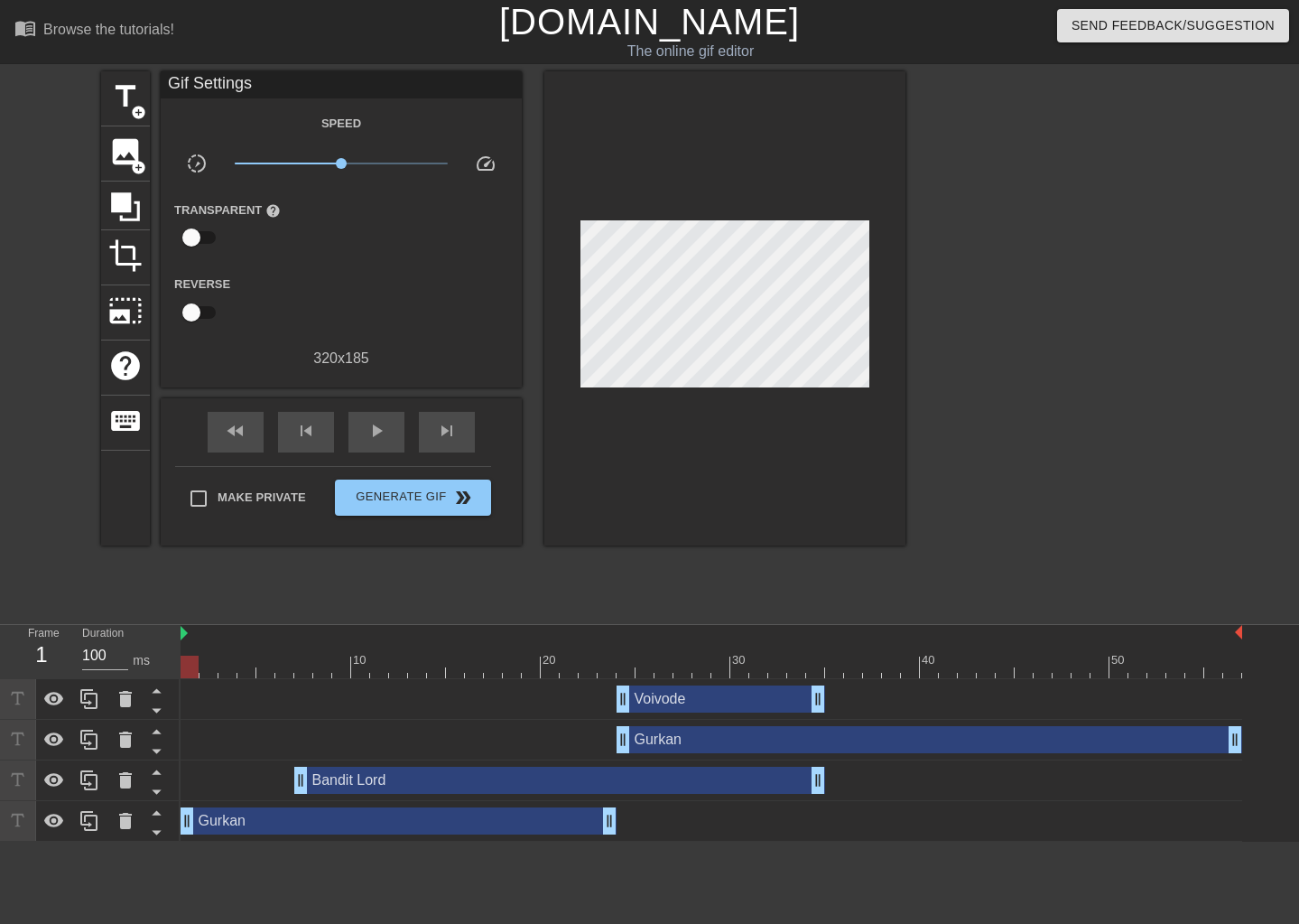
drag, startPoint x: 624, startPoint y: 665, endPoint x: 132, endPoint y: 650, distance: 492.2
click at [132, 650] on div "Frame 1 Duration 100 ms 10 20 30 40 50 Voivode drag_handle drag_handle Gurkan d…" at bounding box center [649, 732] width 1299 height 216
click at [422, 498] on span "Generate Gif double_arrow" at bounding box center [413, 497] width 142 height 22
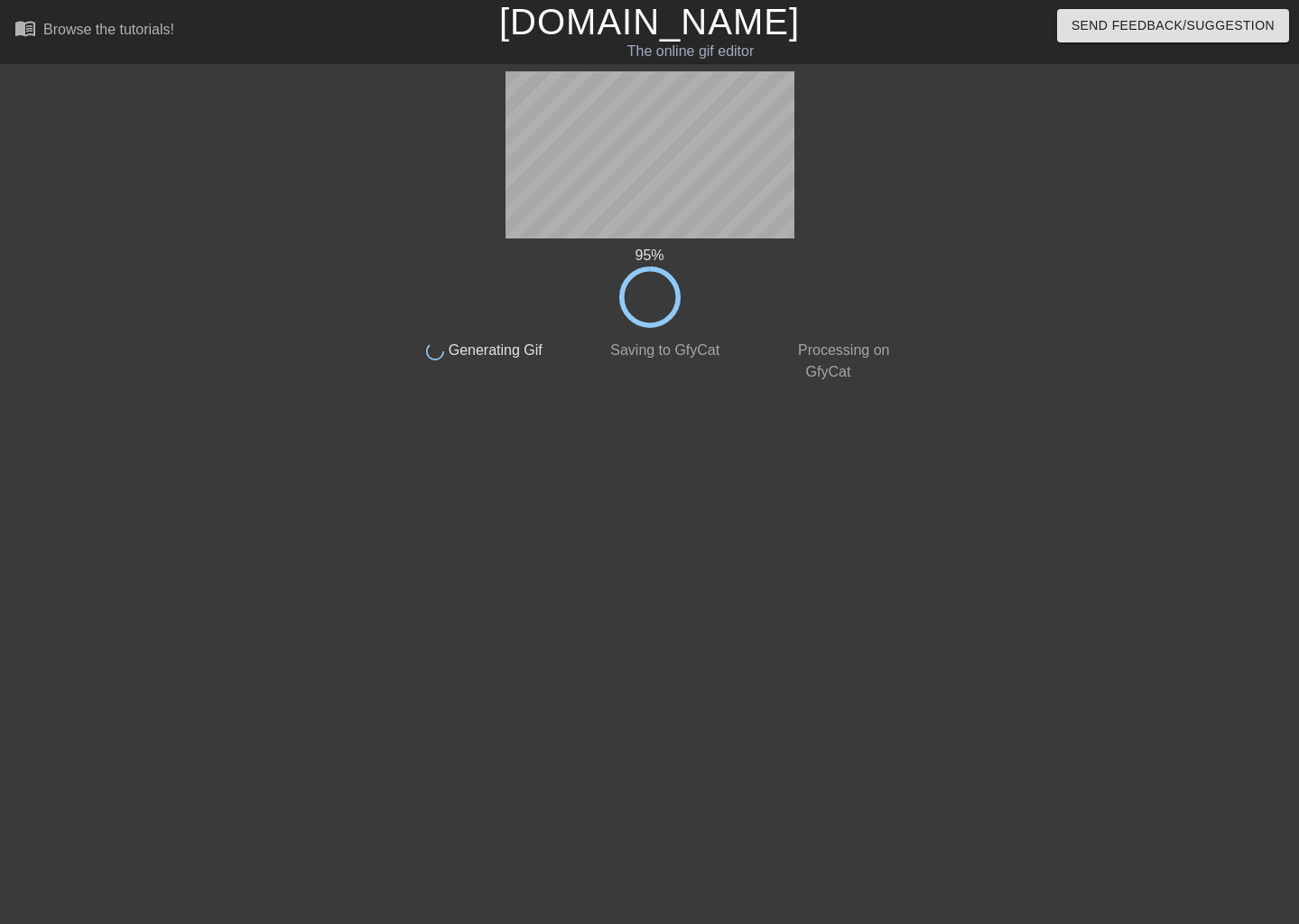
click at [1101, 253] on div at bounding box center [1061, 341] width 271 height 541
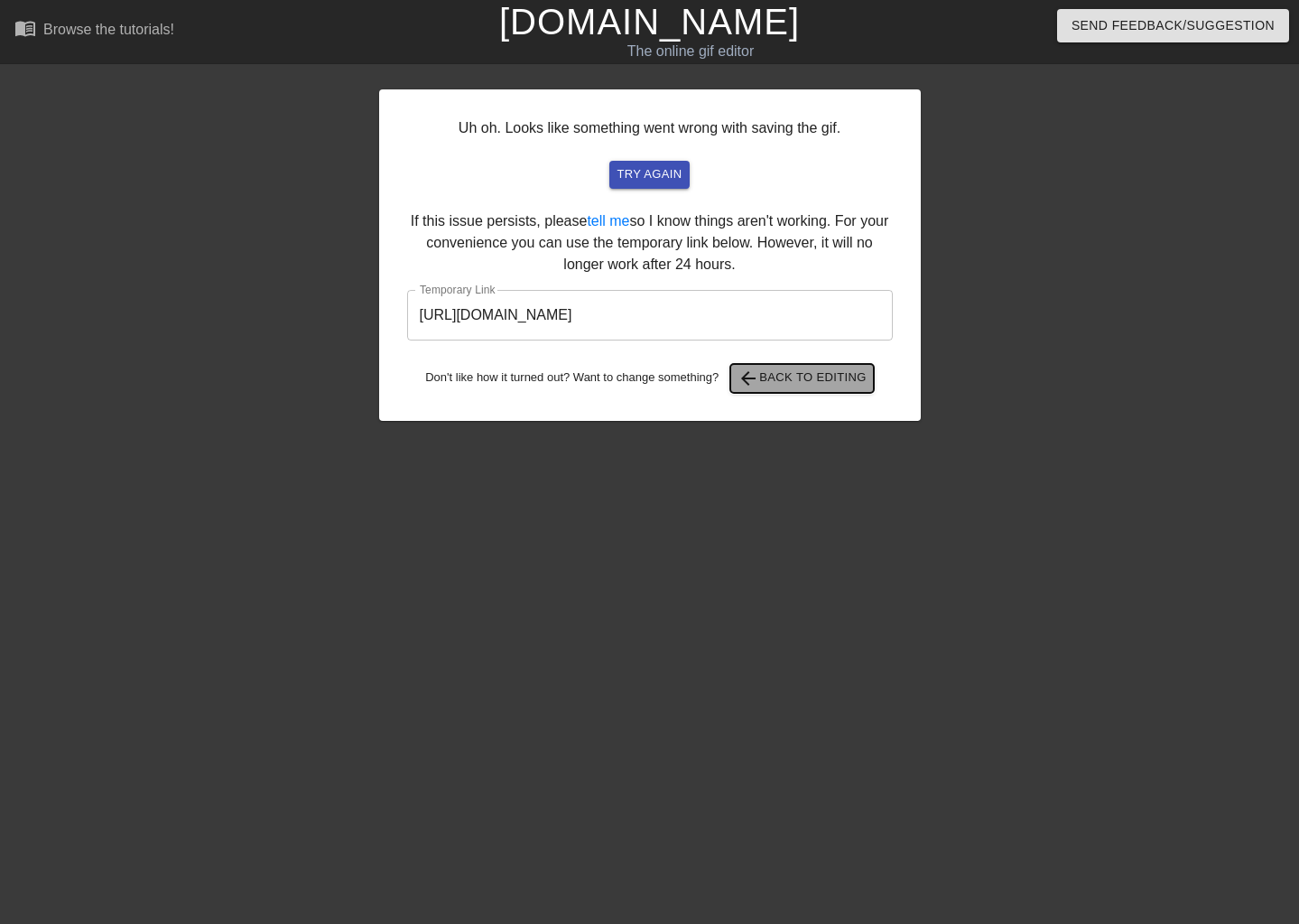
click at [791, 376] on span "arrow_back Back to Editing" at bounding box center [802, 378] width 129 height 22
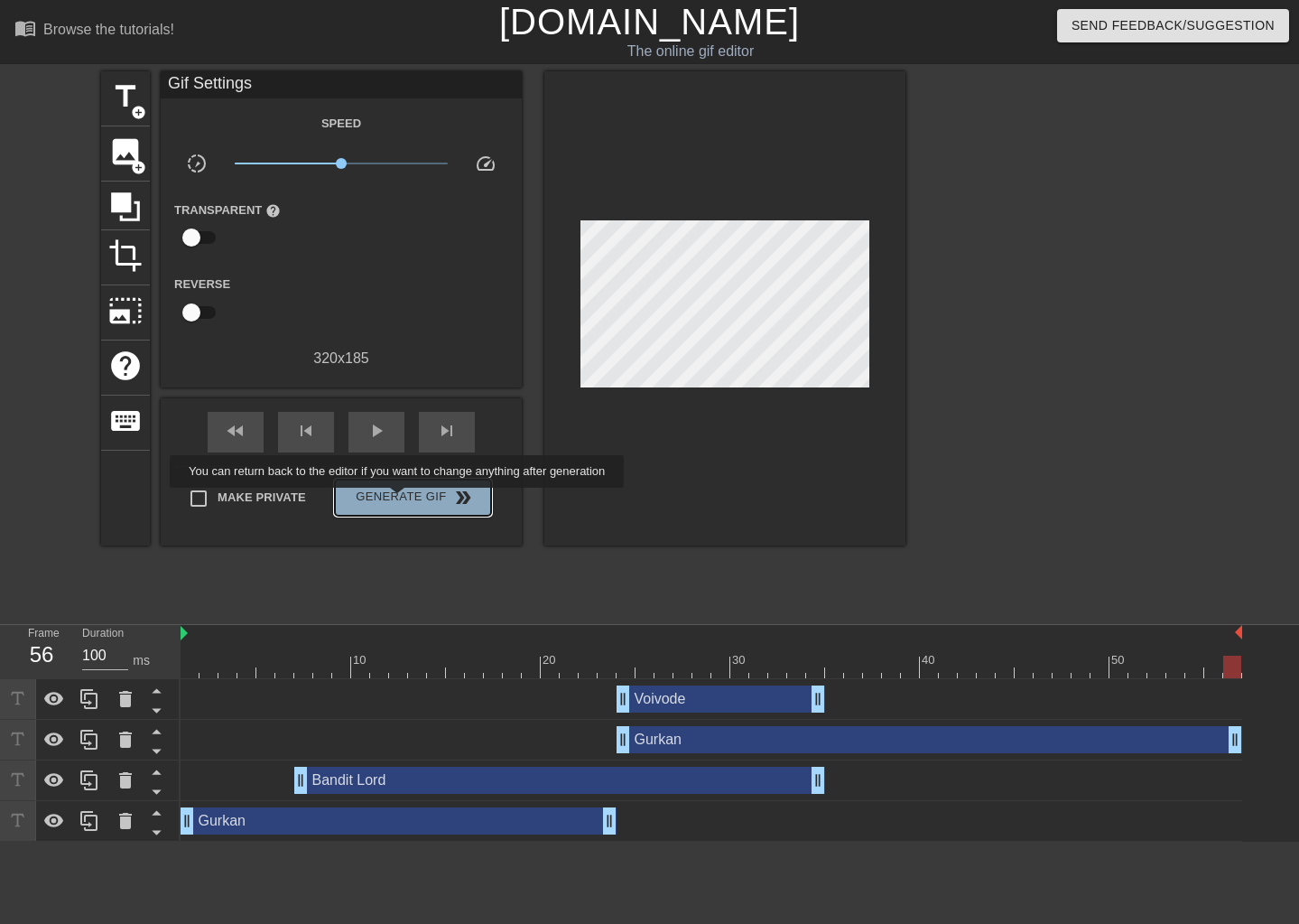
click at [399, 500] on span "Generate Gif double_arrow" at bounding box center [413, 497] width 142 height 22
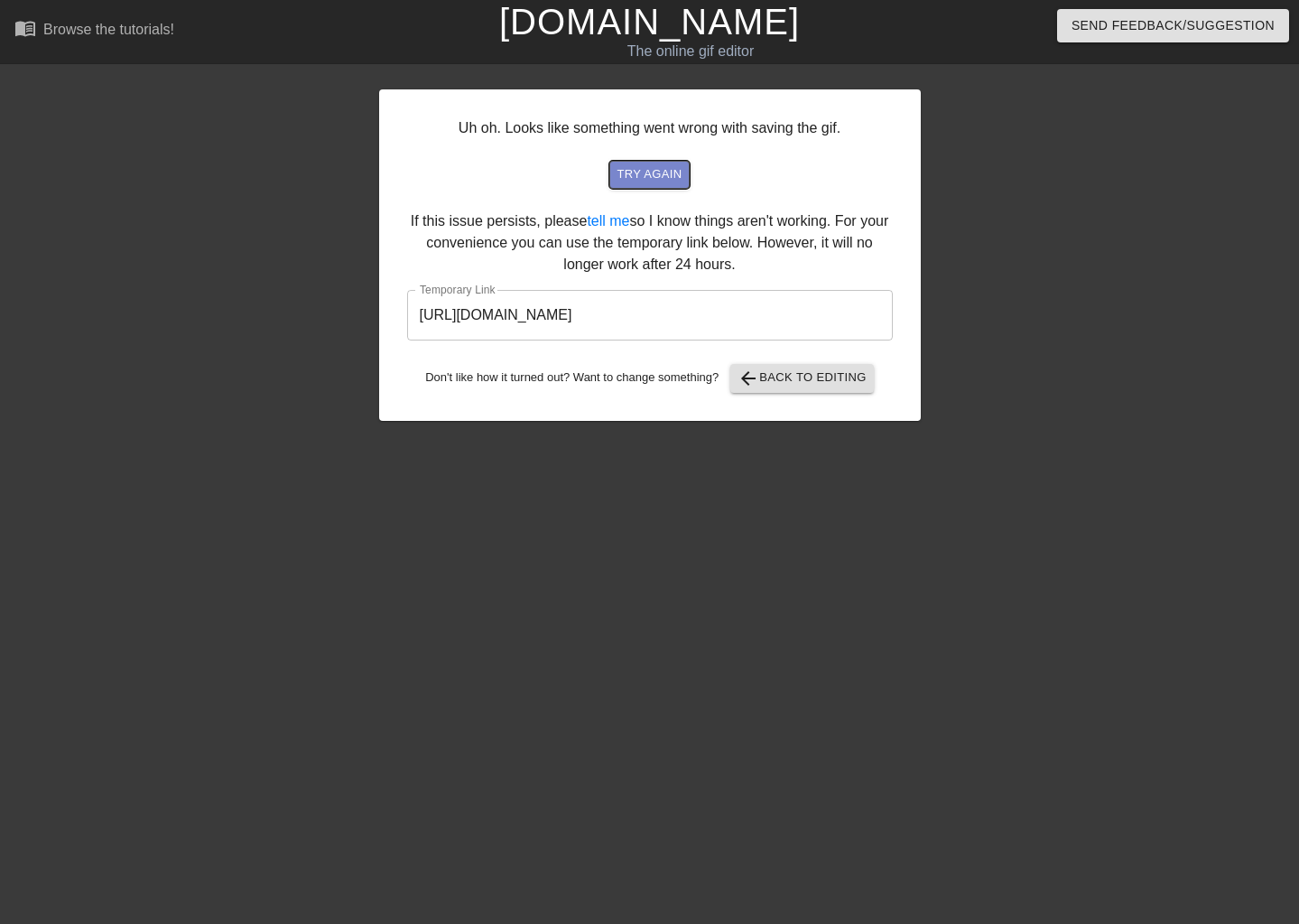
click at [674, 170] on span "try again" at bounding box center [649, 175] width 65 height 21
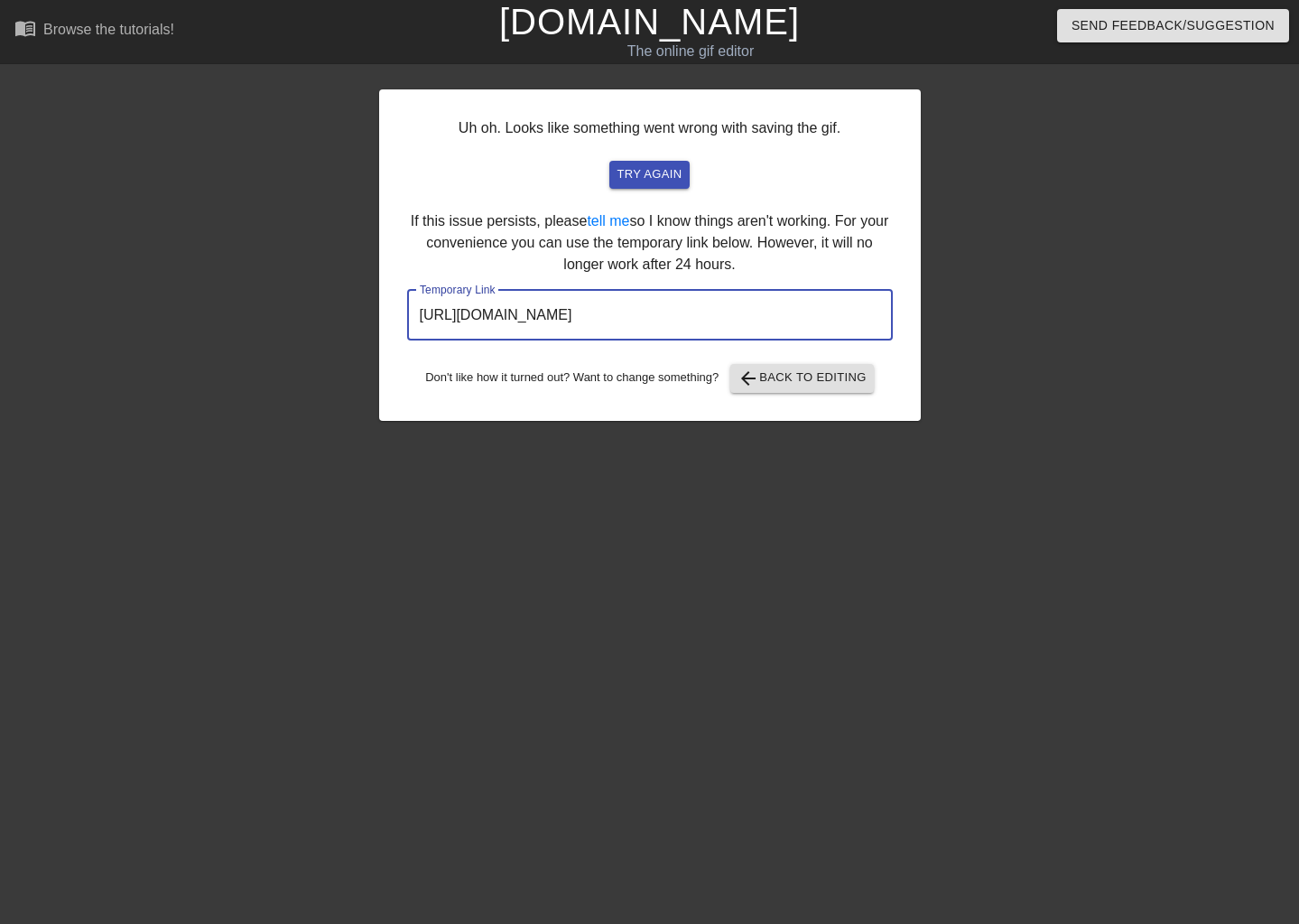
drag, startPoint x: 698, startPoint y: 318, endPoint x: 355, endPoint y: 351, distance: 344.6
click at [355, 351] on div "Uh oh. Looks like something went wrong with saving the gif. try again If this i…" at bounding box center [649, 341] width 1299 height 541
